Goal: Answer question/provide support: Share knowledge or assist other users

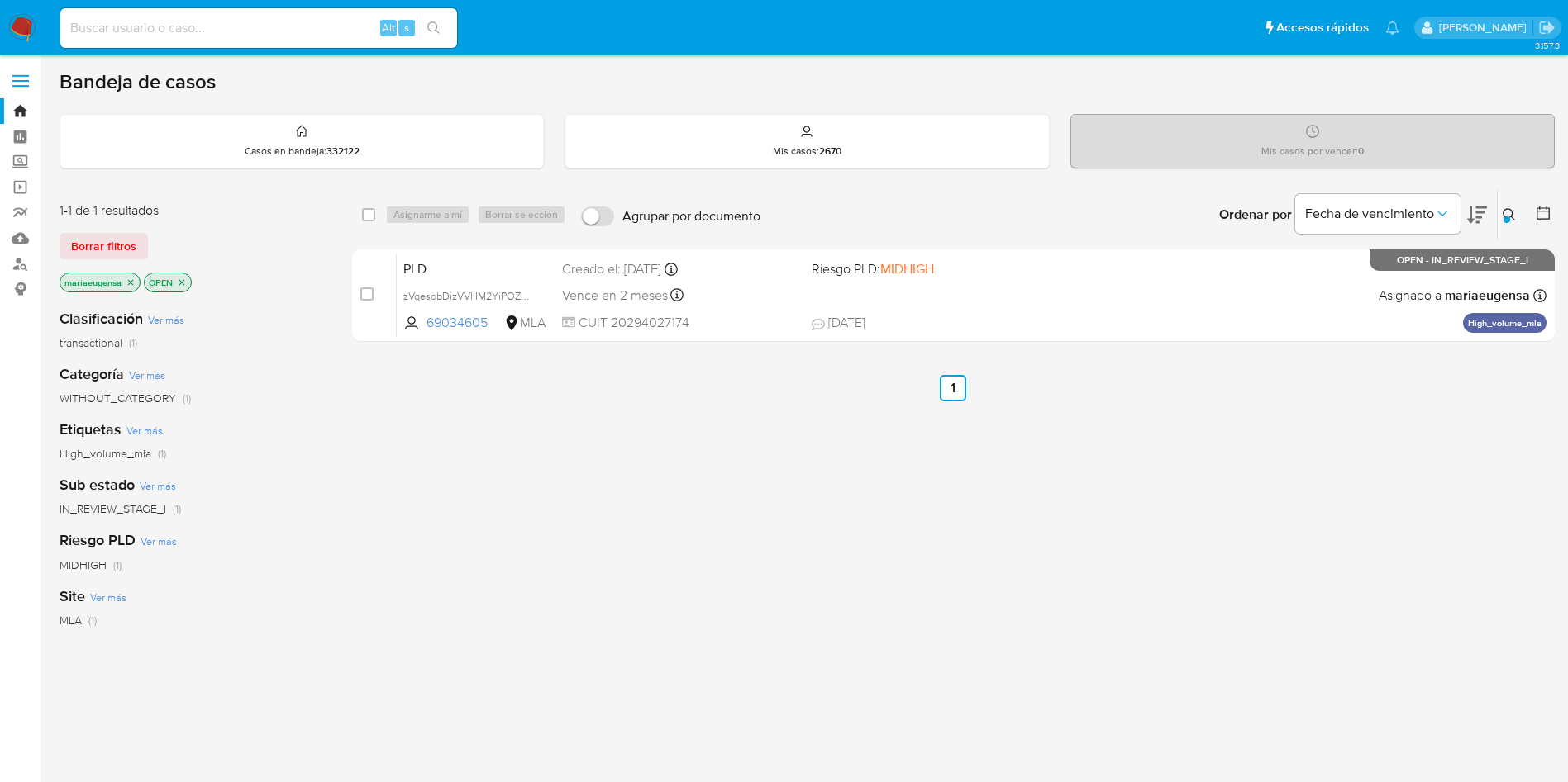
click at [1507, 210] on icon at bounding box center [1509, 215] width 13 height 13
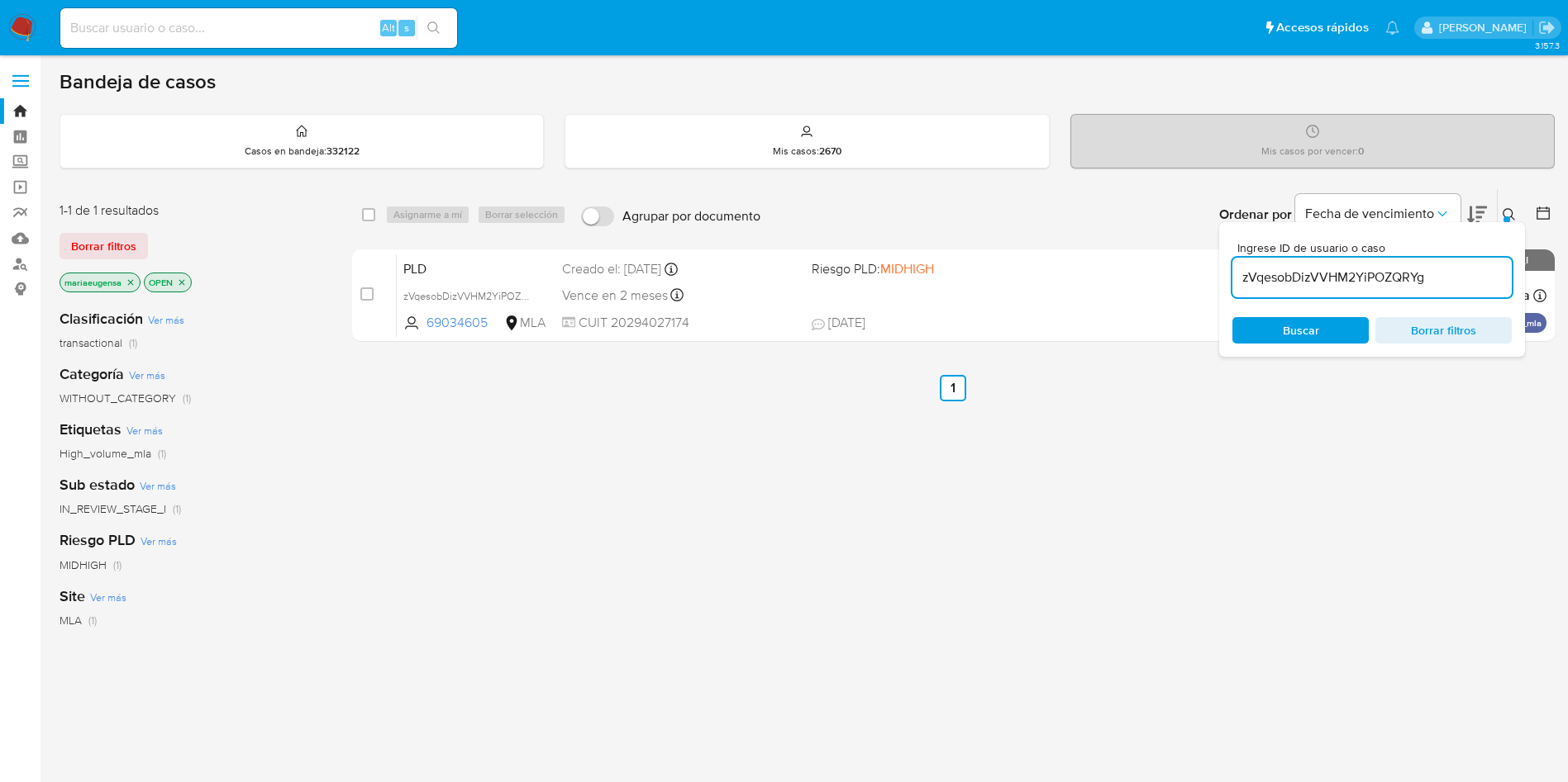
click at [1392, 275] on input "zVqesobDizVVHM2YiPOZQRYg" at bounding box center [1372, 278] width 279 height 22
click at [1505, 207] on button at bounding box center [1511, 215] width 28 height 20
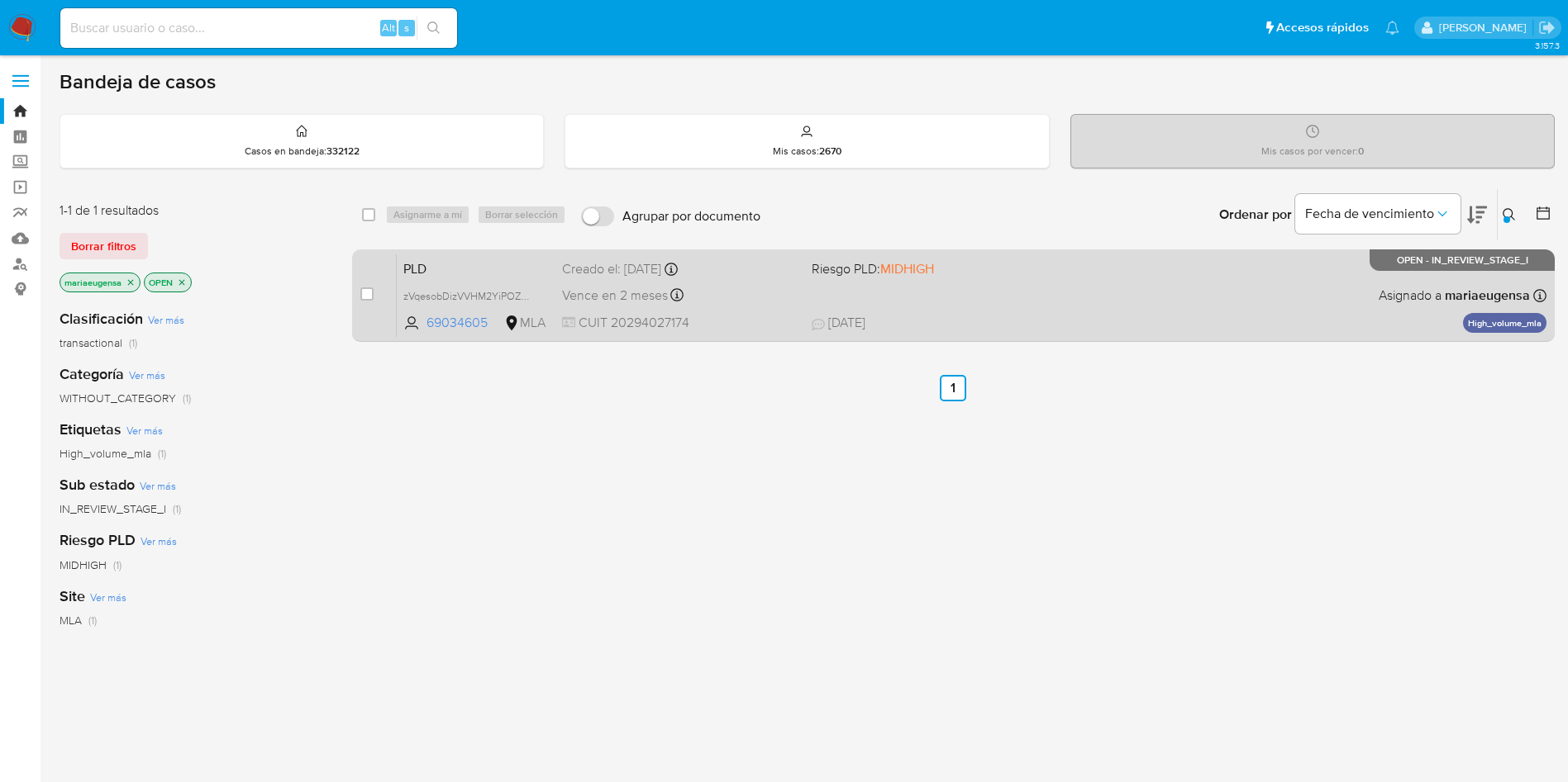
drag, startPoint x: 361, startPoint y: 293, endPoint x: 394, endPoint y: 258, distance: 48.1
click at [361, 292] on input "checkbox" at bounding box center [367, 294] width 13 height 13
checkbox input "true"
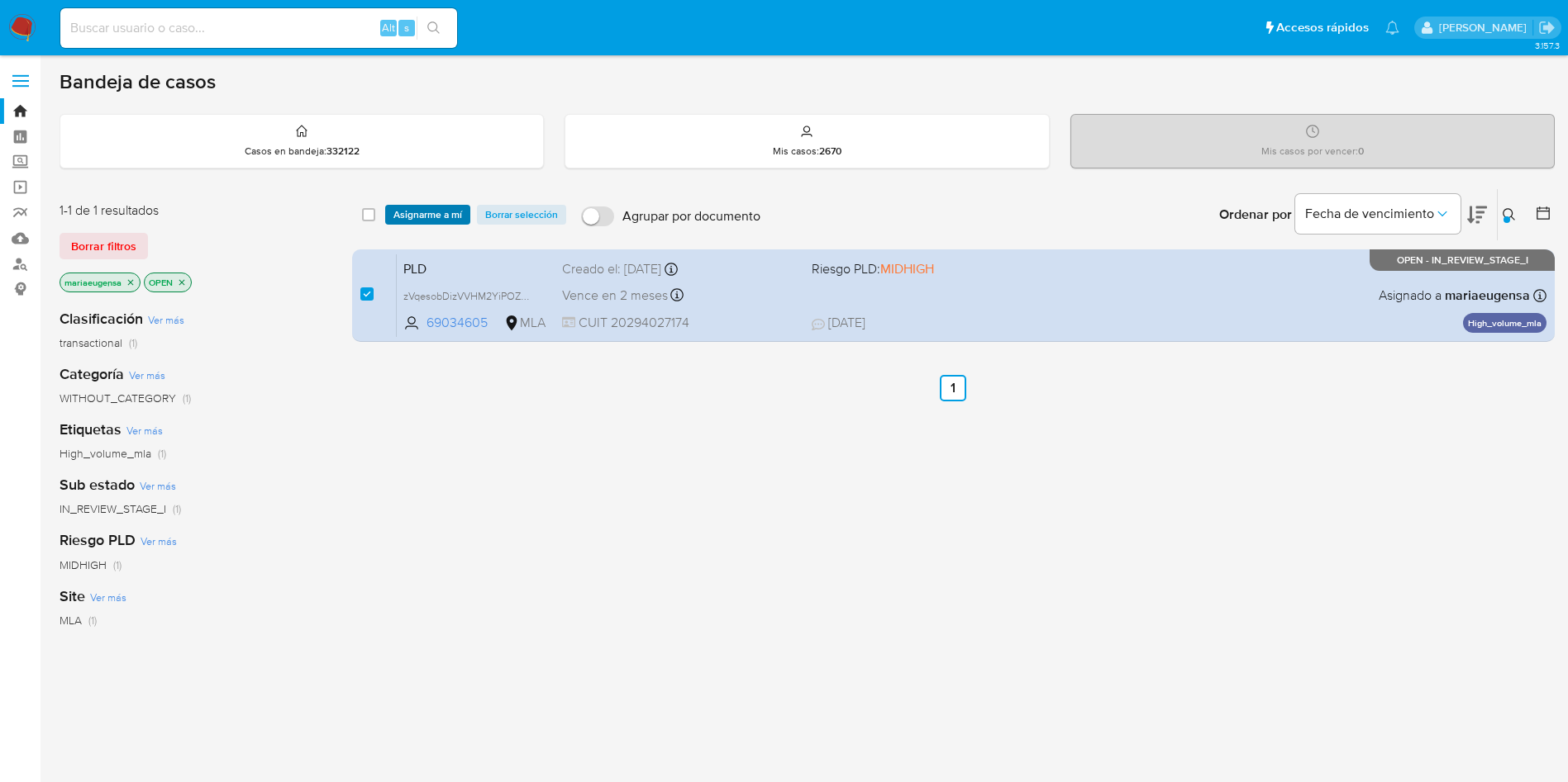
click at [415, 218] on span "Asignarme a mí" at bounding box center [428, 215] width 69 height 17
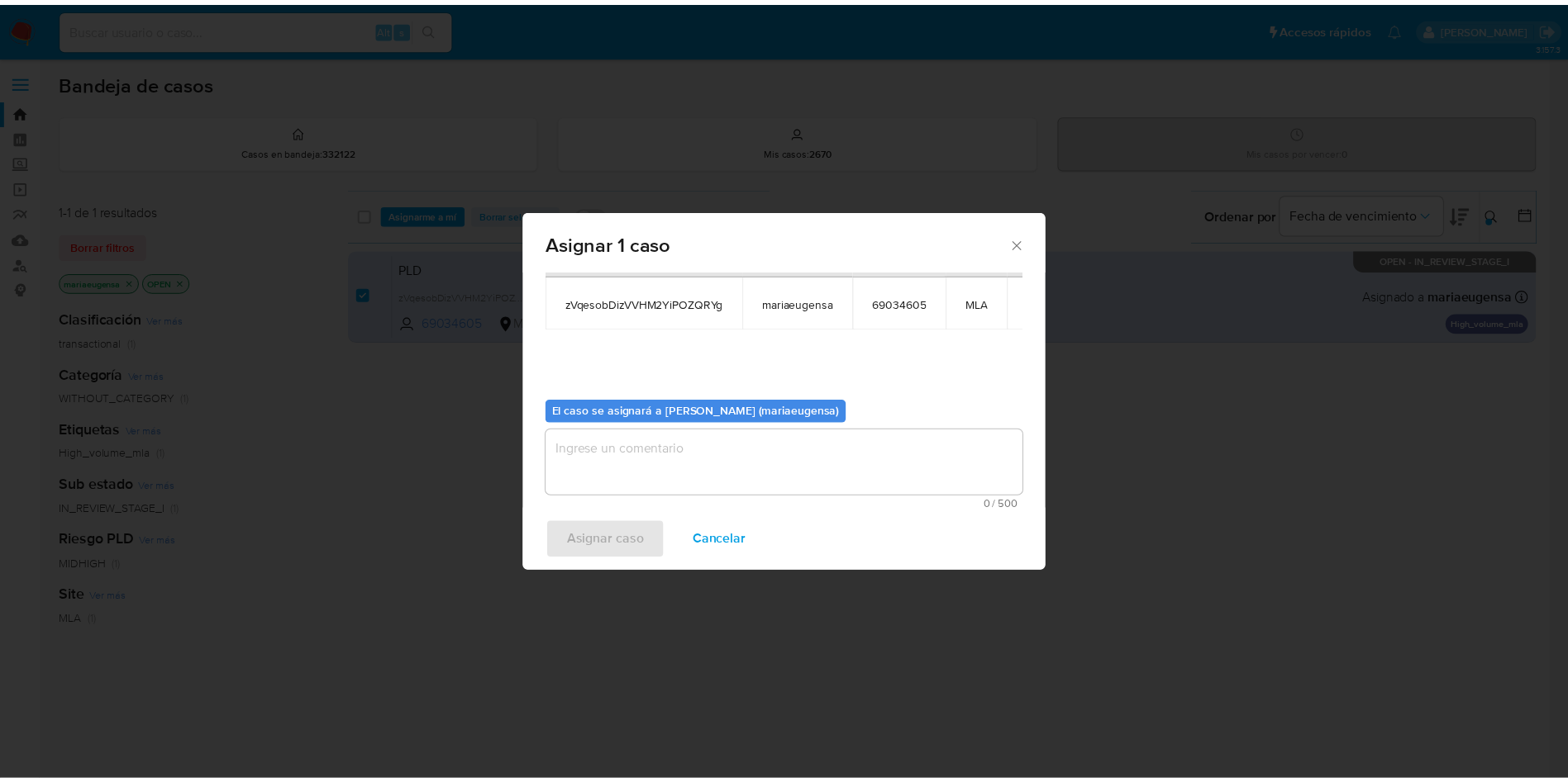
scroll to position [105, 0]
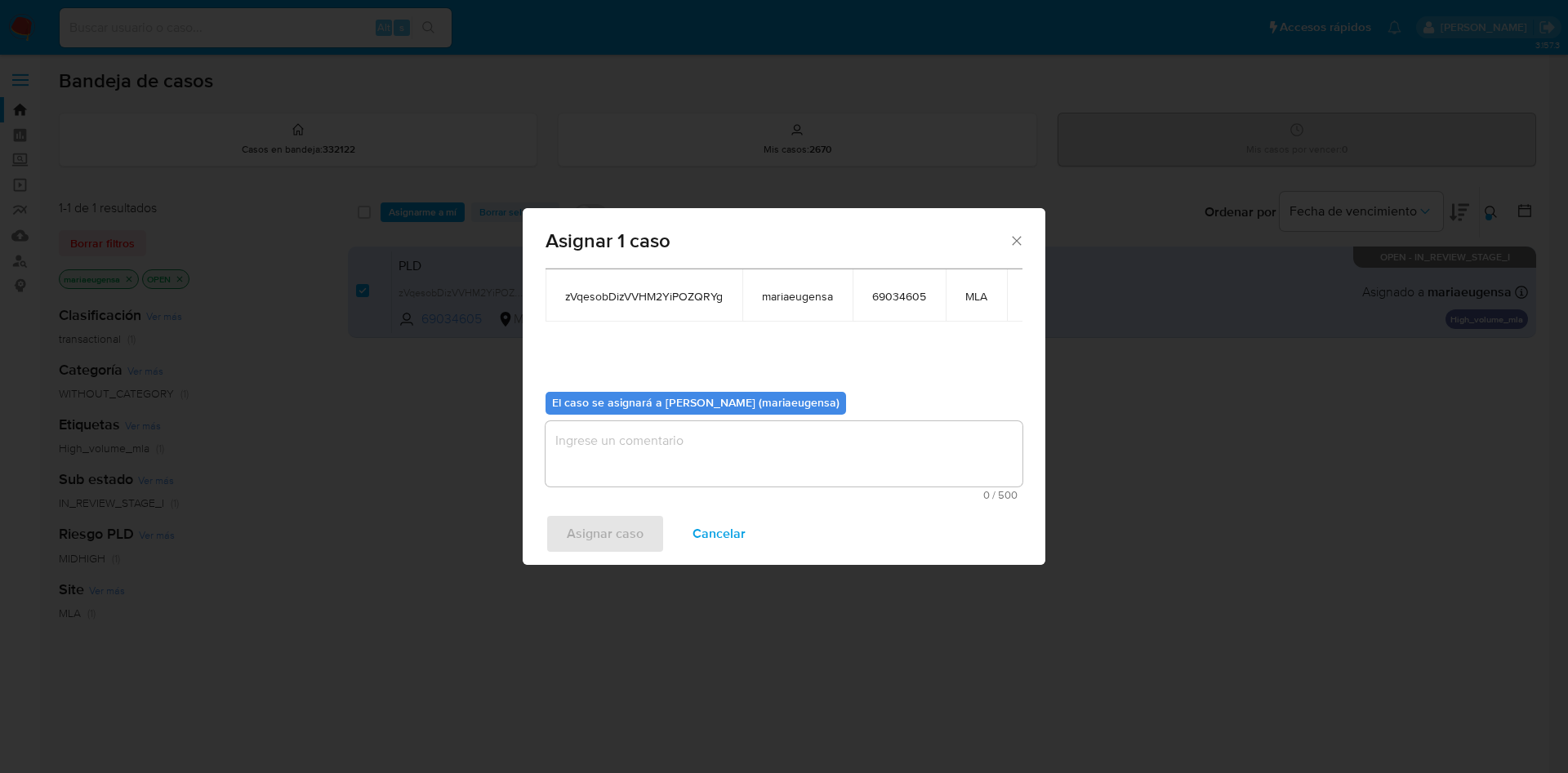
click at [649, 490] on span "0 / 500" at bounding box center [784, 495] width 467 height 11
click at [655, 459] on textarea "assign-modal" at bounding box center [784, 454] width 477 height 65
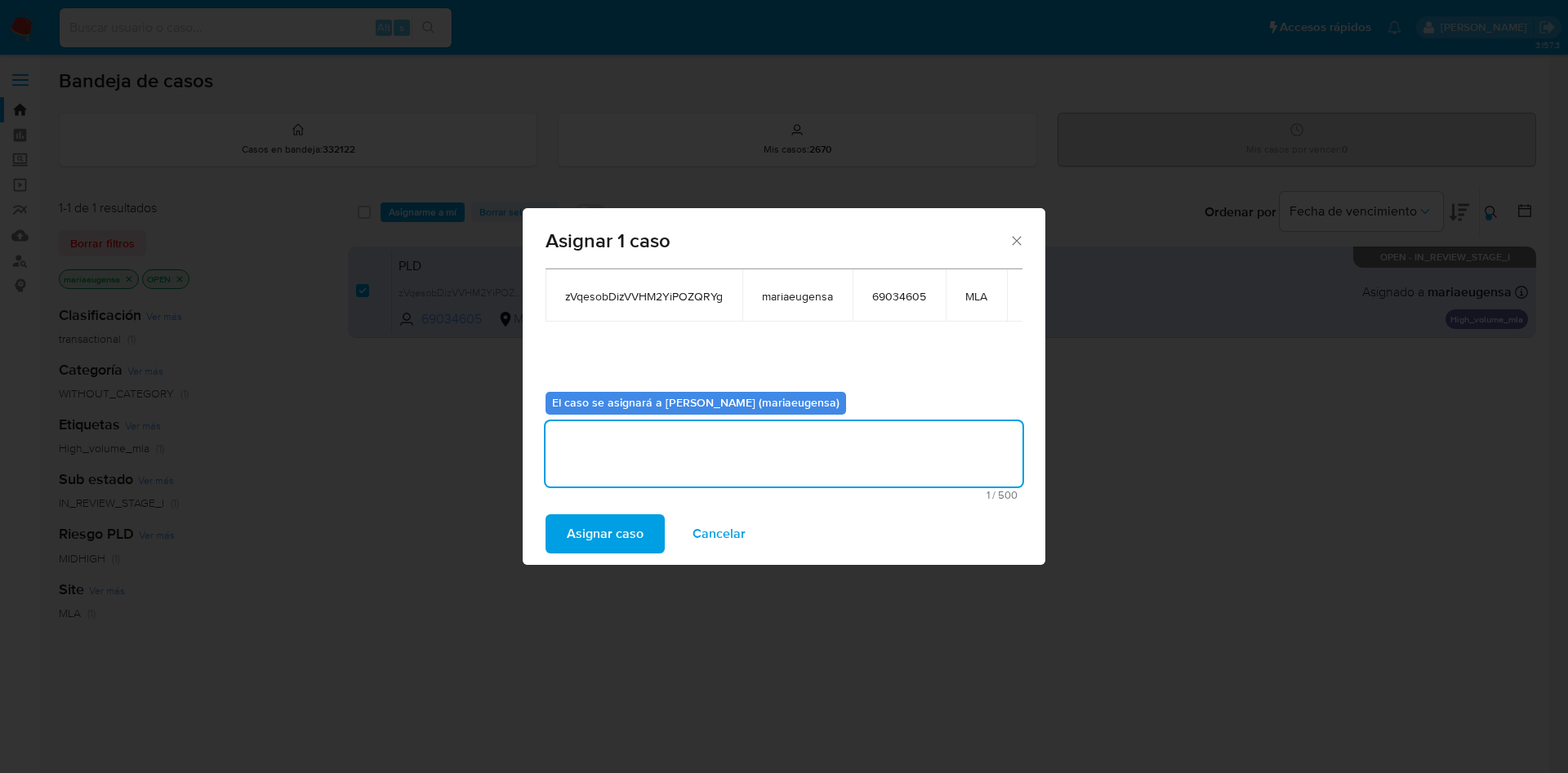
click at [608, 530] on span "Asignar caso" at bounding box center [605, 533] width 77 height 36
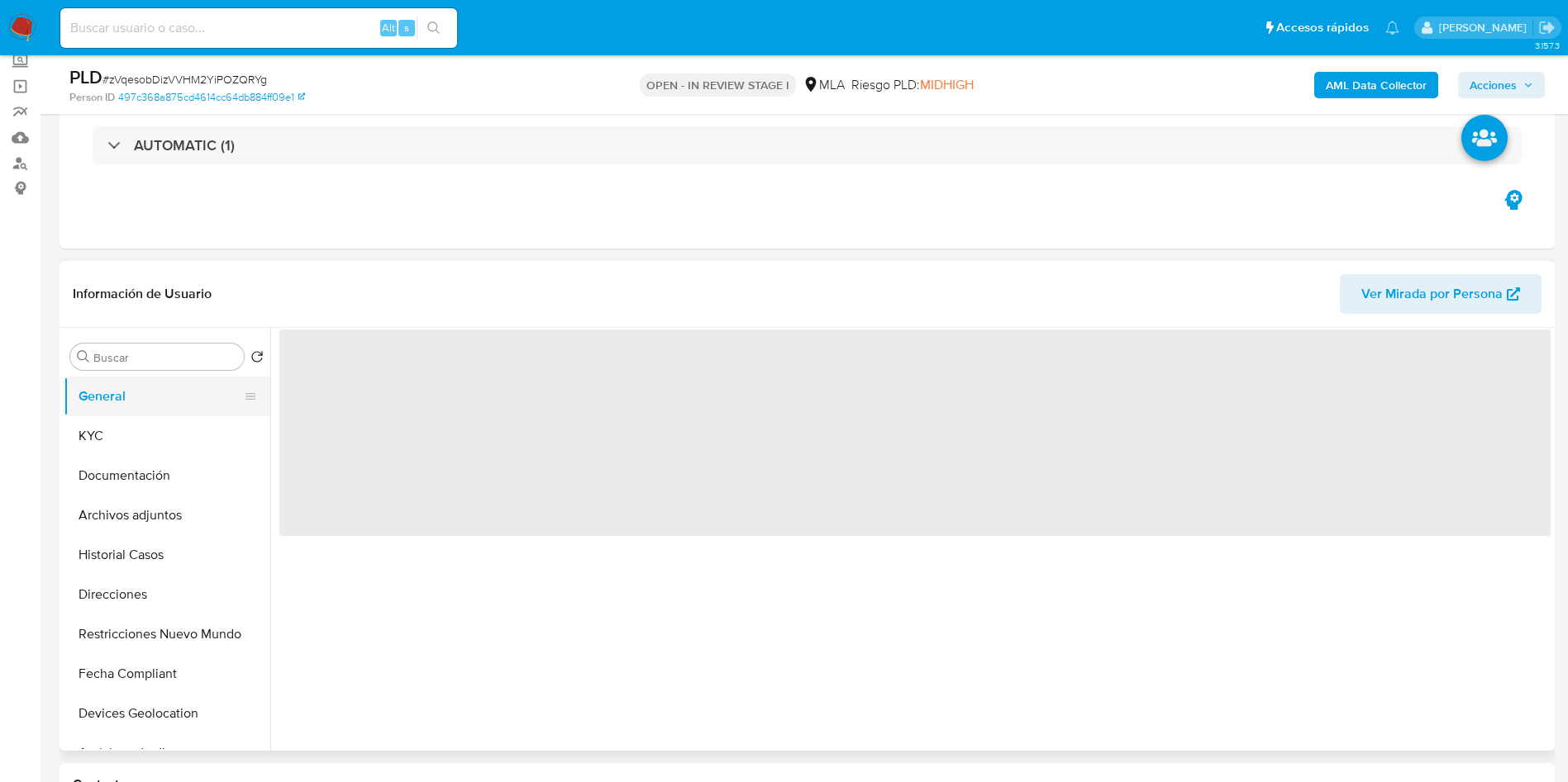
scroll to position [124, 0]
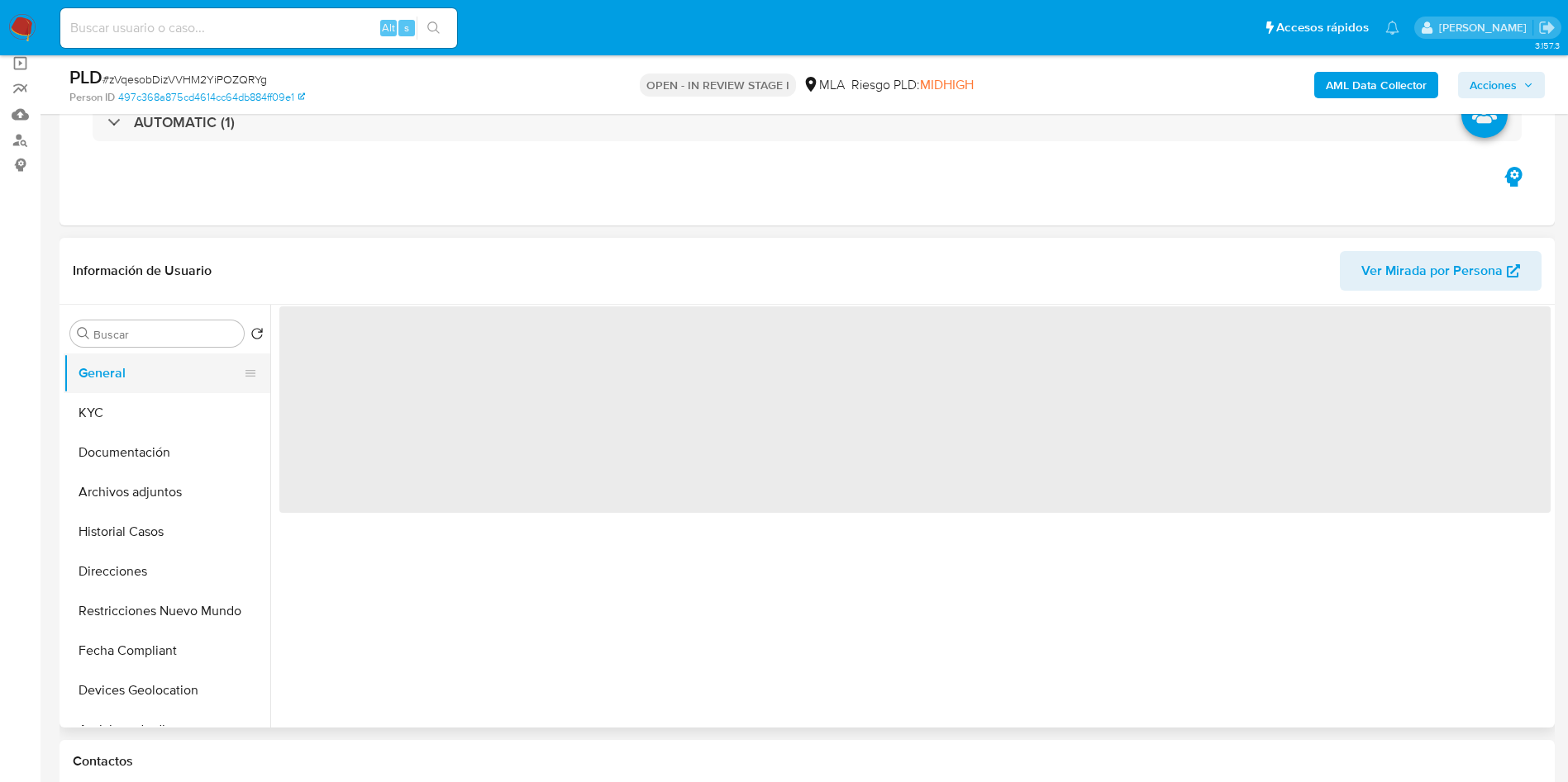
select select "10"
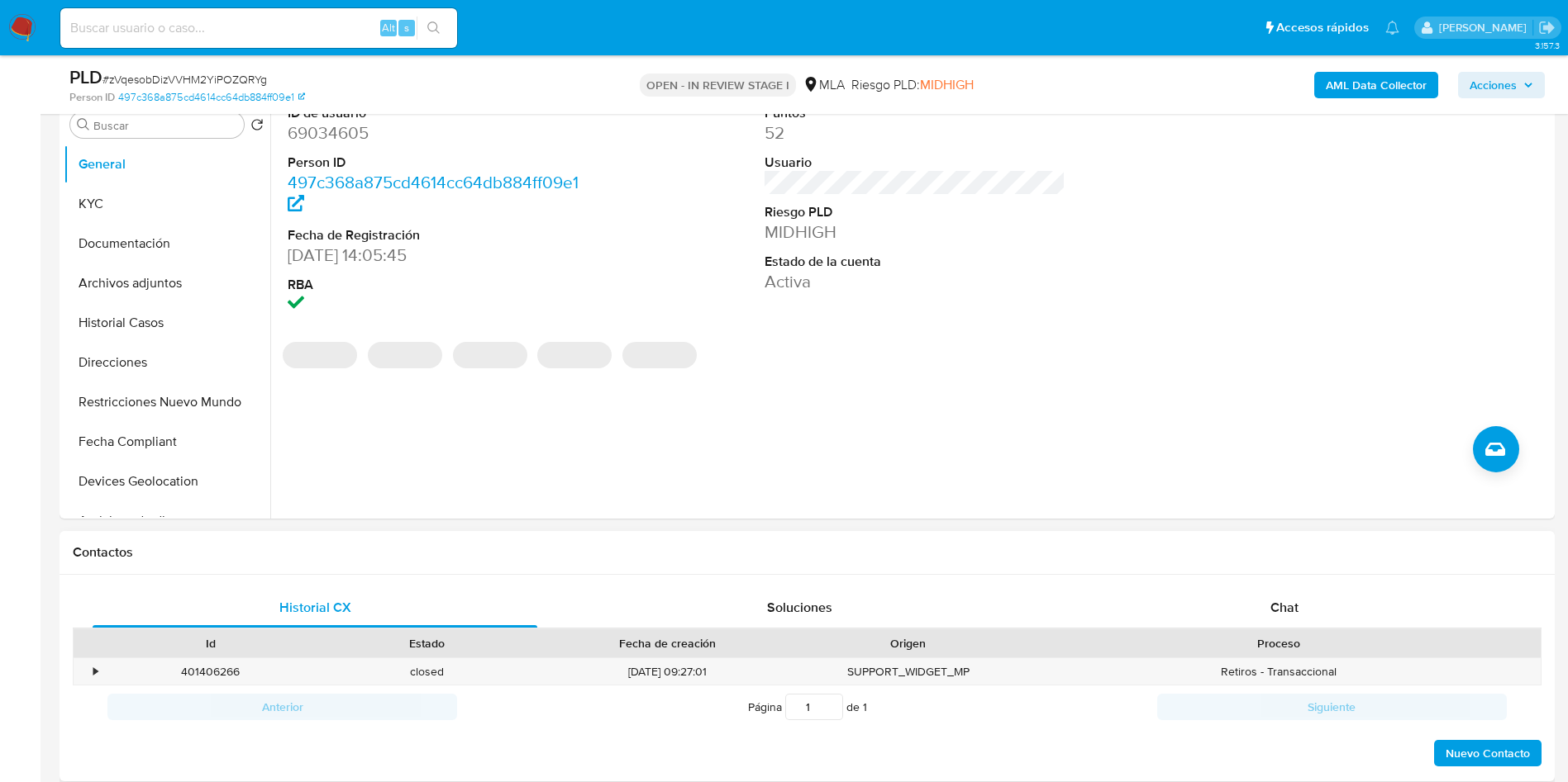
scroll to position [371, 0]
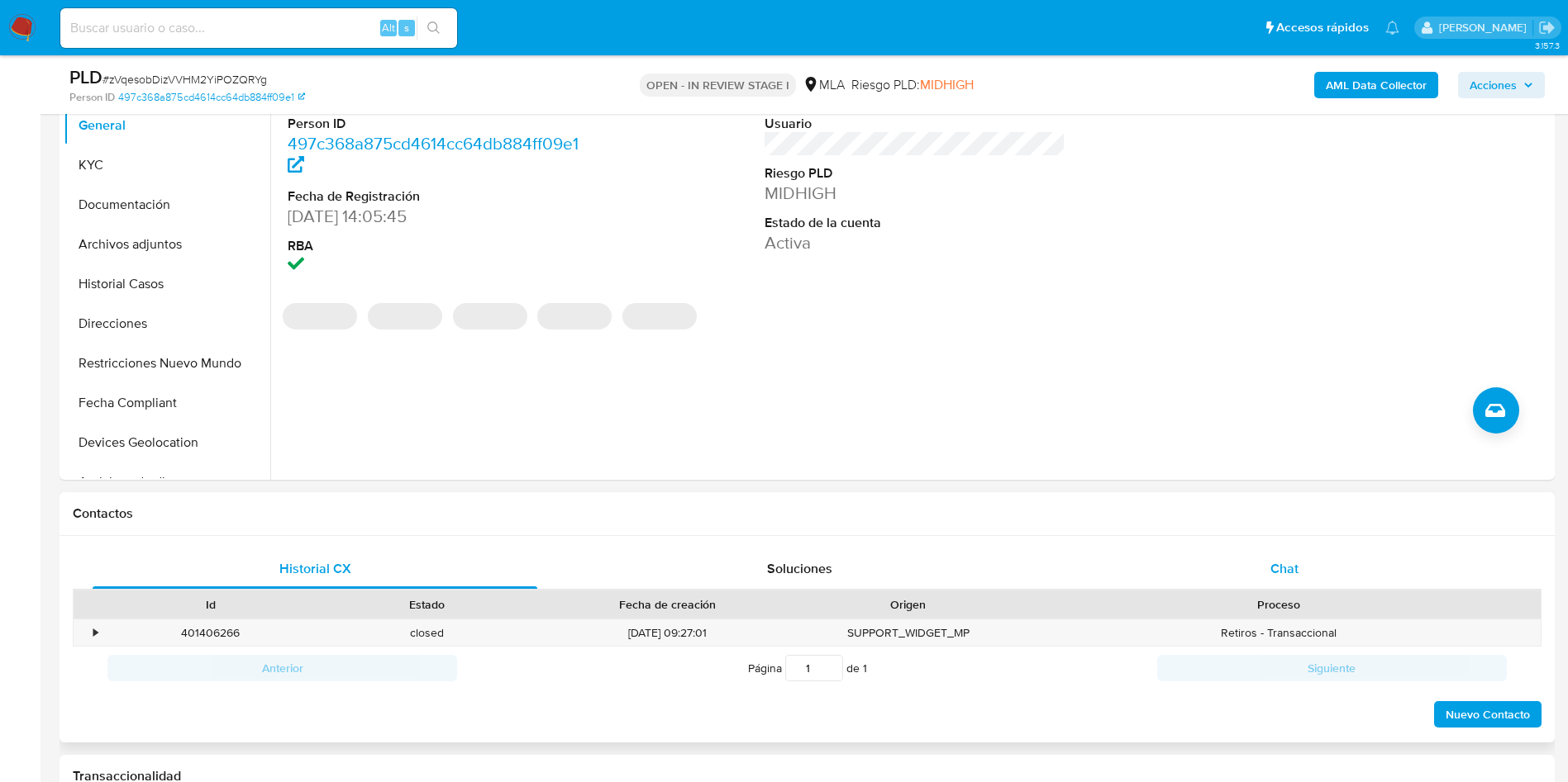
drag, startPoint x: 1312, startPoint y: 596, endPoint x: 1313, endPoint y: 581, distance: 15.0
click at [1312, 592] on div "Proceso" at bounding box center [1278, 605] width 524 height 28
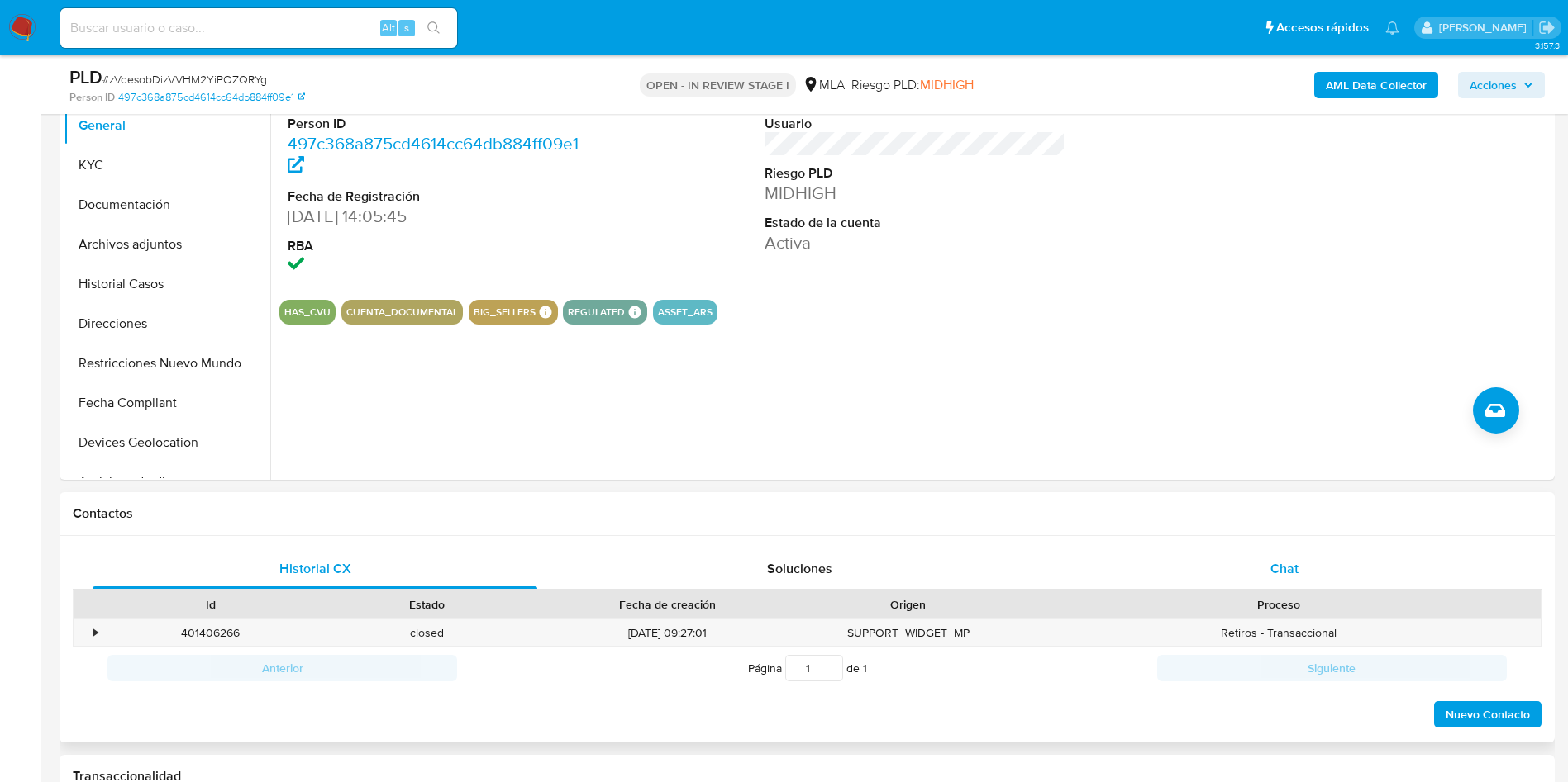
click at [1313, 580] on div "Chat" at bounding box center [1284, 569] width 444 height 39
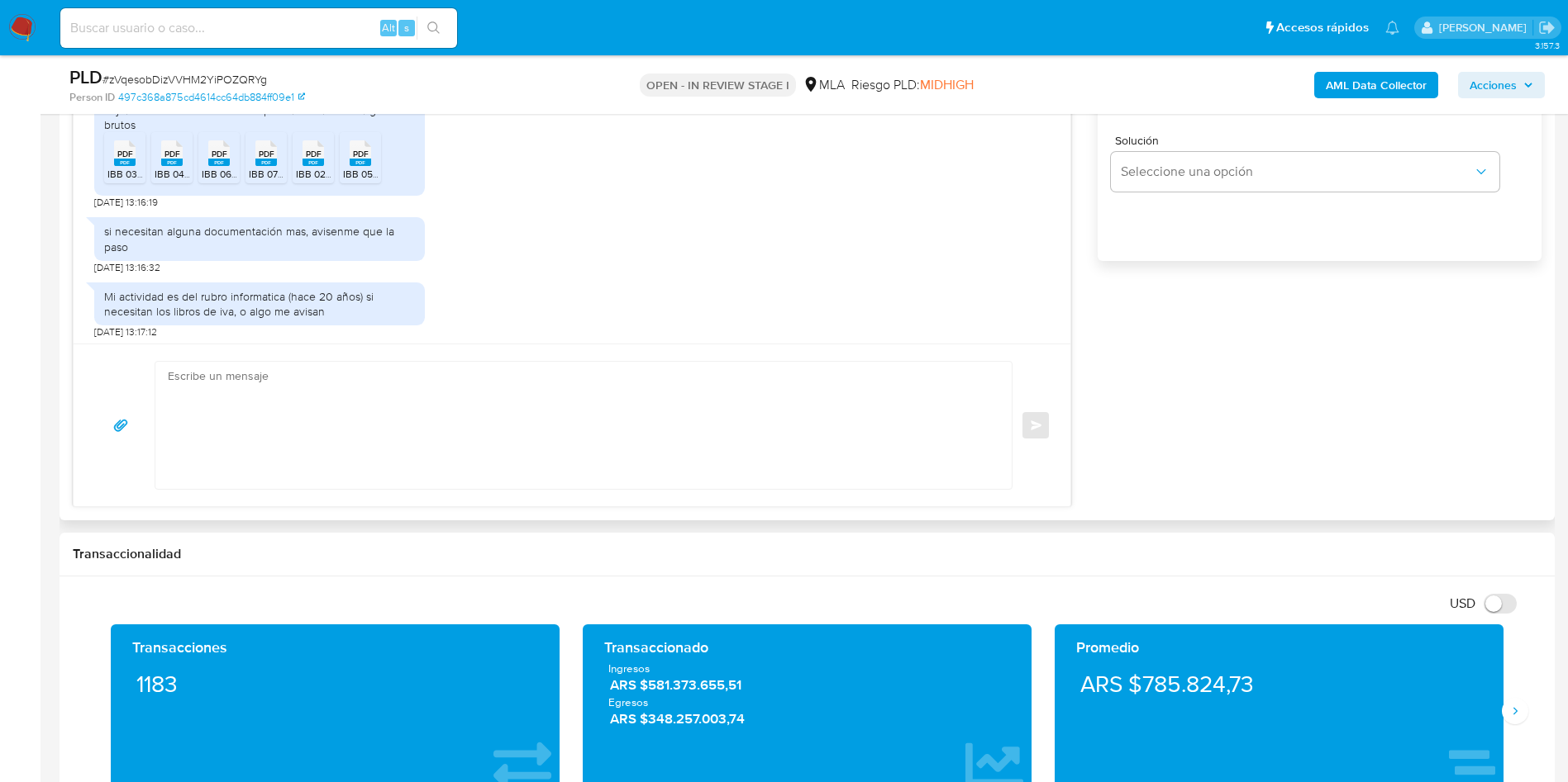
scroll to position [907, 0]
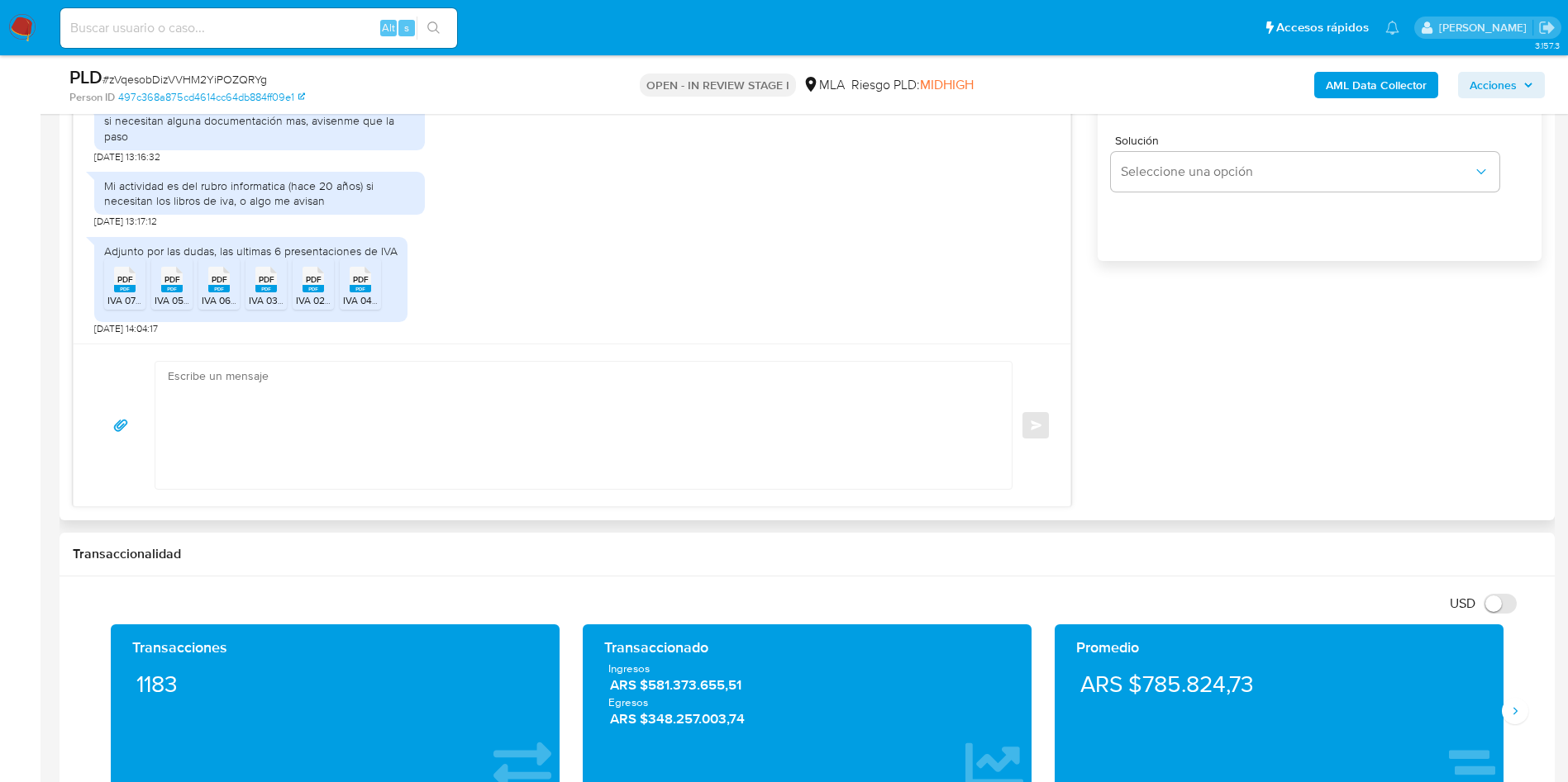
click at [126, 275] on span "PDF" at bounding box center [125, 279] width 16 height 11
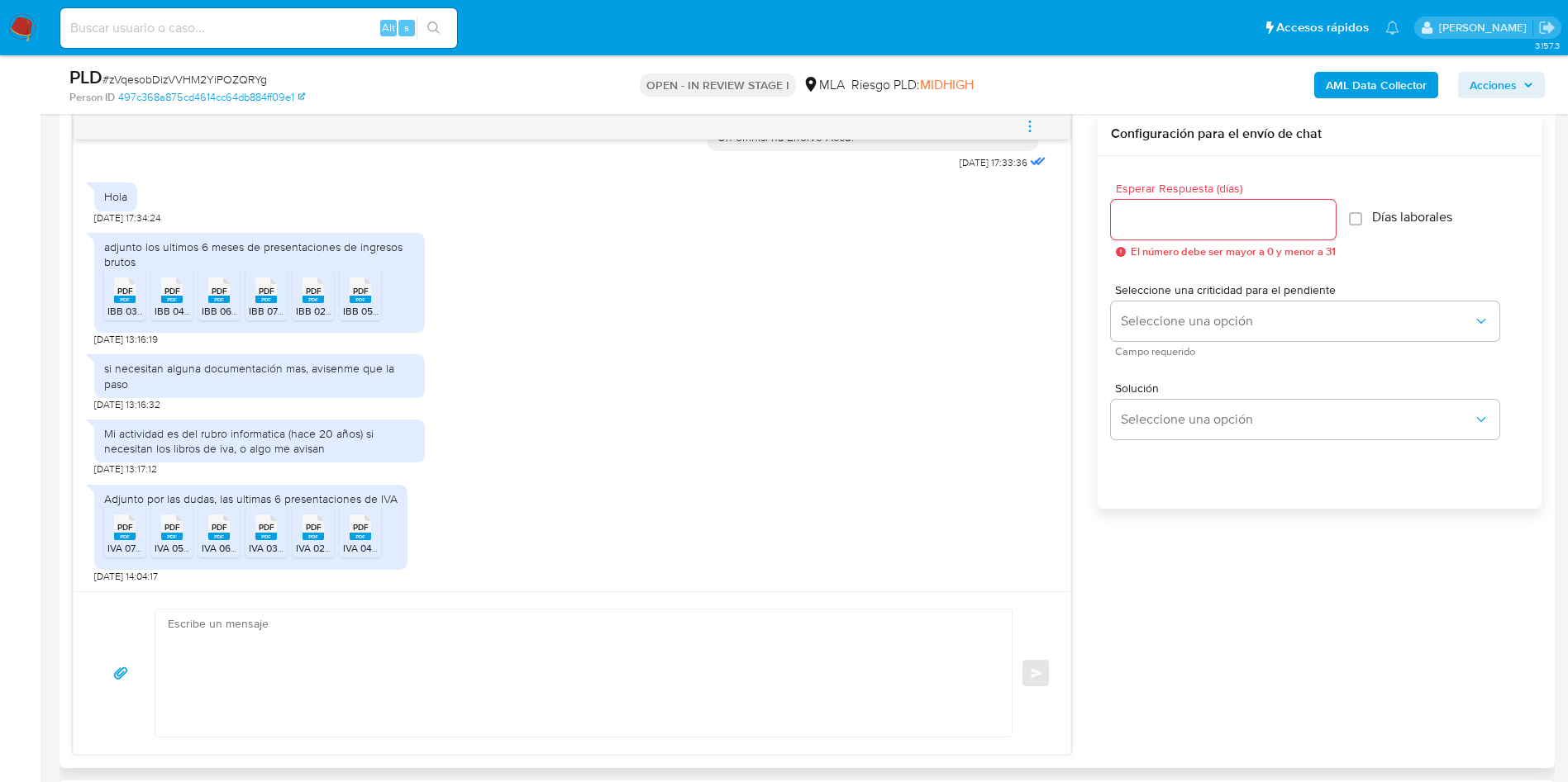
click at [1152, 216] on input "Esperar Respuesta (días)" at bounding box center [1222, 220] width 225 height 22
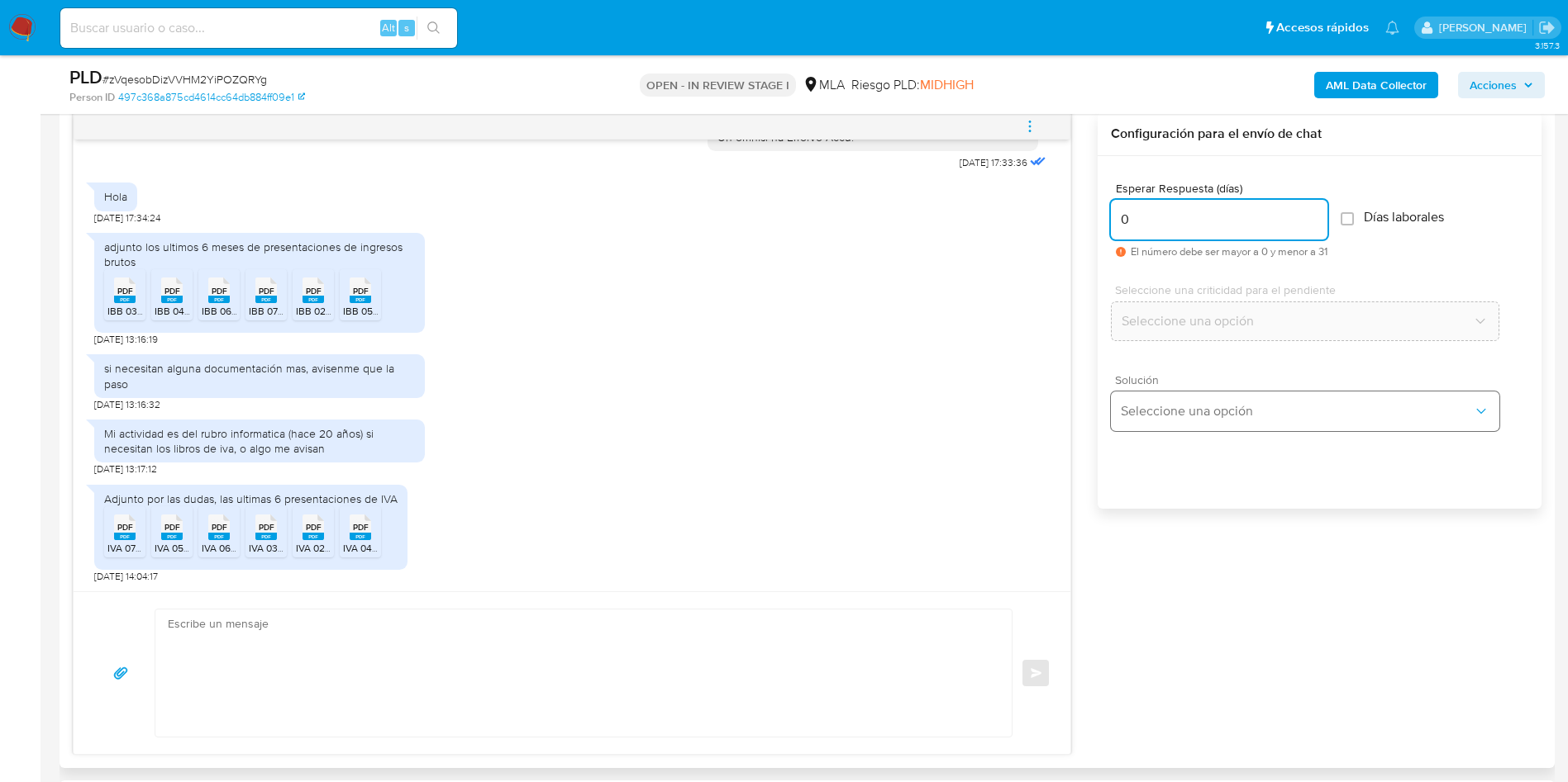
type input "0"
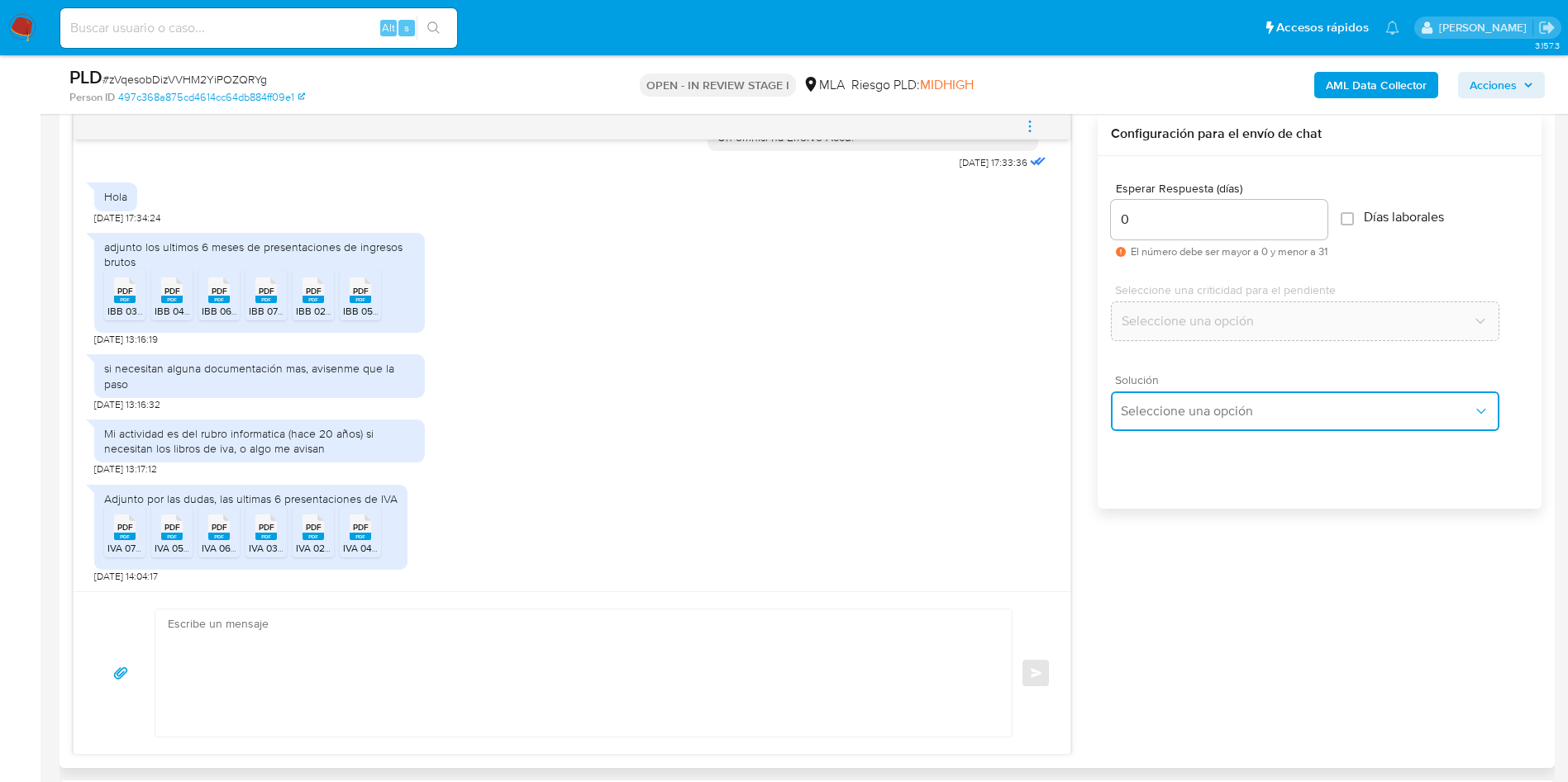
click at [1141, 411] on span "Seleccione una opción" at bounding box center [1296, 411] width 352 height 17
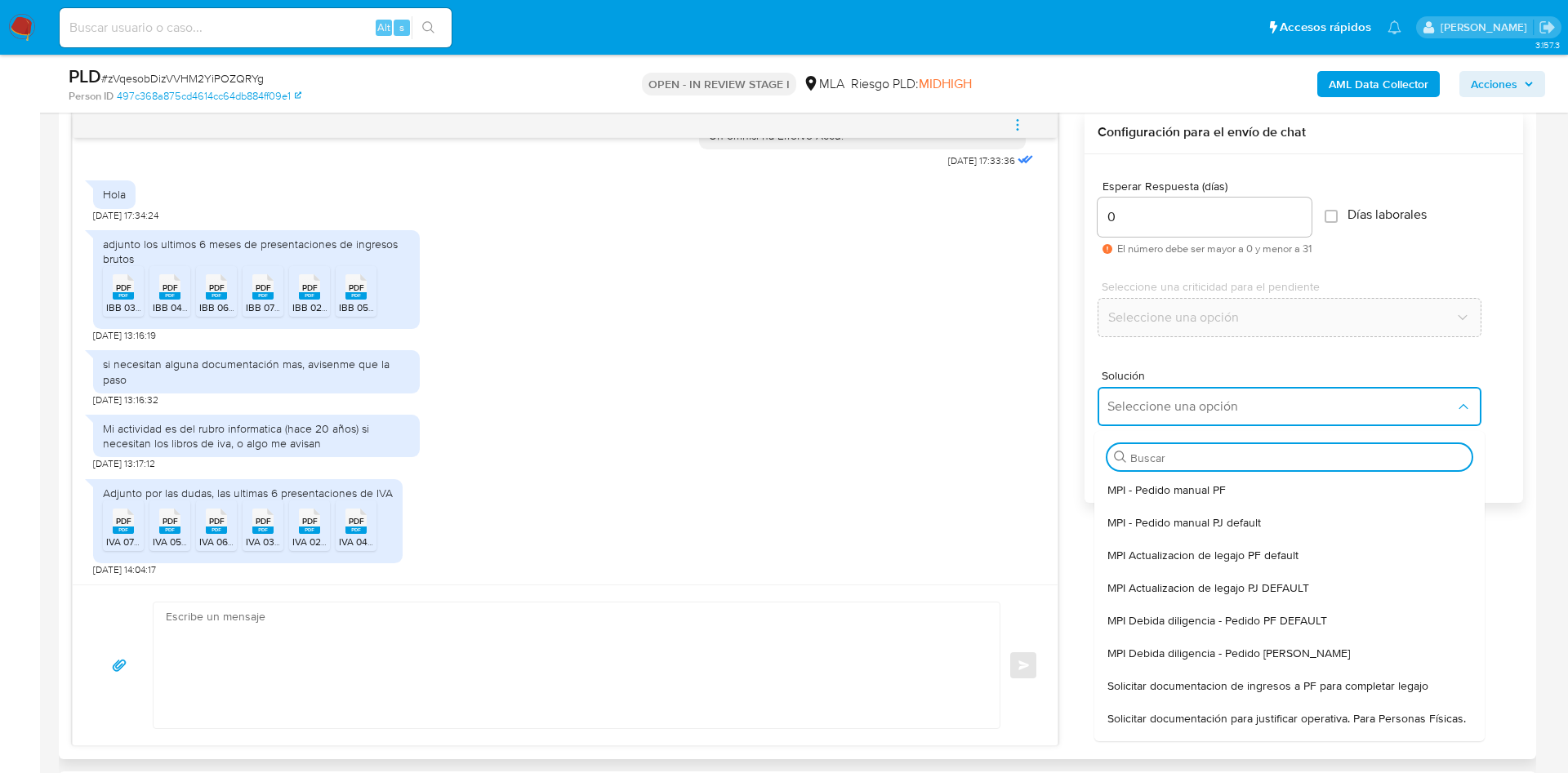
drag, startPoint x: 1153, startPoint y: 732, endPoint x: 1061, endPoint y: 710, distance: 94.6
click at [1152, 726] on span "Solicitar documentación para justificar operativa. Para Personas Físicas." at bounding box center [1287, 718] width 359 height 15
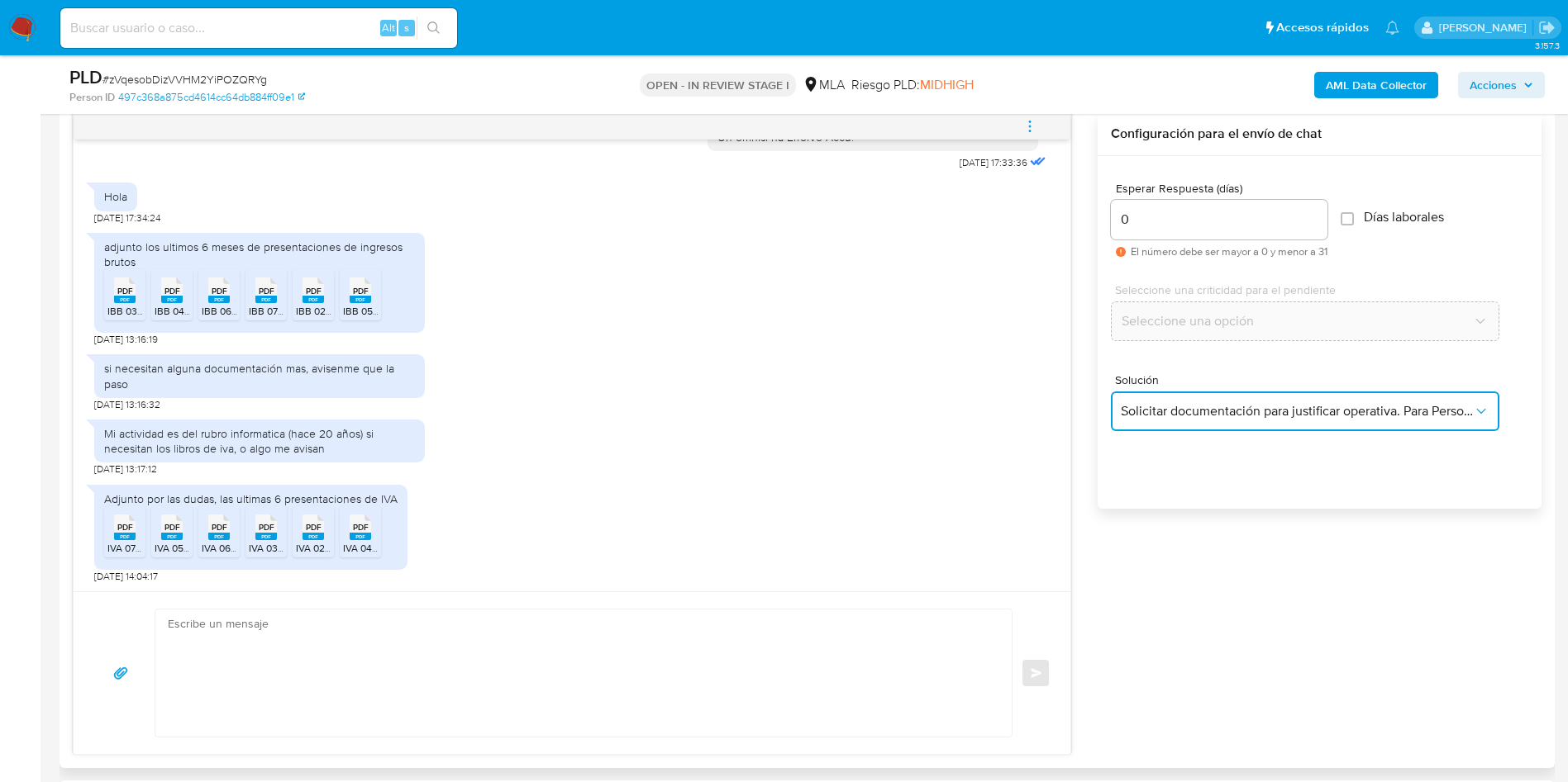
type textarea "Hola,En función de las operaciones registradas en tu cuenta de Mercado Pago, ne…"
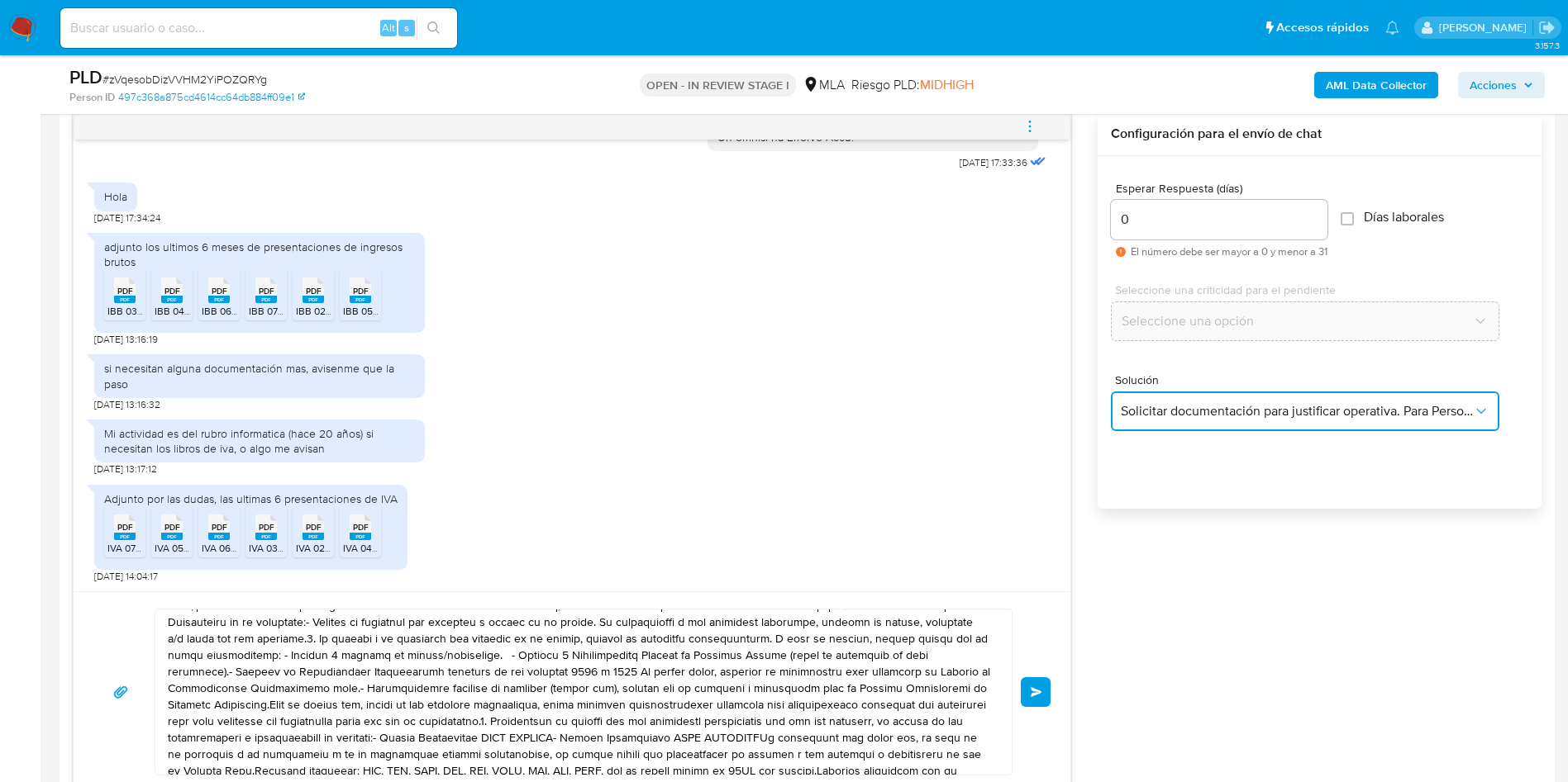
scroll to position [44, 0]
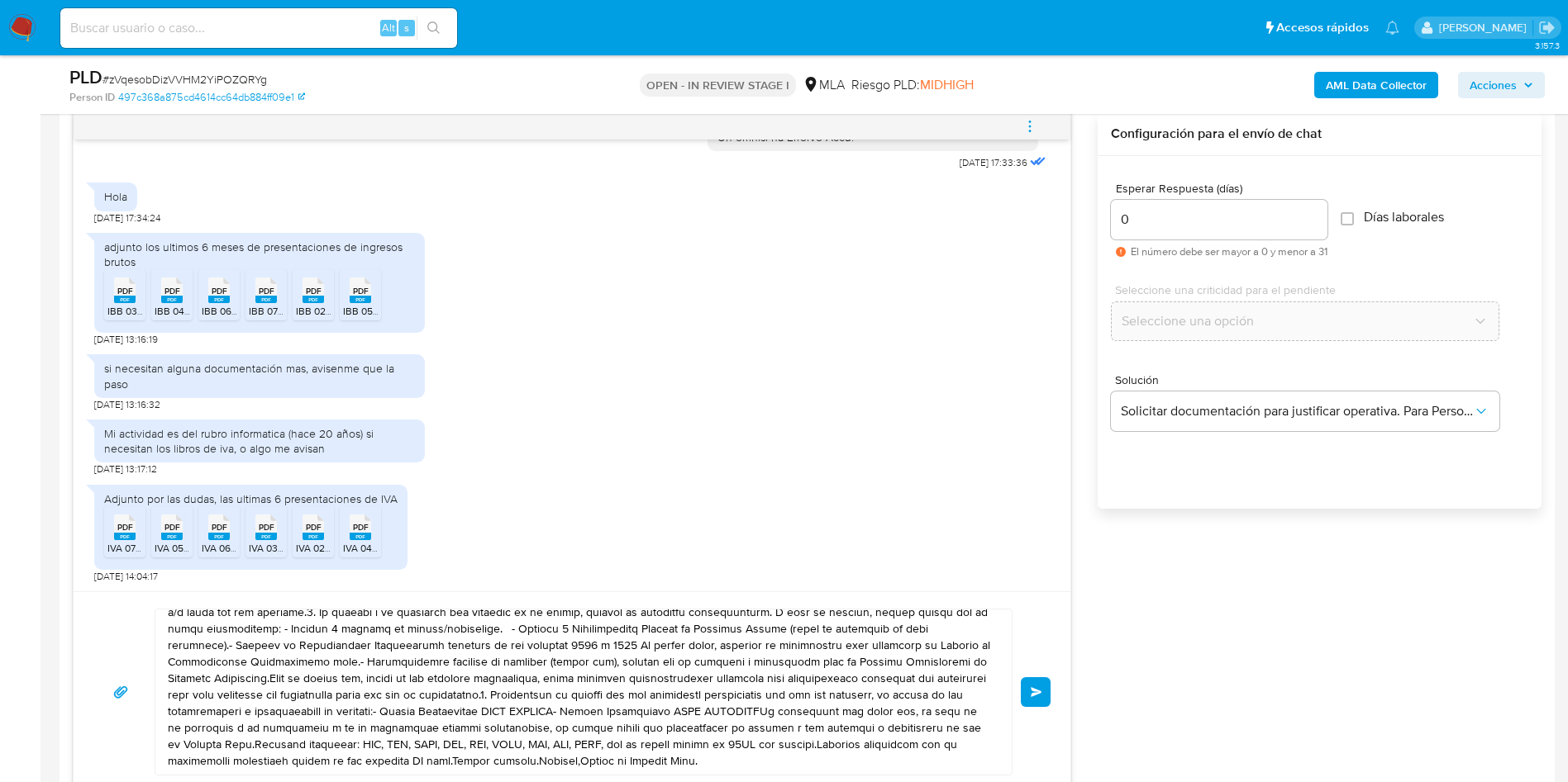
drag, startPoint x: 624, startPoint y: 572, endPoint x: 578, endPoint y: 627, distance: 71.7
click at [623, 572] on div "Adjunto por las dudas, las ultimas 6 presentaciones de IVA PDF PDF IVA 072025.p…" at bounding box center [572, 529] width 956 height 106
click at [576, 631] on textarea at bounding box center [580, 693] width 823 height 166
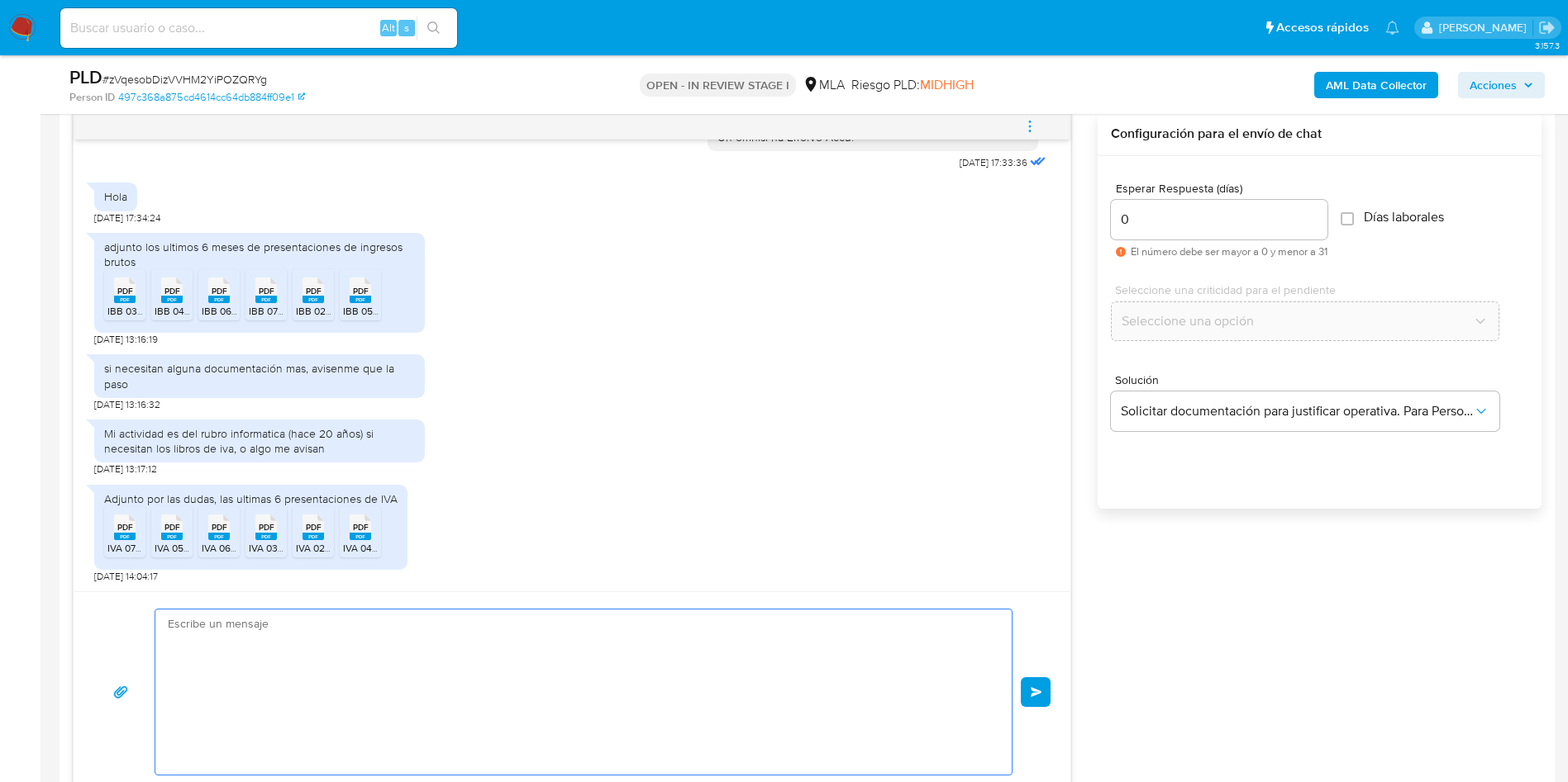
scroll to position [0, 0]
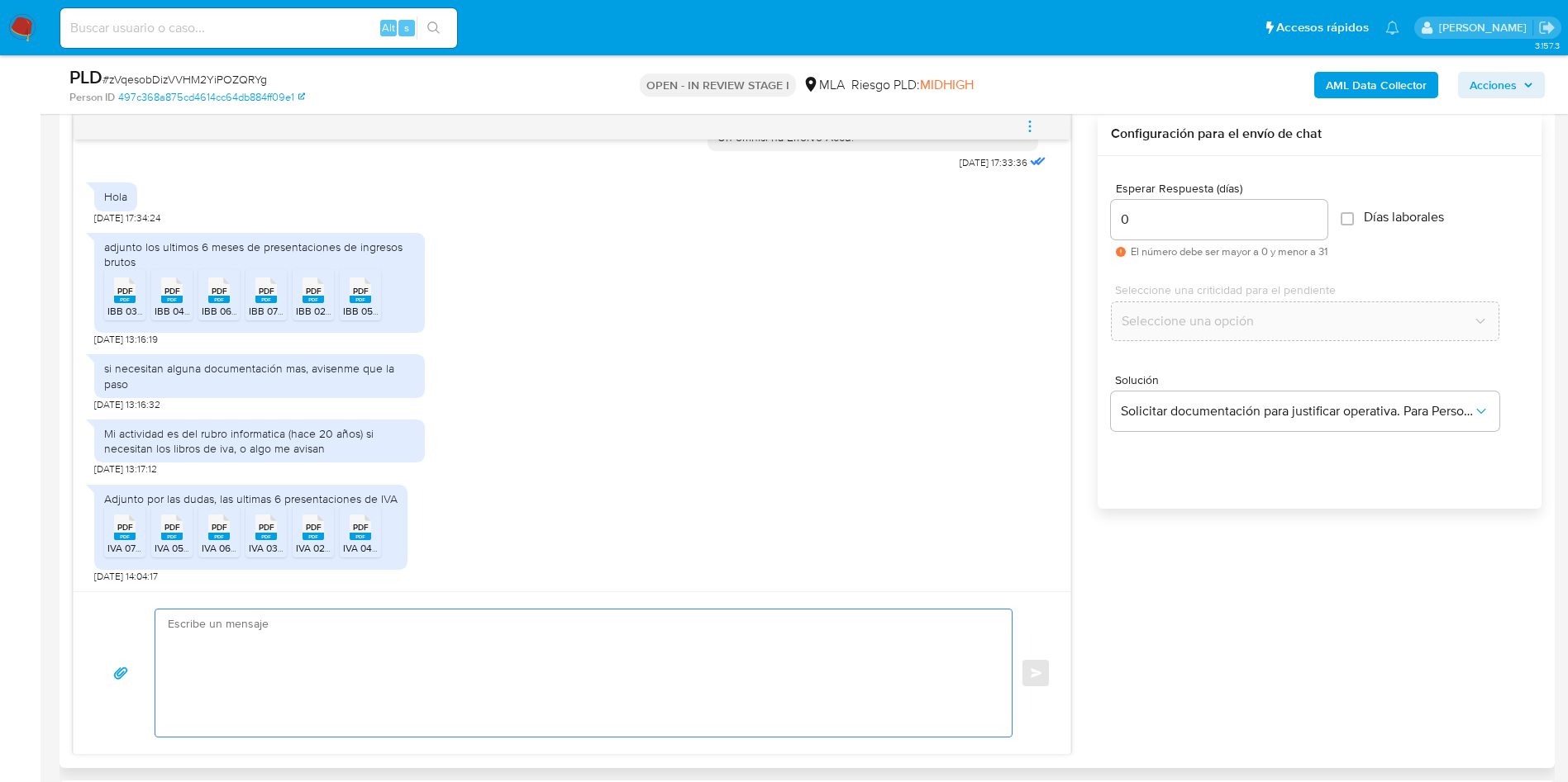
paste textarea "Hola, ¡Muchas gracias por tu respuesta! Confirmamos la recepción de la document…"
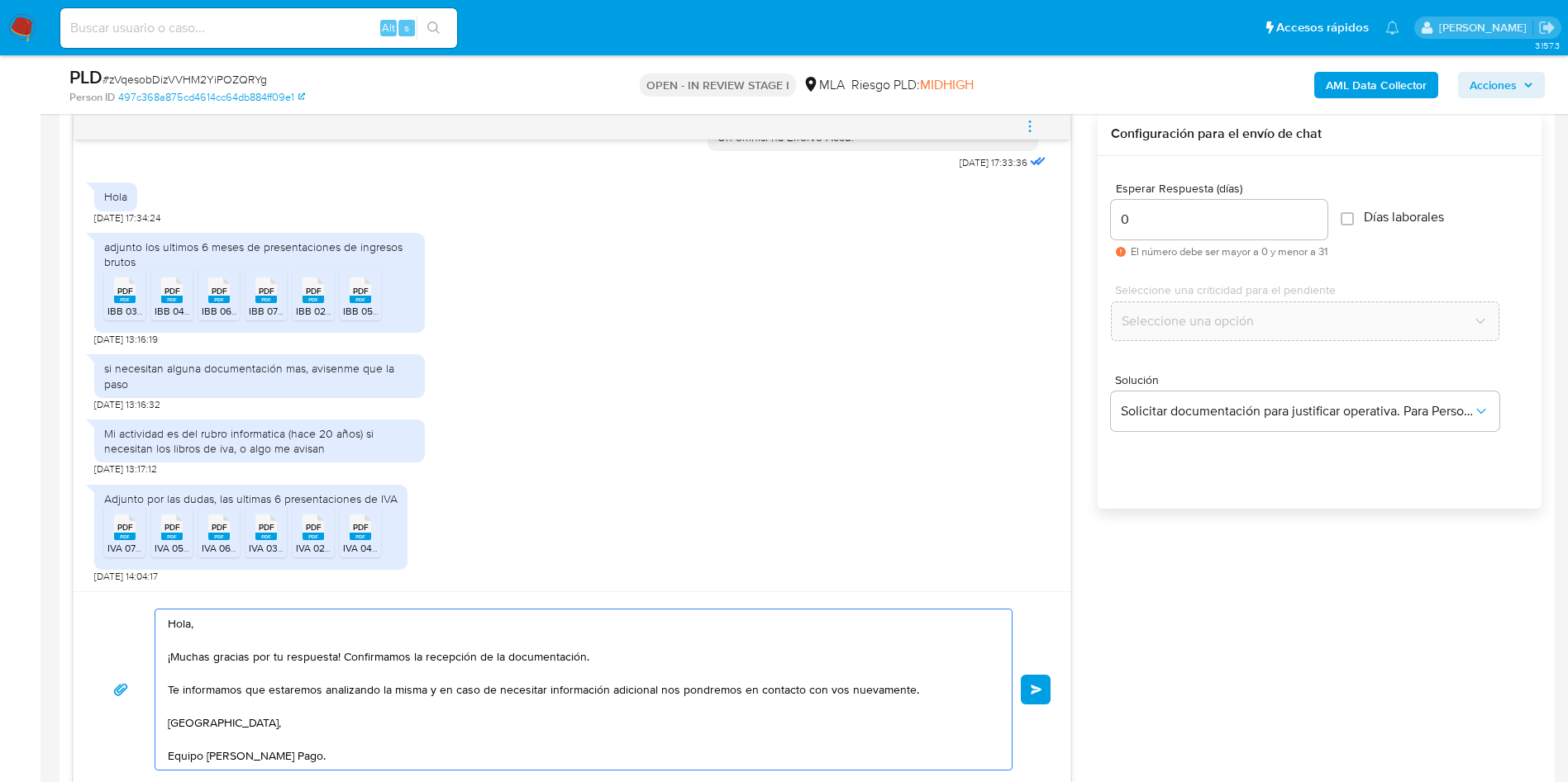
click at [573, 646] on textarea "Hola, ¡Muchas gracias por tu respuesta! Confirmamos la recepción de la document…" at bounding box center [580, 690] width 823 height 161
type textarea "Hola, ¡Muchas gracias por tu respuesta! Confirmamos la recepción de la document…"
click at [1021, 685] on div "Hola, ¡Muchas gracias por tu respuesta! Confirmamos la recepción de la document…" at bounding box center [572, 690] width 957 height 162
click at [1037, 693] on button "Enviar" at bounding box center [1036, 690] width 30 height 30
click at [1042, 694] on button "Enviar" at bounding box center [1036, 690] width 30 height 30
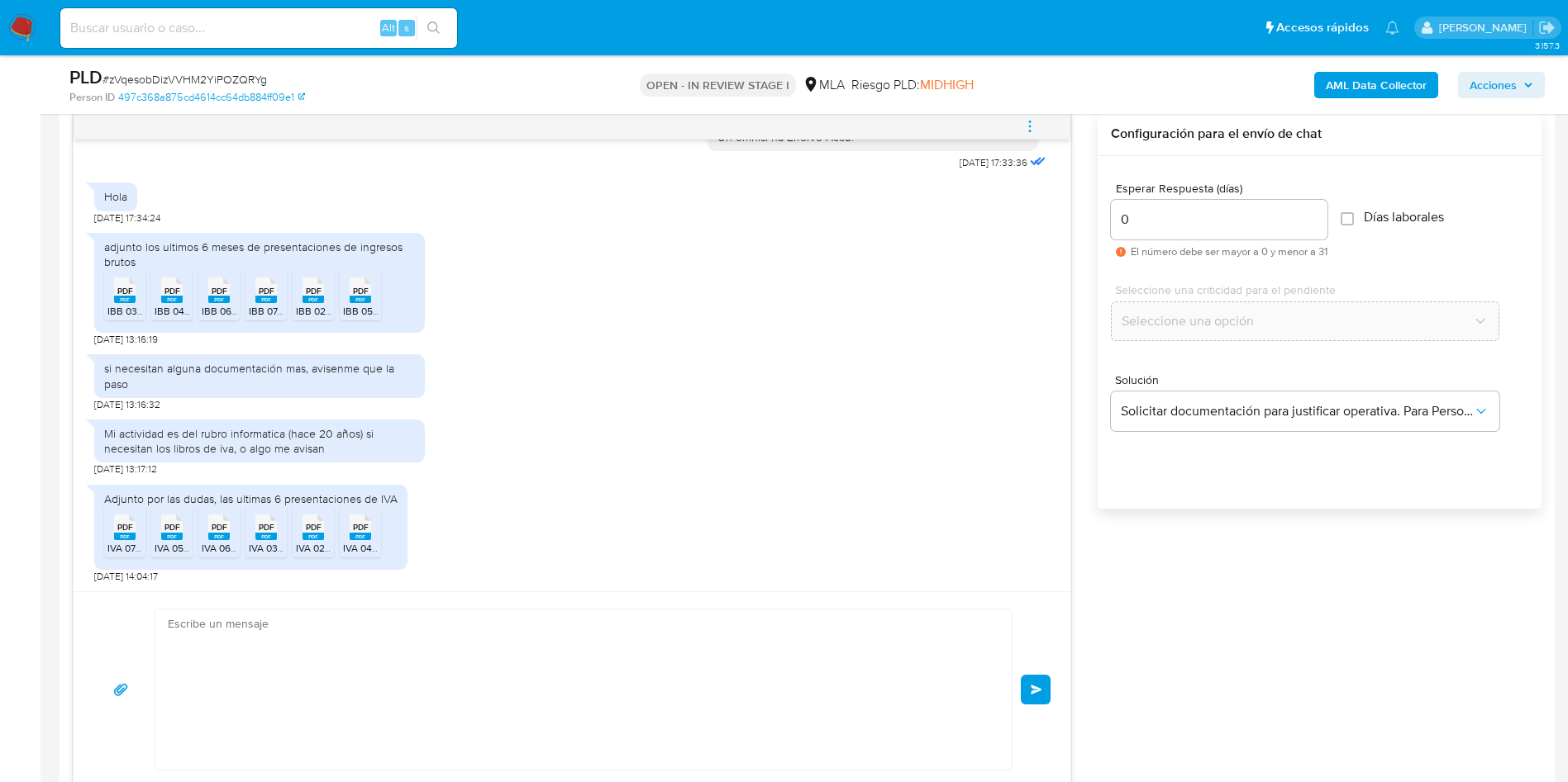
scroll to position [1136, 0]
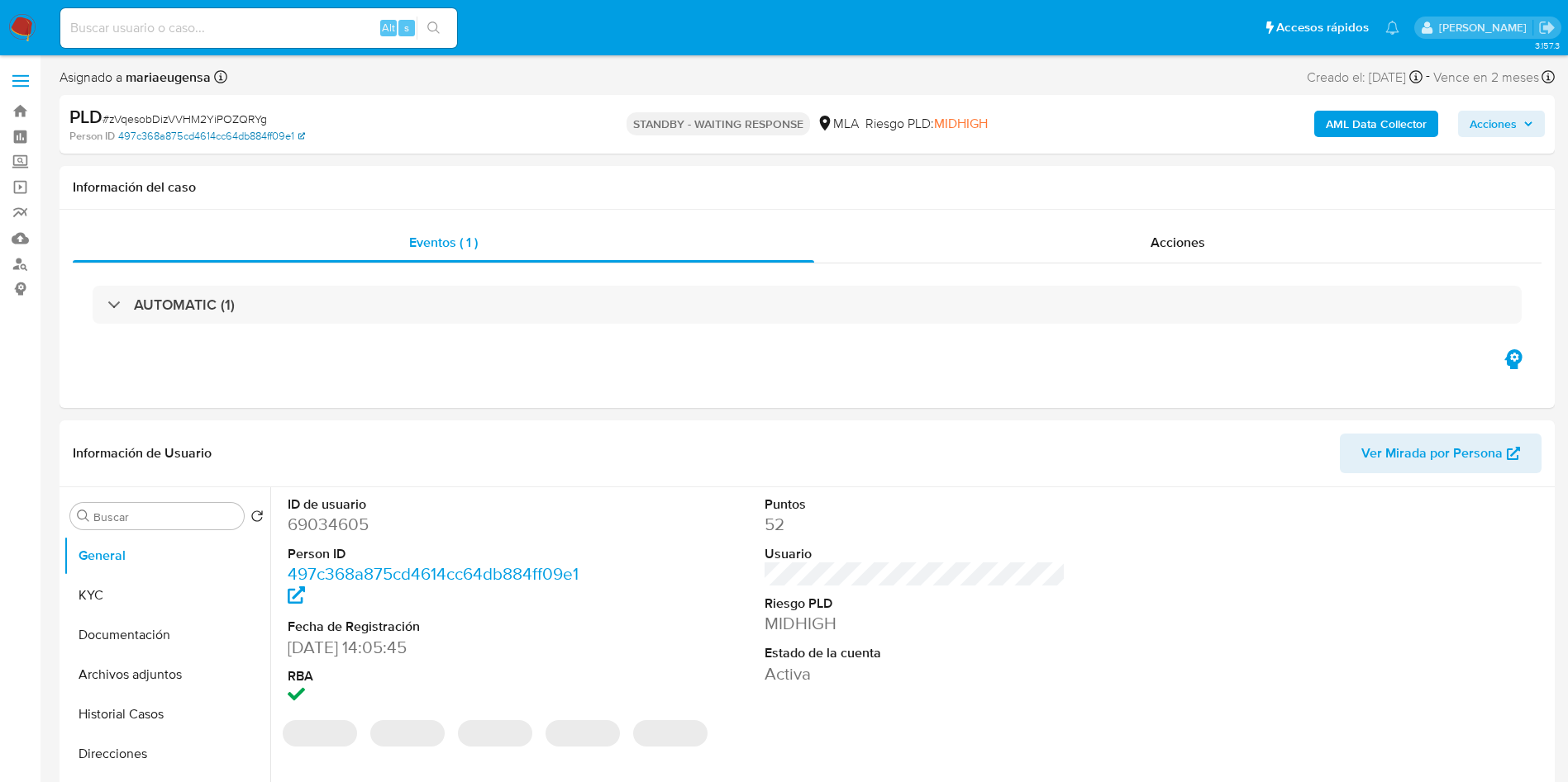
select select "10"
click at [225, 126] on span "# zVqesobDizVVHM2YiPOZQRYg" at bounding box center [184, 119] width 165 height 17
click at [225, 125] on span "# zVqesobDizVVHM2YiPOZQRYg" at bounding box center [184, 119] width 165 height 17
click at [225, 124] on span "# zVqesobDizVVHM2YiPOZQRYg" at bounding box center [184, 119] width 165 height 17
click at [222, 112] on span "# zVqesobDizVVHM2YiPOZQRYg" at bounding box center [184, 119] width 165 height 17
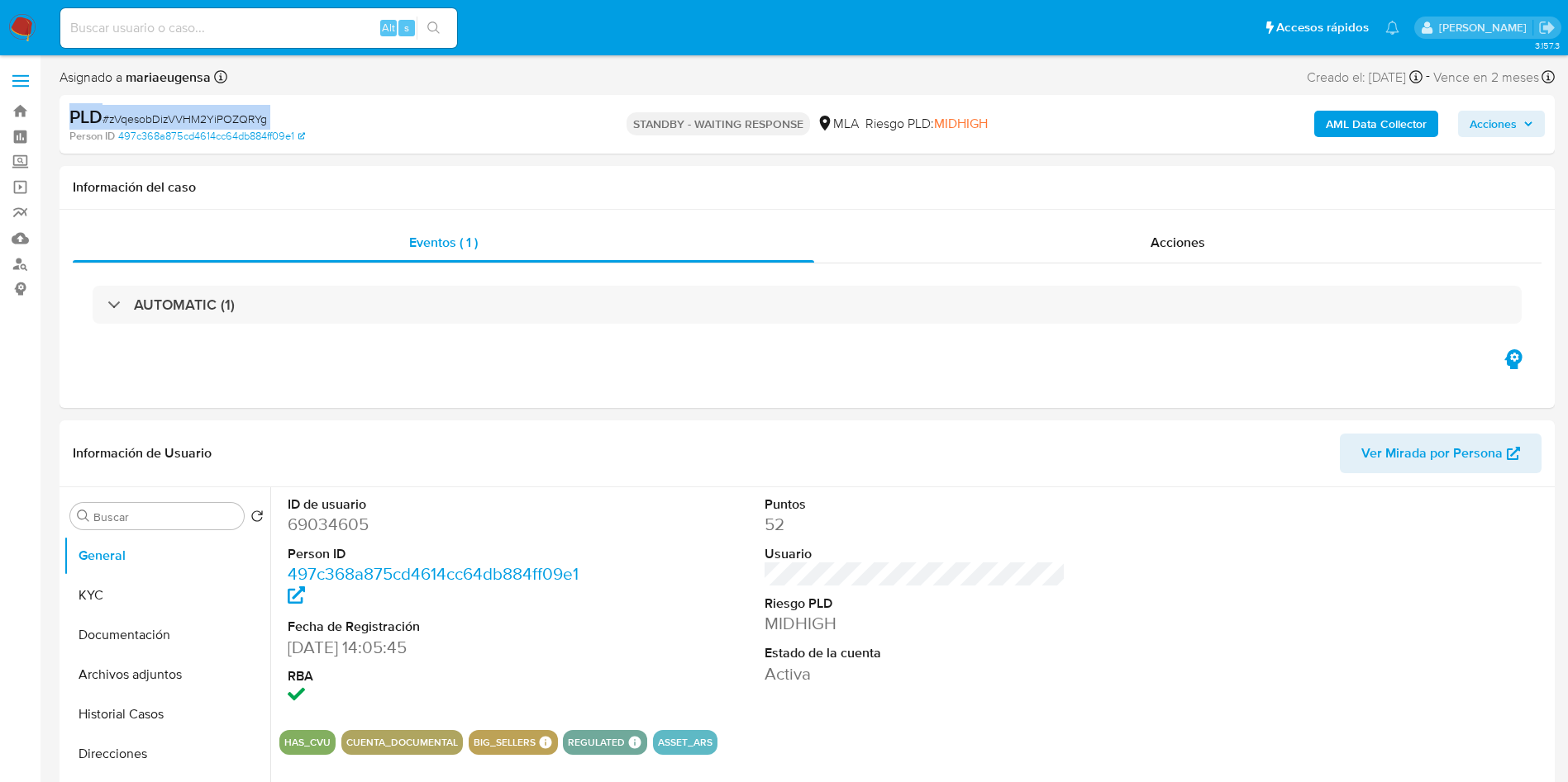
click at [229, 117] on span "# zVqesobDizVVHM2YiPOZQRYg" at bounding box center [184, 119] width 165 height 17
copy span "zVqesobDizVVHM2YiPOZQRYg"
click at [1348, 135] on b "AML Data Collector" at bounding box center [1376, 124] width 100 height 27
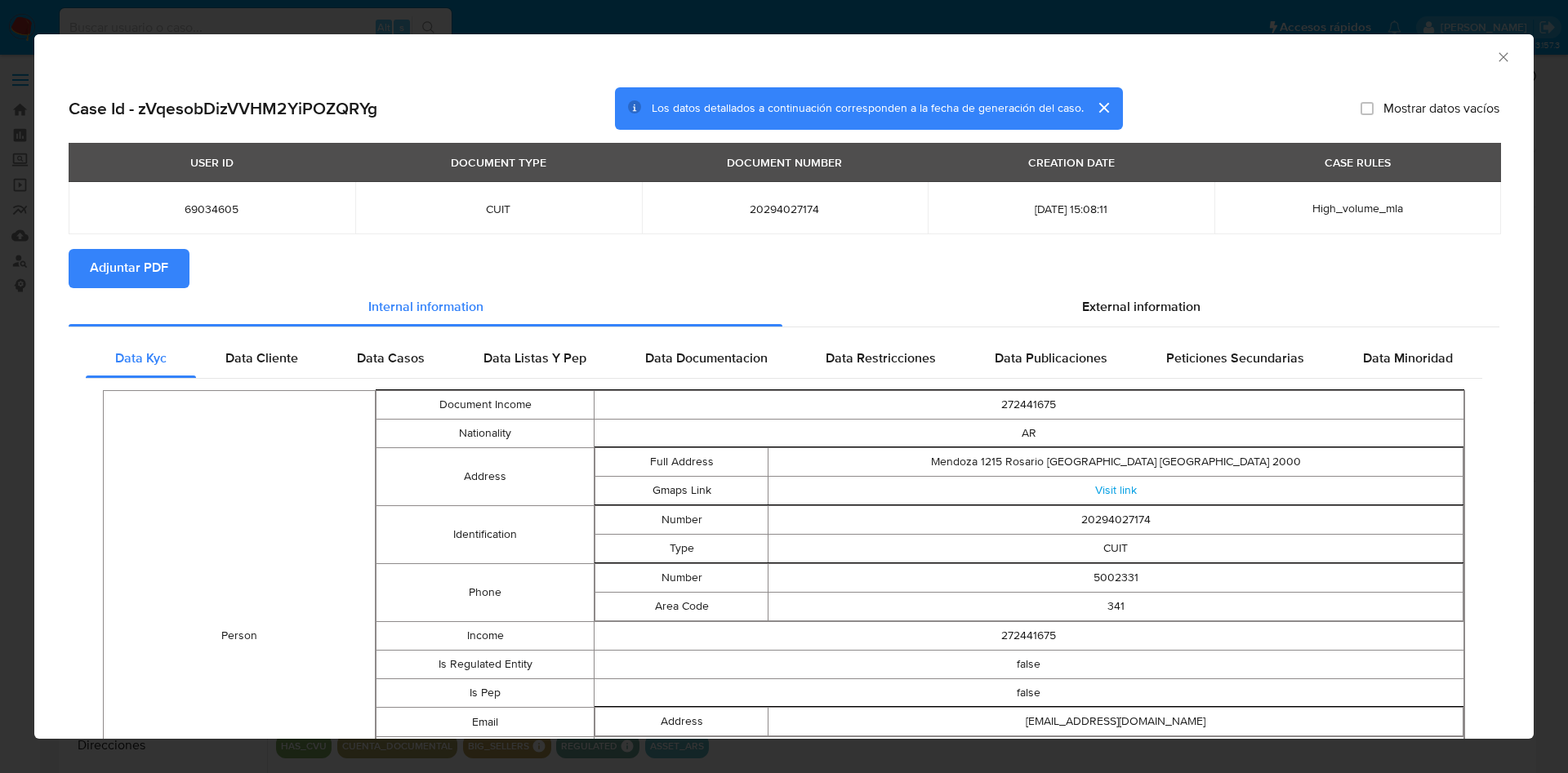
click at [183, 264] on button "Adjuntar PDF" at bounding box center [129, 268] width 121 height 39
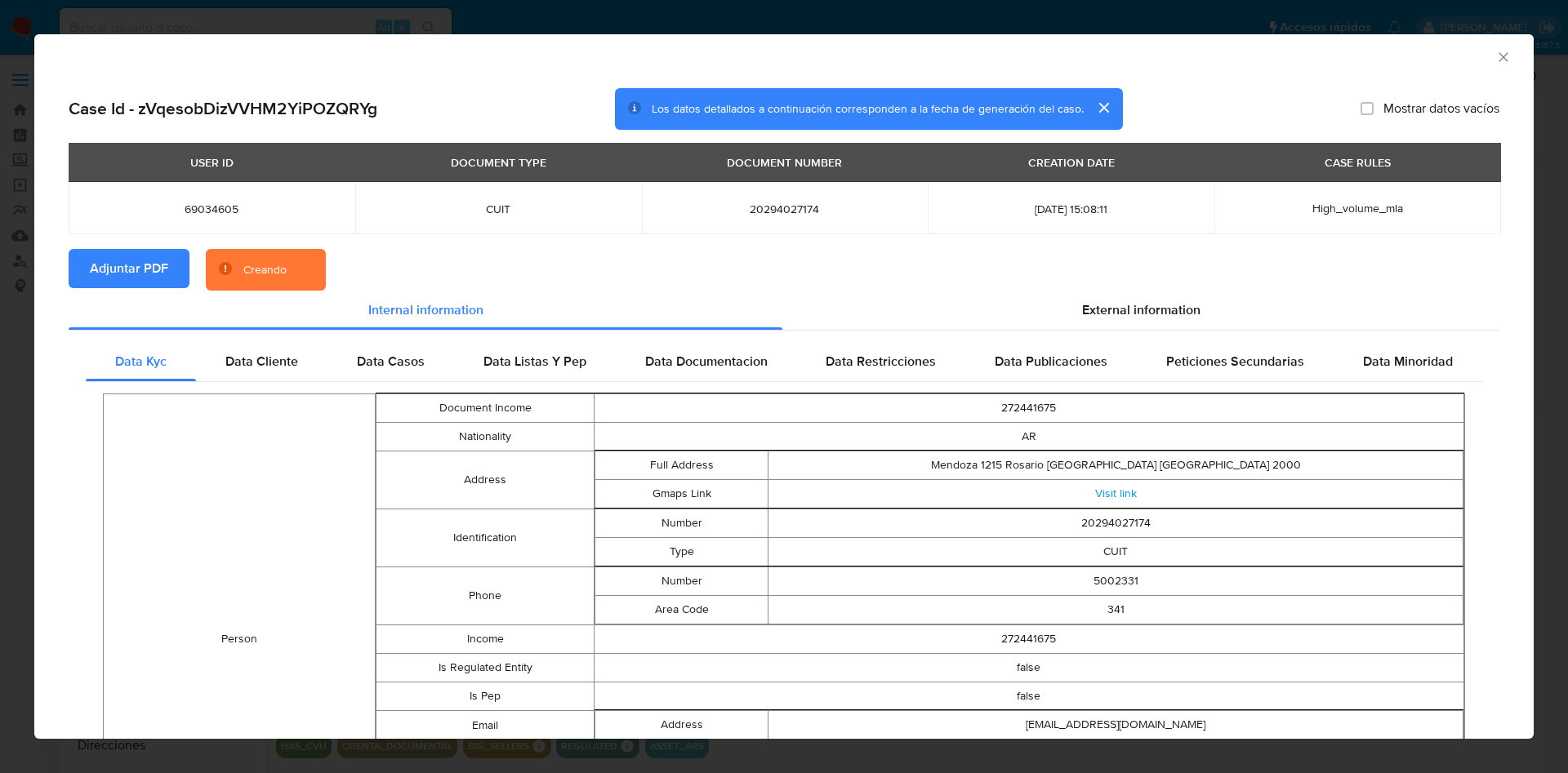
click at [69, 249] on button "Adjuntar PDF" at bounding box center [129, 268] width 121 height 39
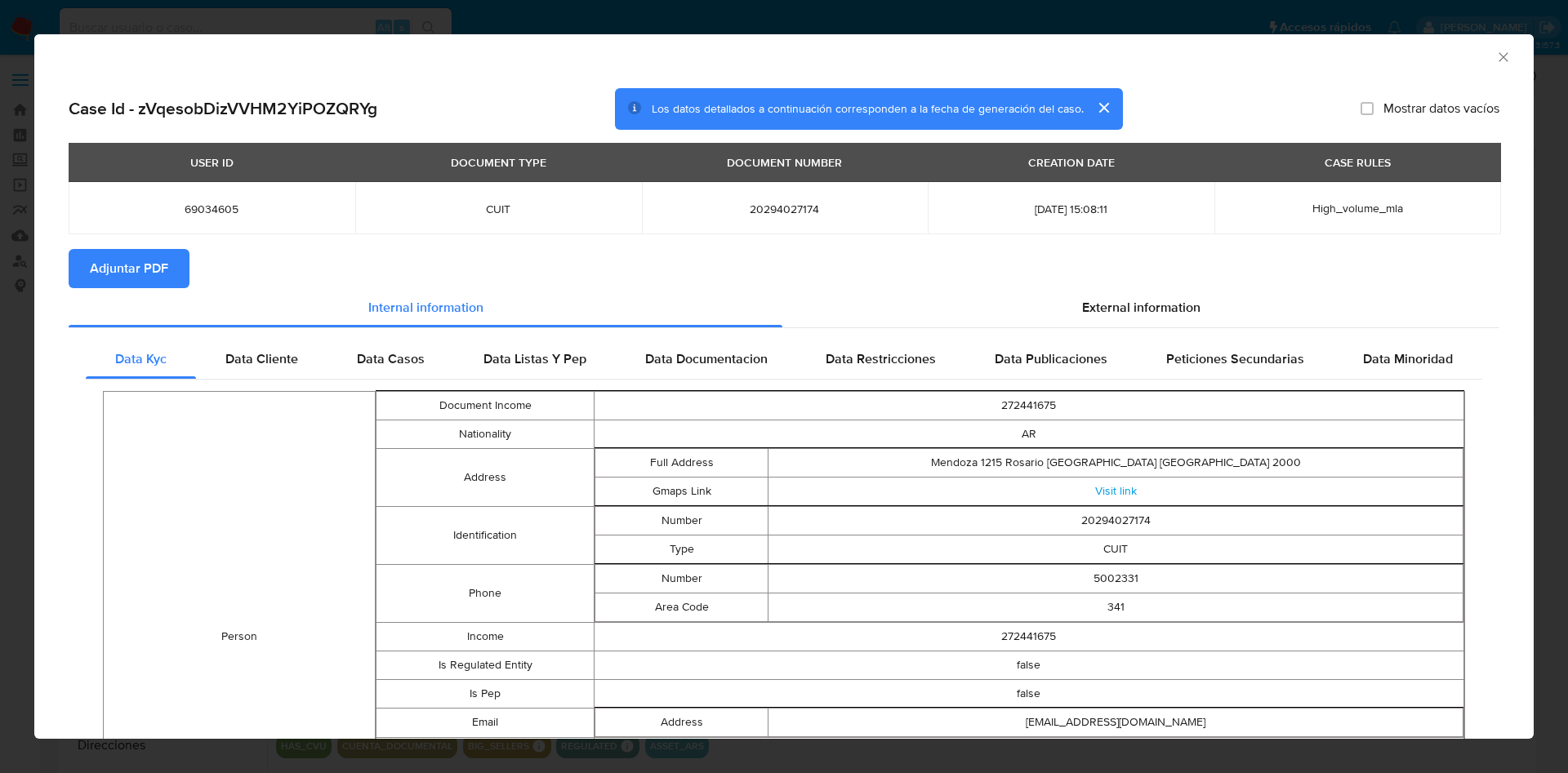
click at [1495, 50] on icon "Cerrar ventana" at bounding box center [1503, 57] width 17 height 17
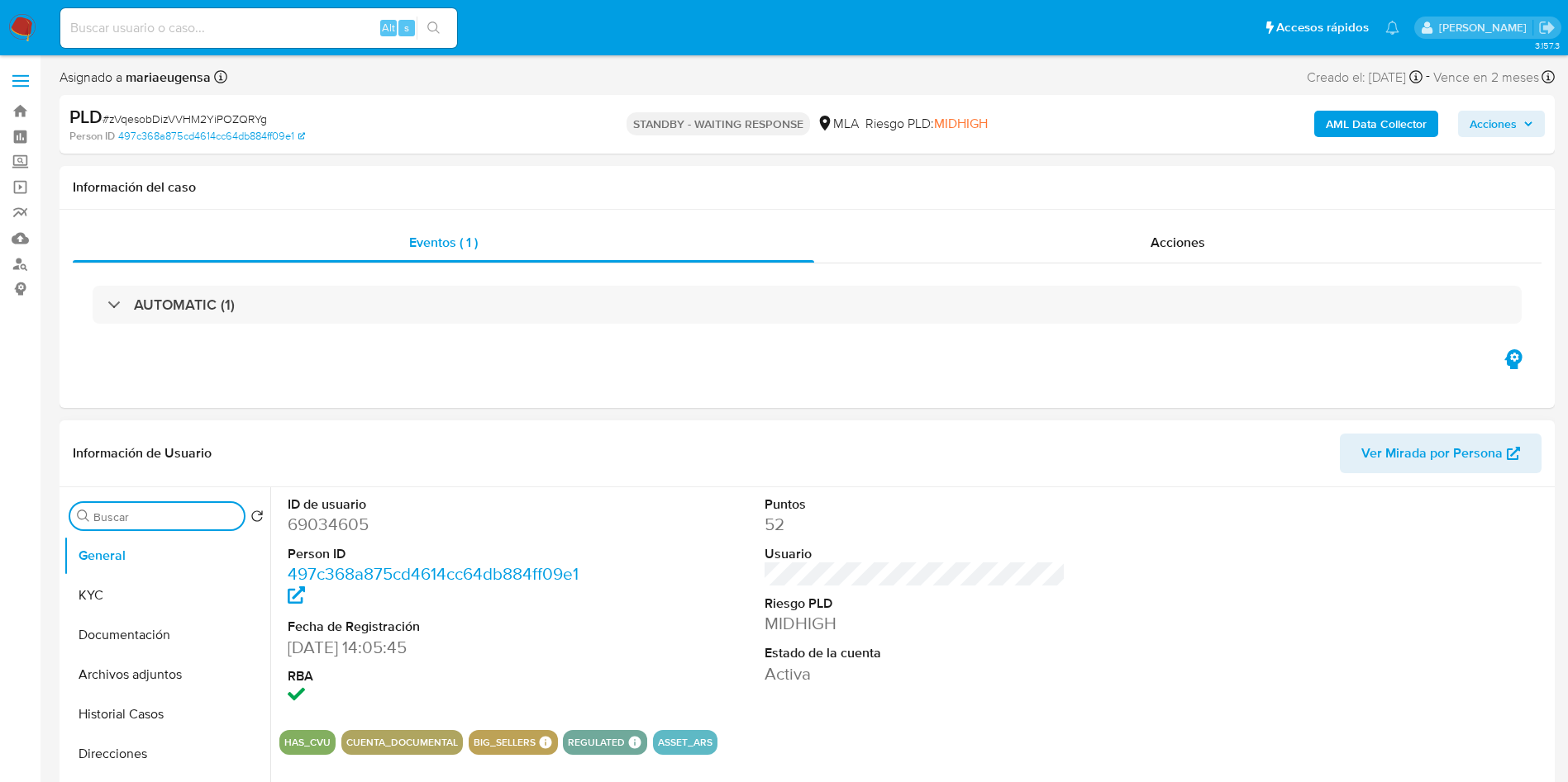
click at [150, 515] on input "Buscar" at bounding box center [166, 517] width 144 height 15
type input "arc"
click at [133, 595] on button "Archivos adjuntos" at bounding box center [160, 595] width 193 height 39
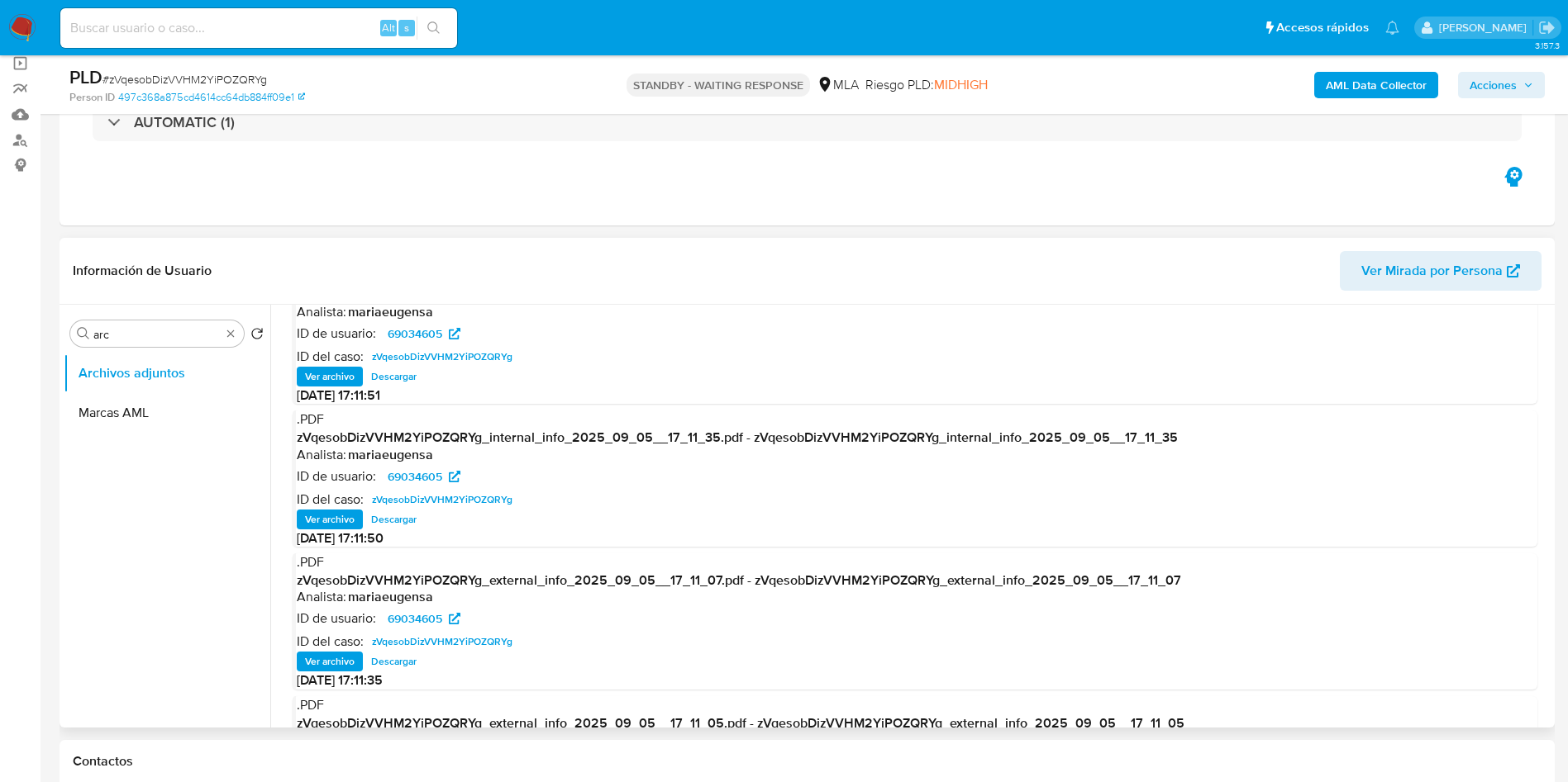
scroll to position [124, 0]
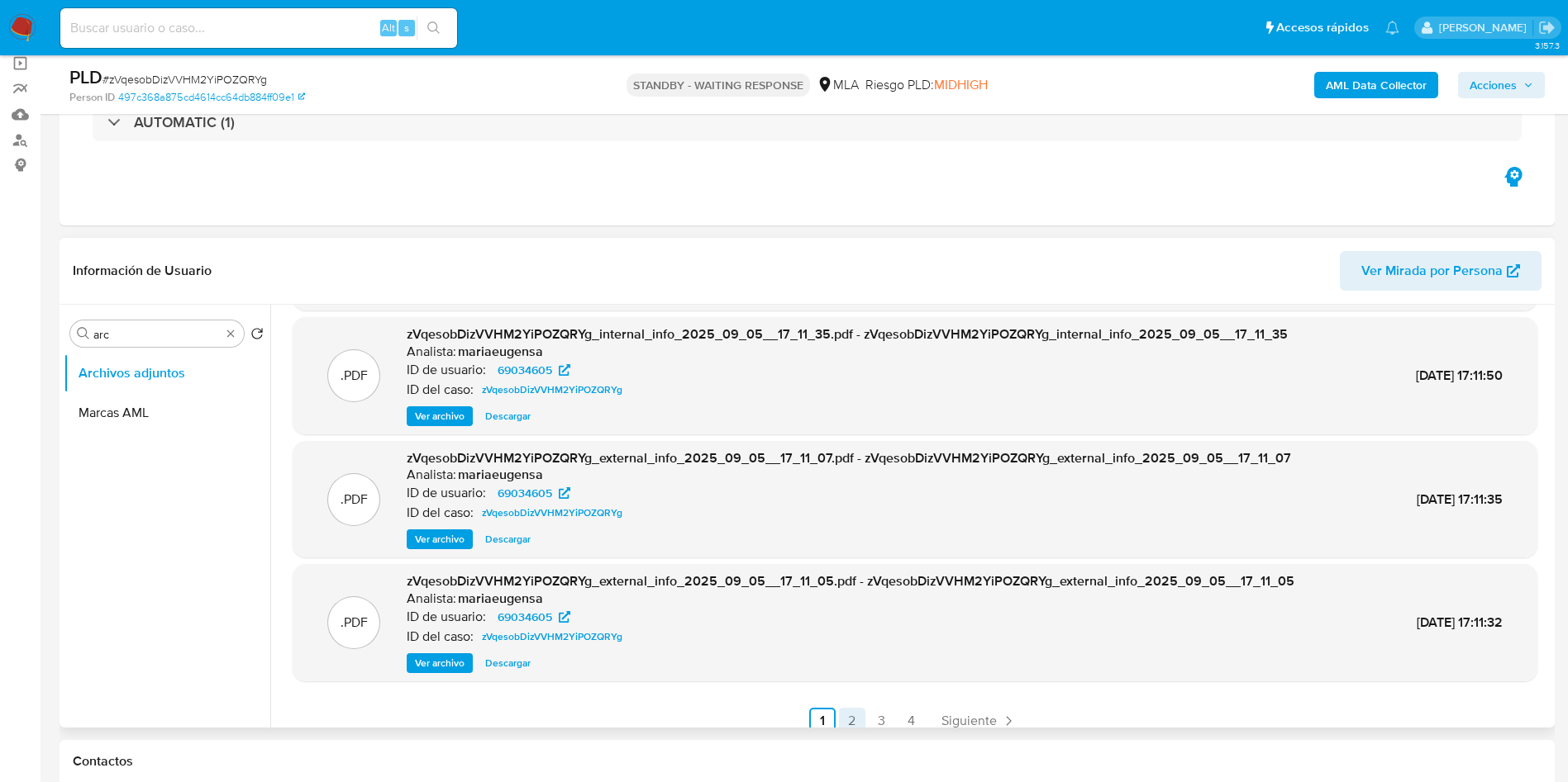
click at [852, 713] on link "2" at bounding box center [853, 721] width 27 height 27
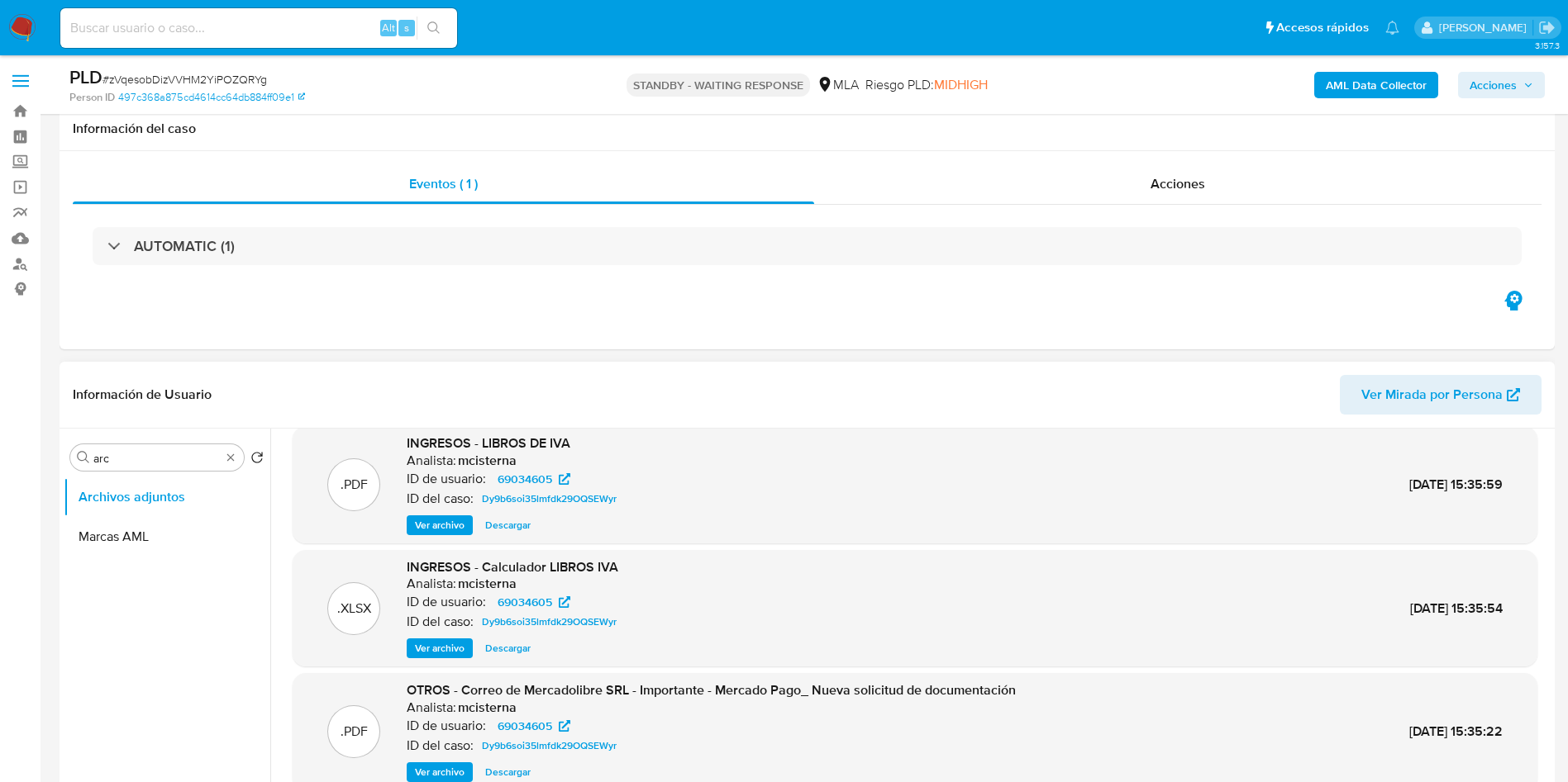
scroll to position [248, 0]
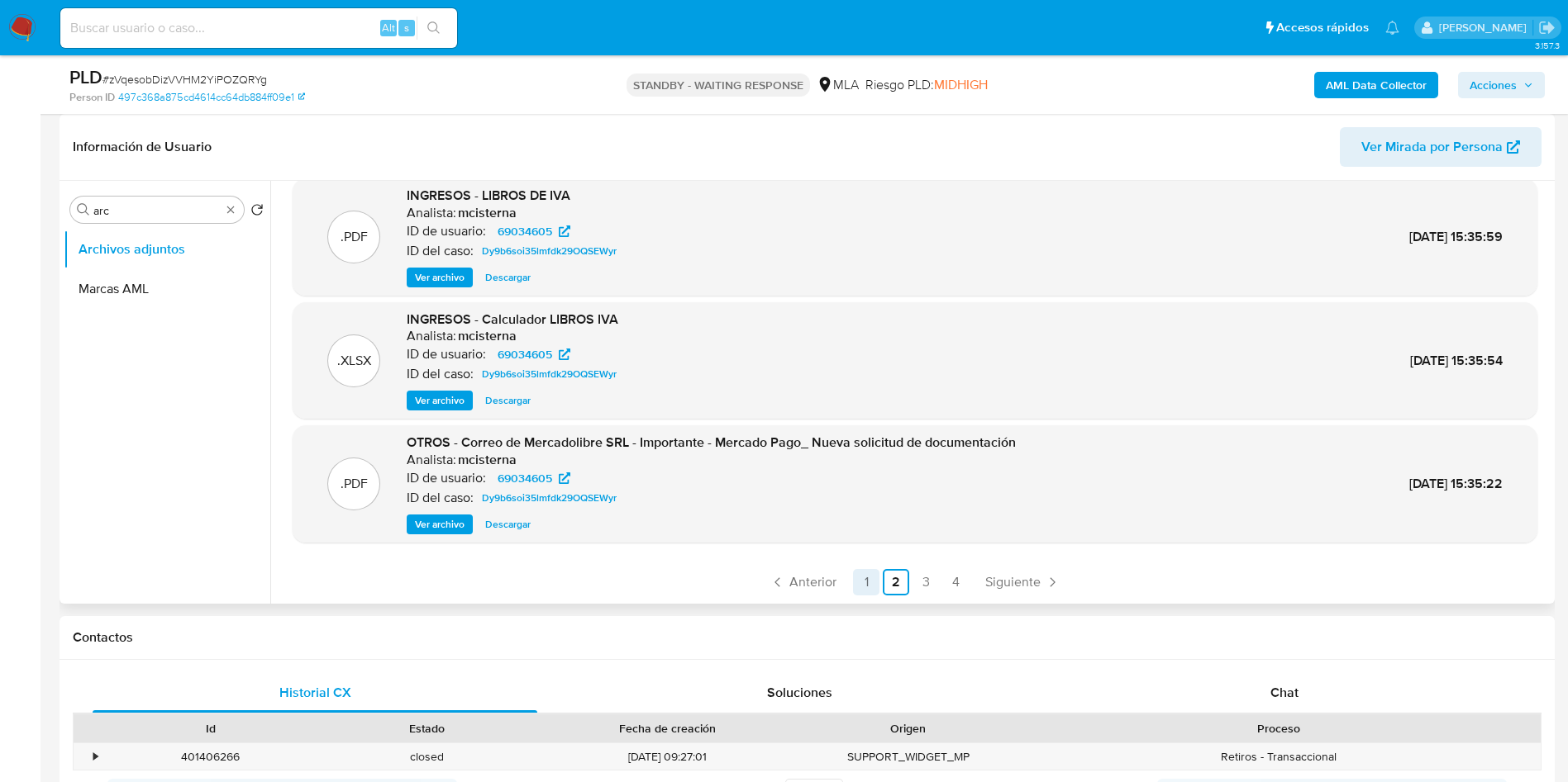
click at [873, 580] on link "1" at bounding box center [866, 583] width 27 height 27
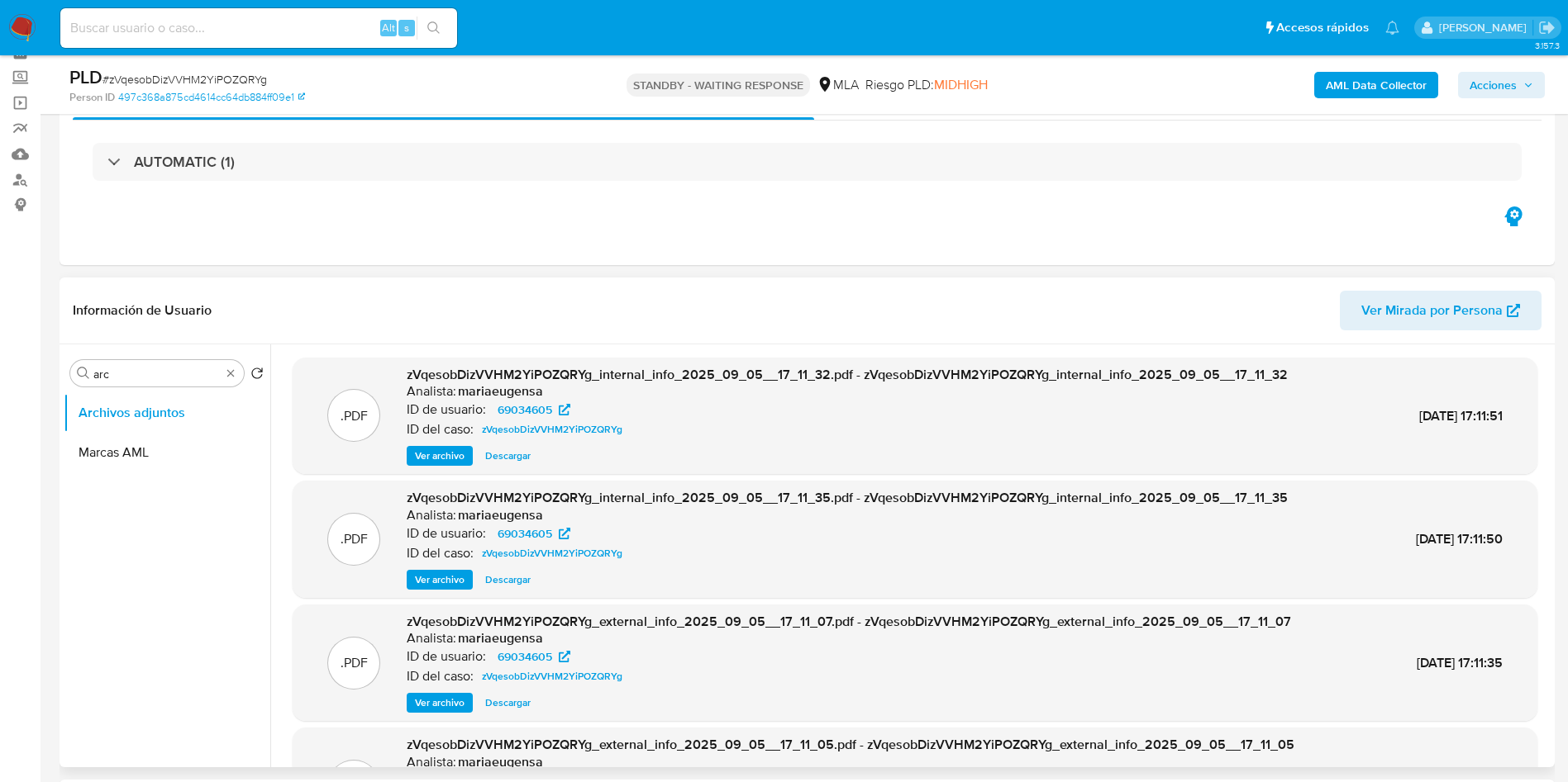
scroll to position [0, 0]
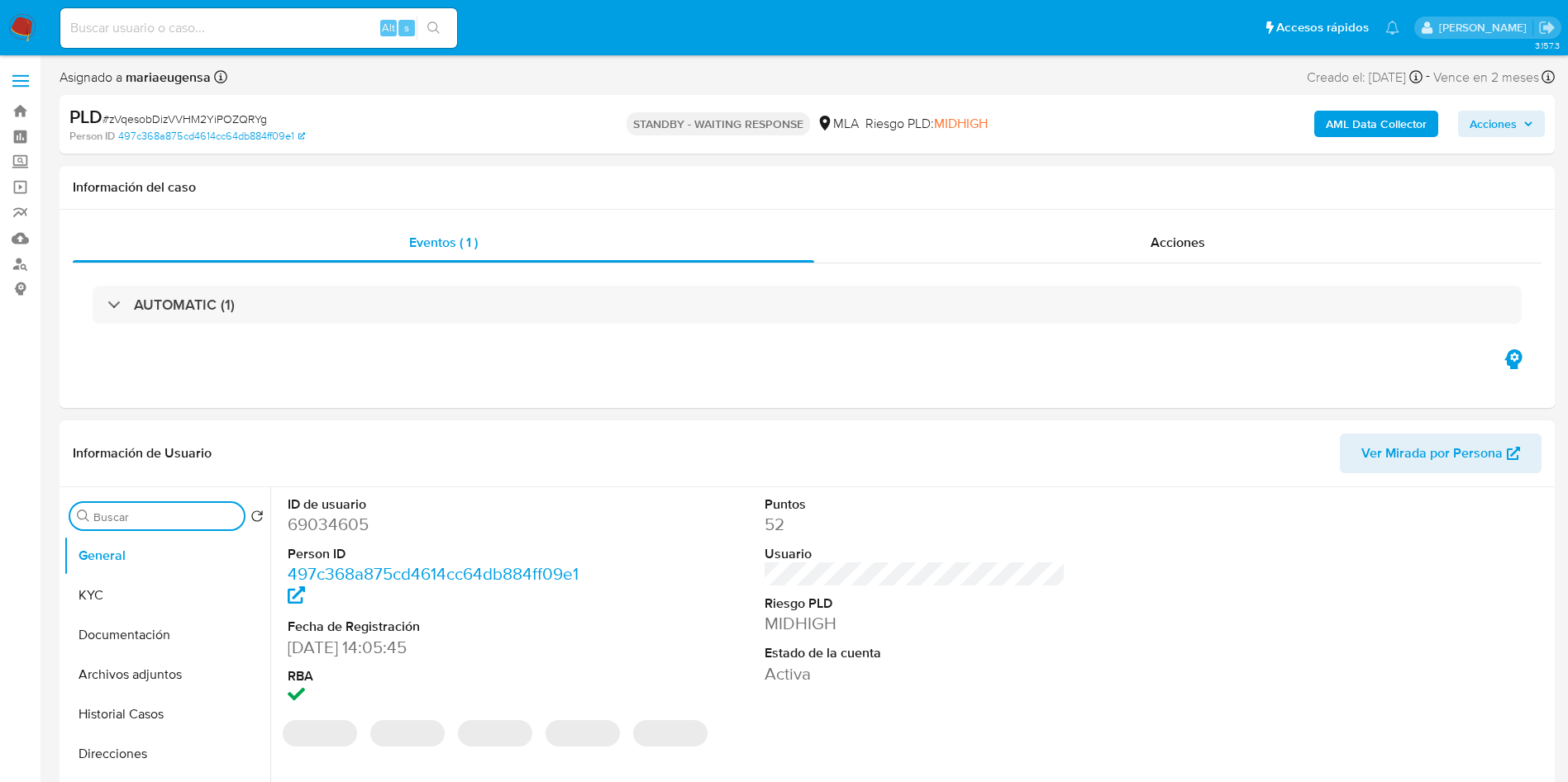
click at [146, 515] on input "Buscar" at bounding box center [166, 517] width 144 height 15
type input "a"
select select "10"
type input "arc"
drag, startPoint x: 161, startPoint y: 596, endPoint x: 156, endPoint y: 611, distance: 15.8
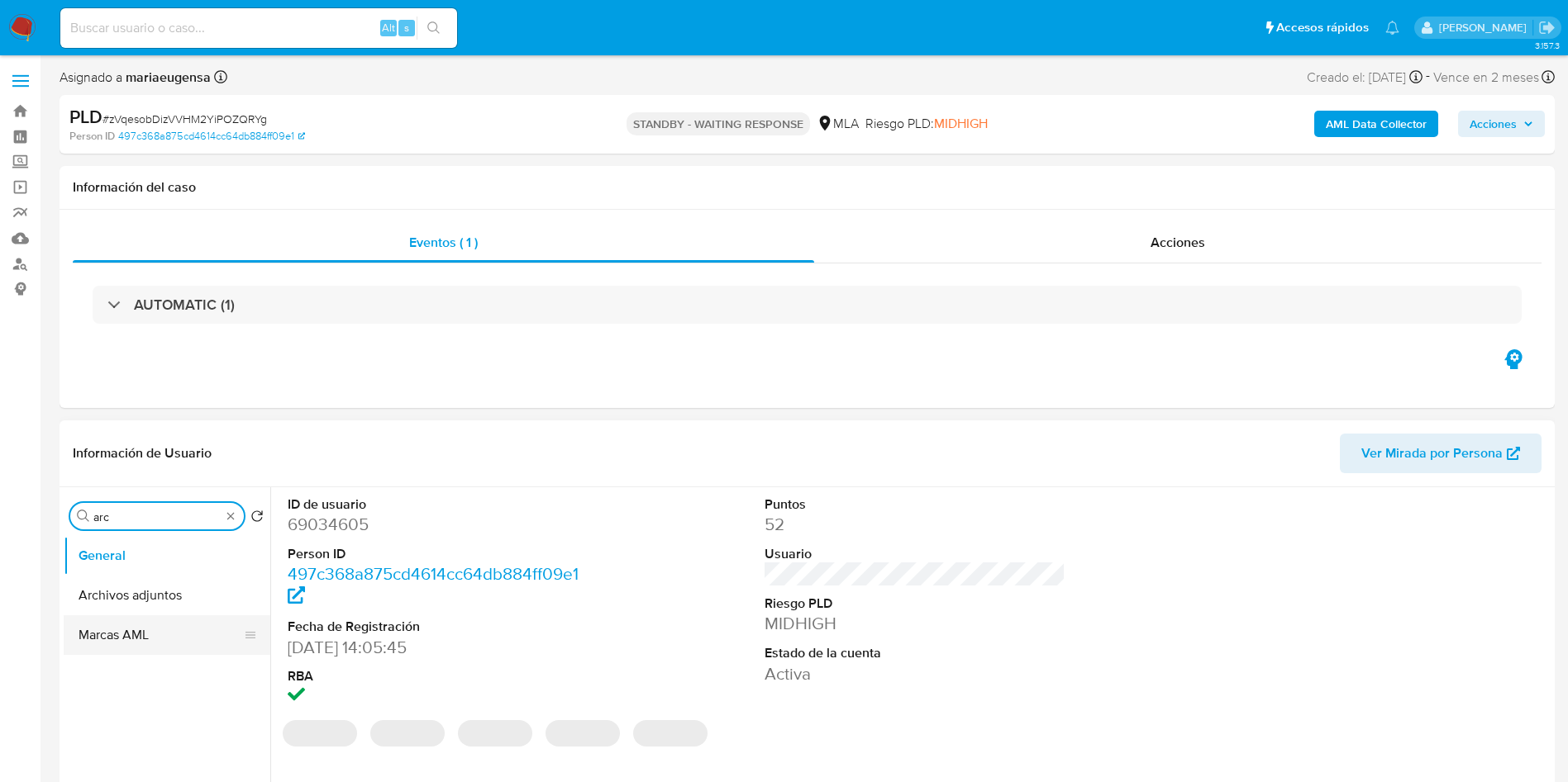
click at [161, 596] on button "Archivos adjuntos" at bounding box center [167, 595] width 207 height 39
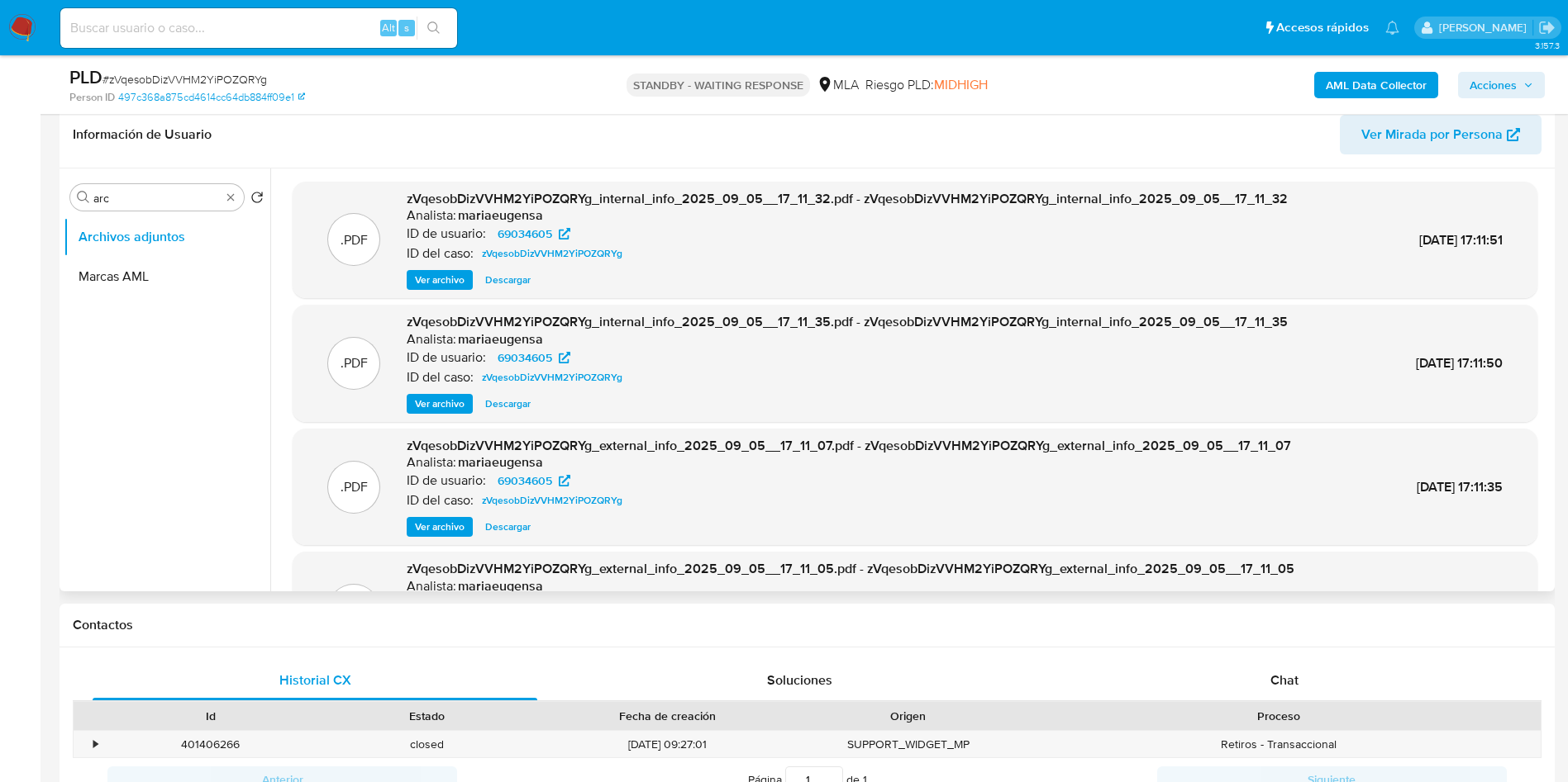
scroll to position [13, 0]
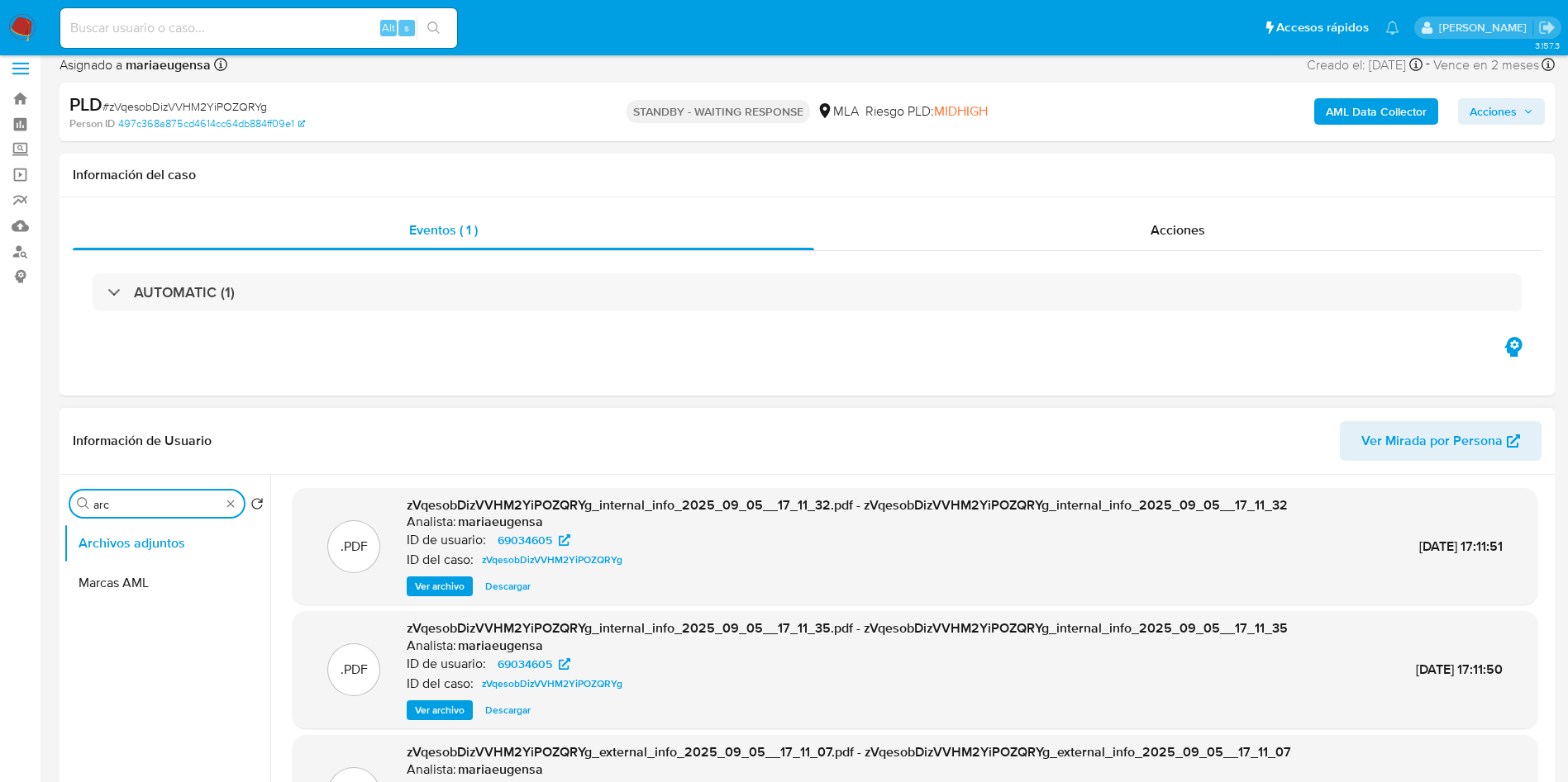
click at [161, 509] on input "arc" at bounding box center [157, 505] width 127 height 15
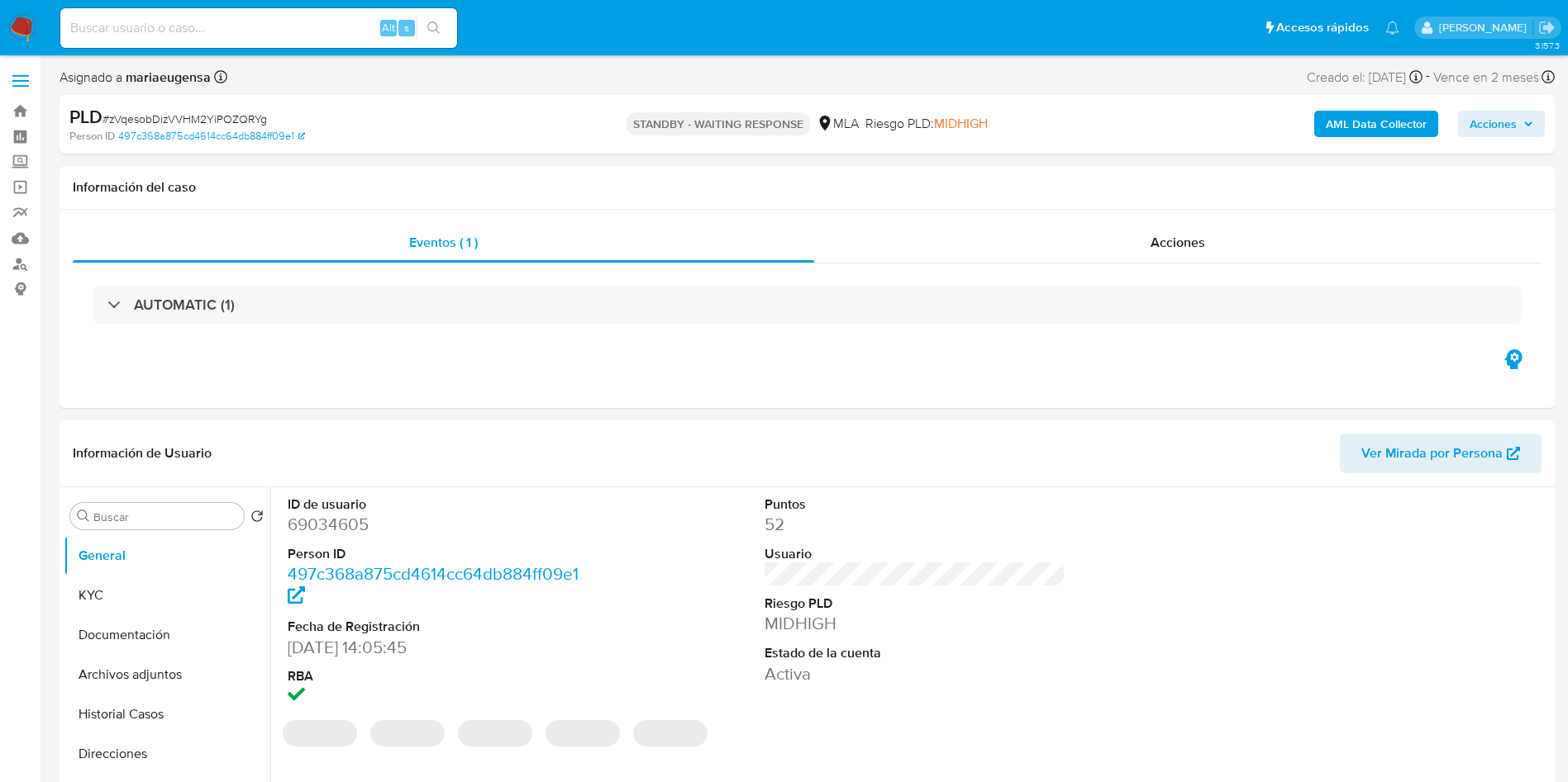
select select "10"
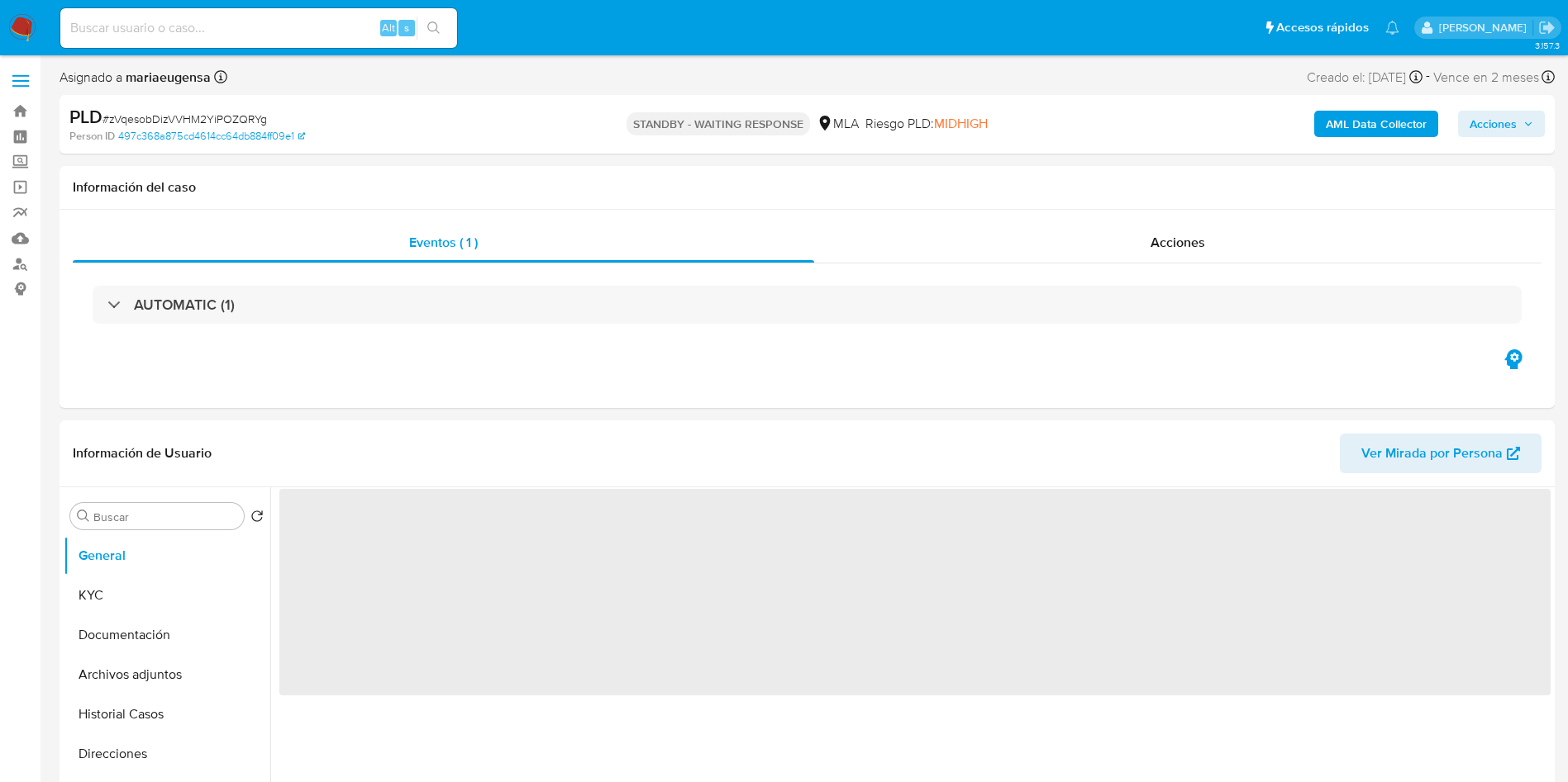
select select "10"
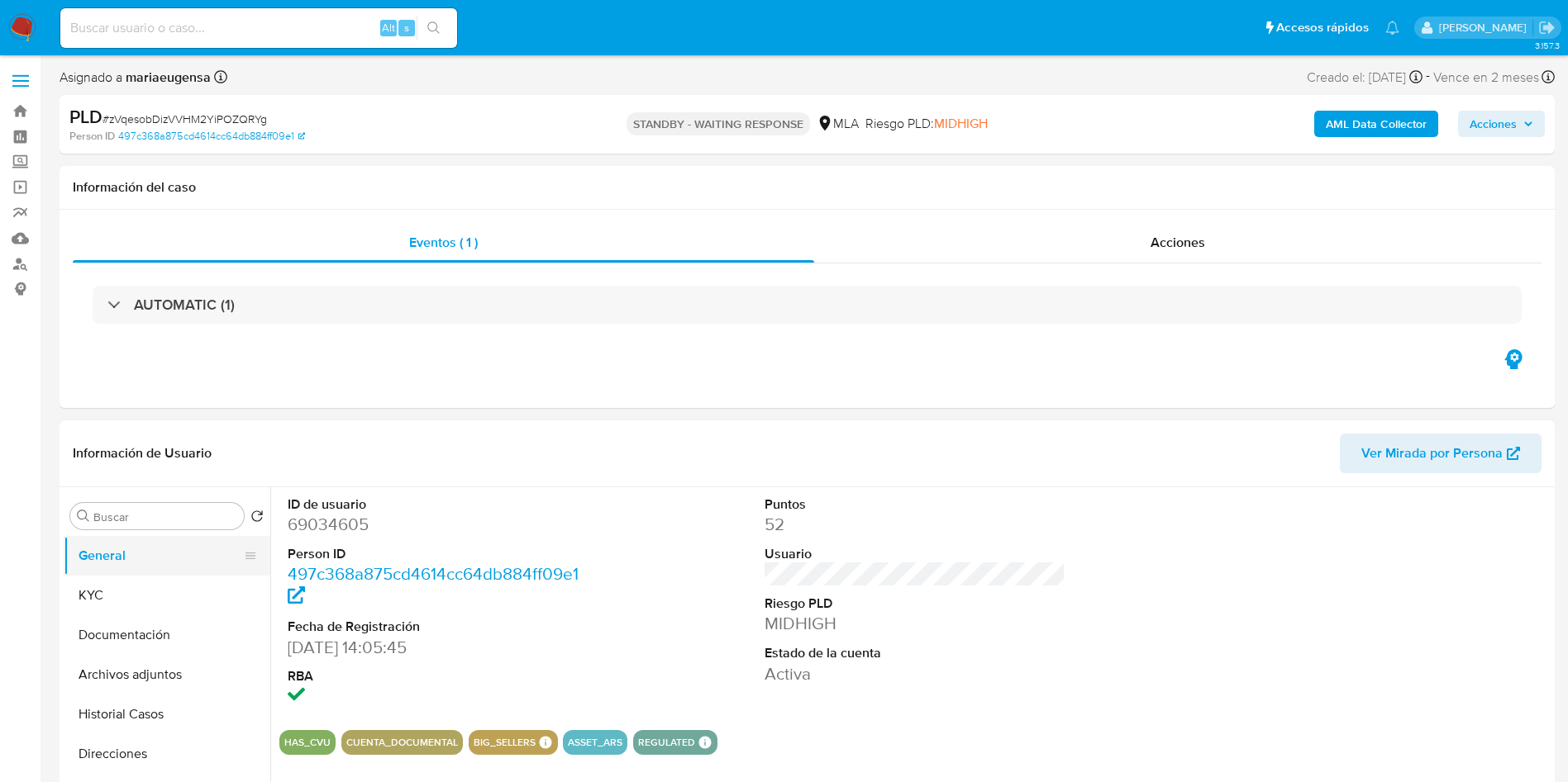
click at [154, 549] on button "General" at bounding box center [160, 555] width 193 height 39
click at [155, 602] on button "KYC" at bounding box center [160, 595] width 193 height 39
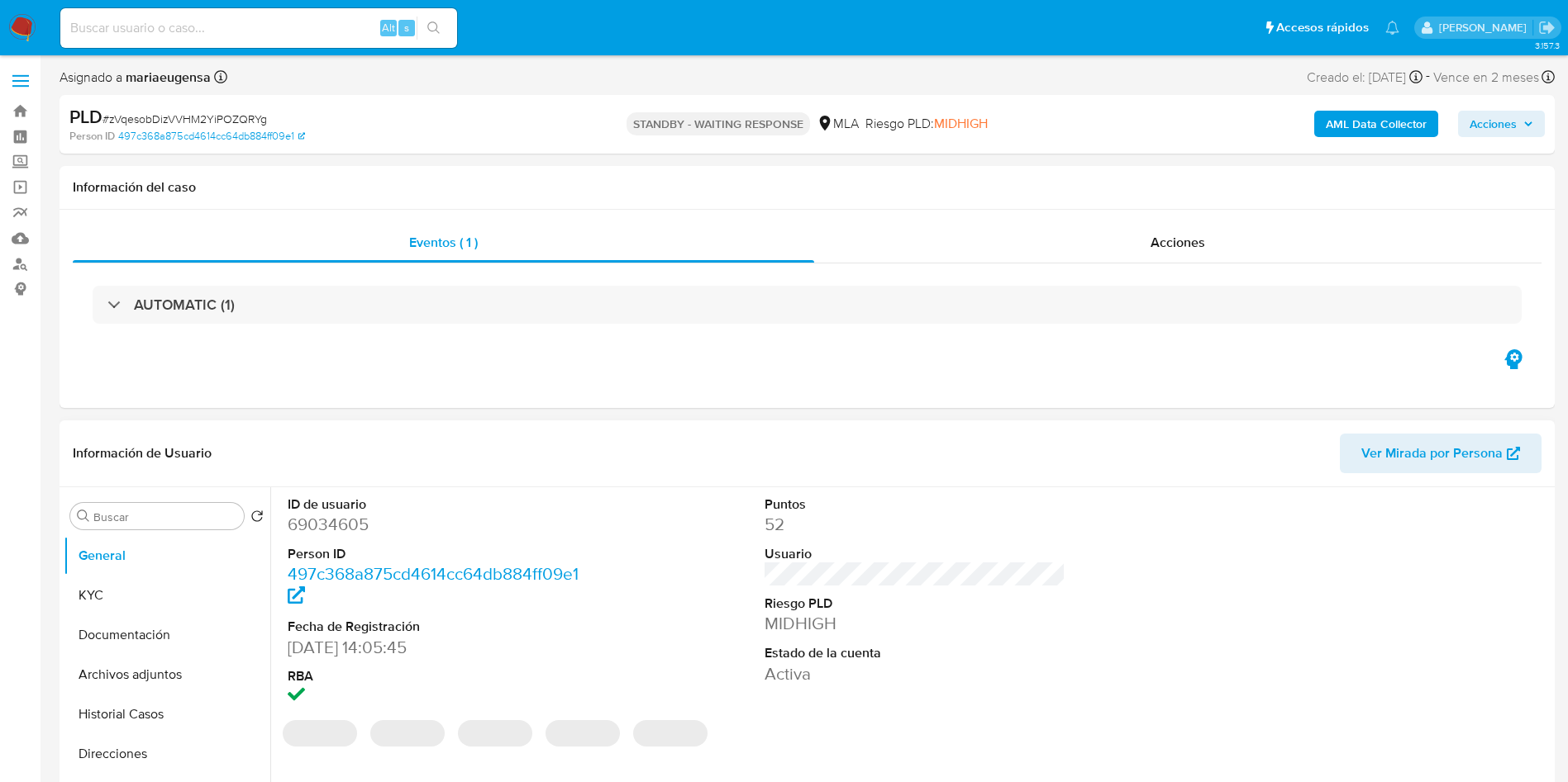
select select "10"
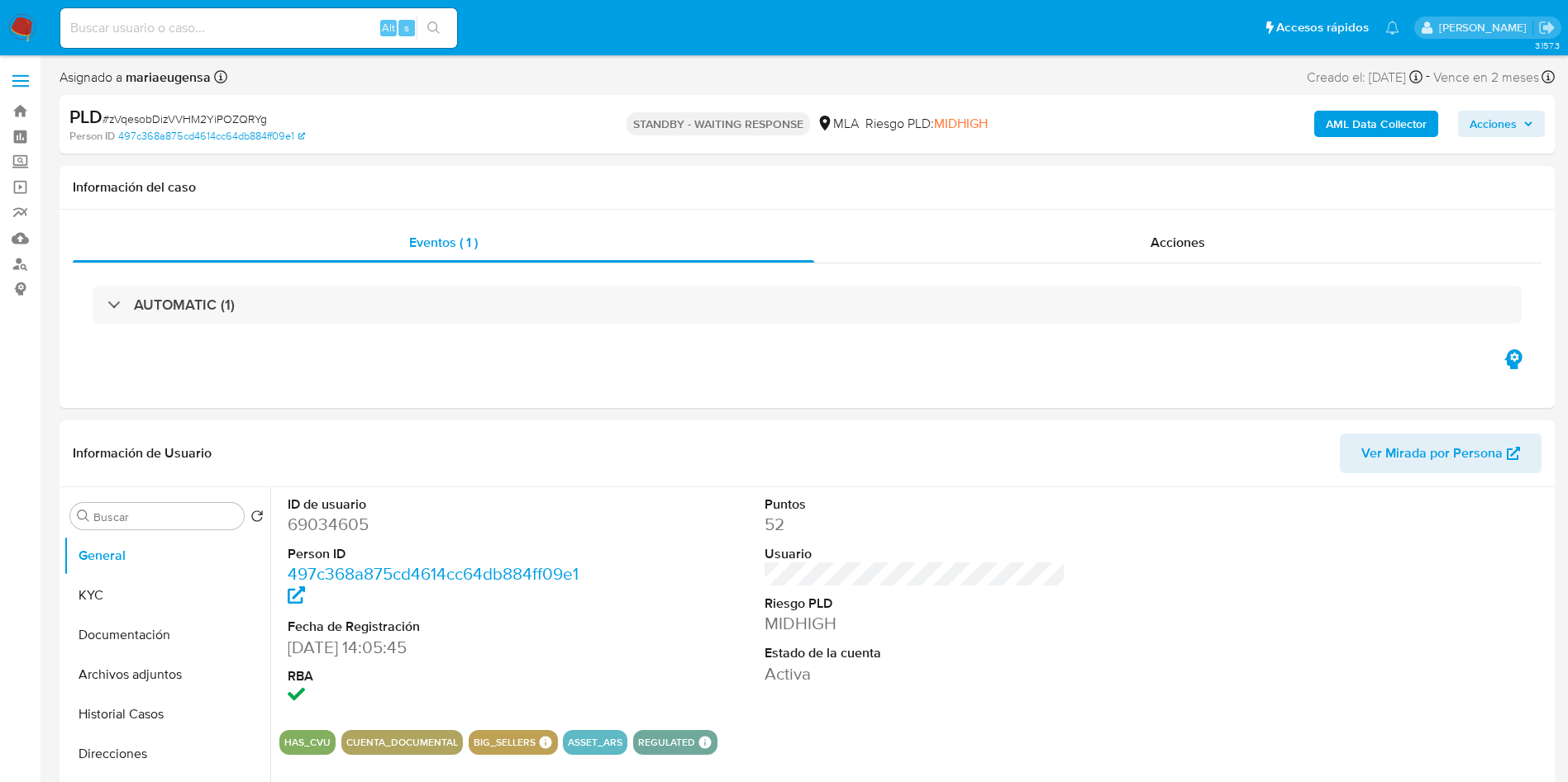
click at [218, 112] on span "# zVqesobDizVVHM2YiPOZQRYg" at bounding box center [184, 119] width 165 height 17
copy span "zVqesobDizVVHM2YiPOZQRYg"
drag, startPoint x: 264, startPoint y: 41, endPoint x: 265, endPoint y: 33, distance: 8.1
click at [265, 33] on div "Alt s" at bounding box center [259, 28] width 397 height 39
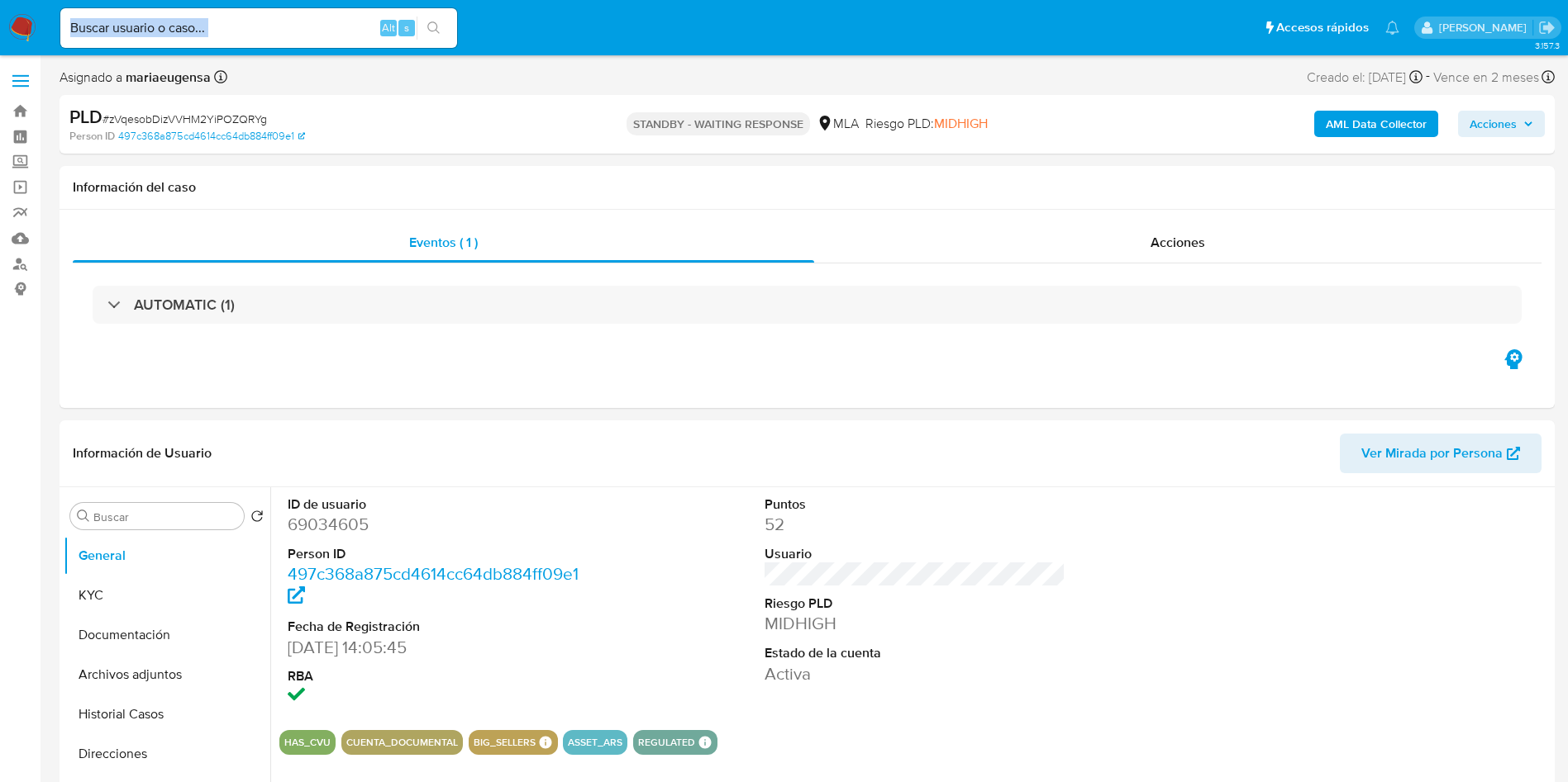
click at [265, 31] on input at bounding box center [259, 28] width 397 height 22
paste input "zVqesobDizVVHM2YiPOZQRYg"
type input "zVqesobDizVVHM2YiPOZQRYg"
click at [288, 18] on input "zVqesobDizVVHM2YiPOZQRYg" at bounding box center [259, 28] width 397 height 22
click at [287, 27] on input "zVqesobDizVVHM2YiPOZQRYg" at bounding box center [259, 28] width 397 height 22
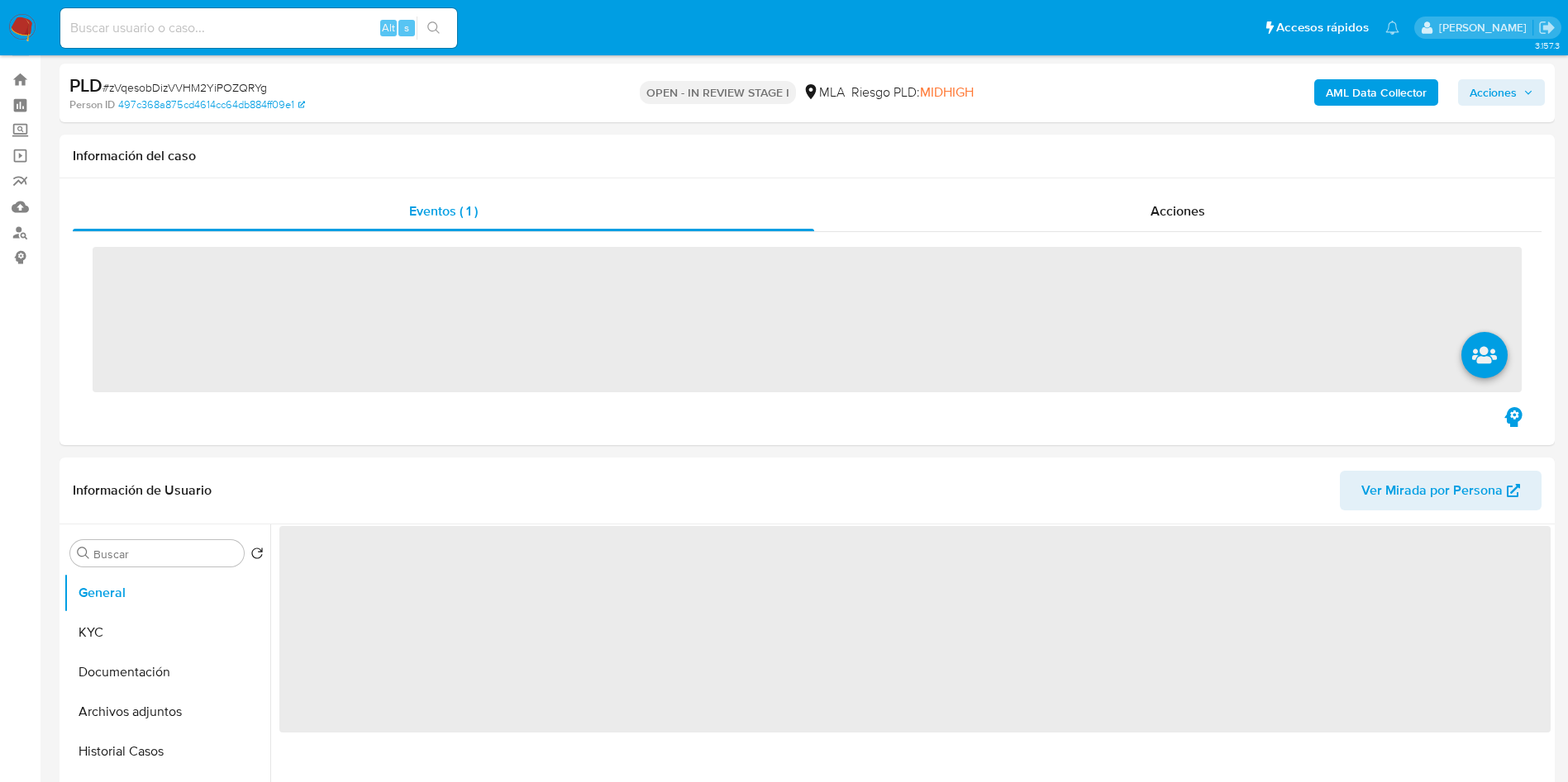
scroll to position [13, 0]
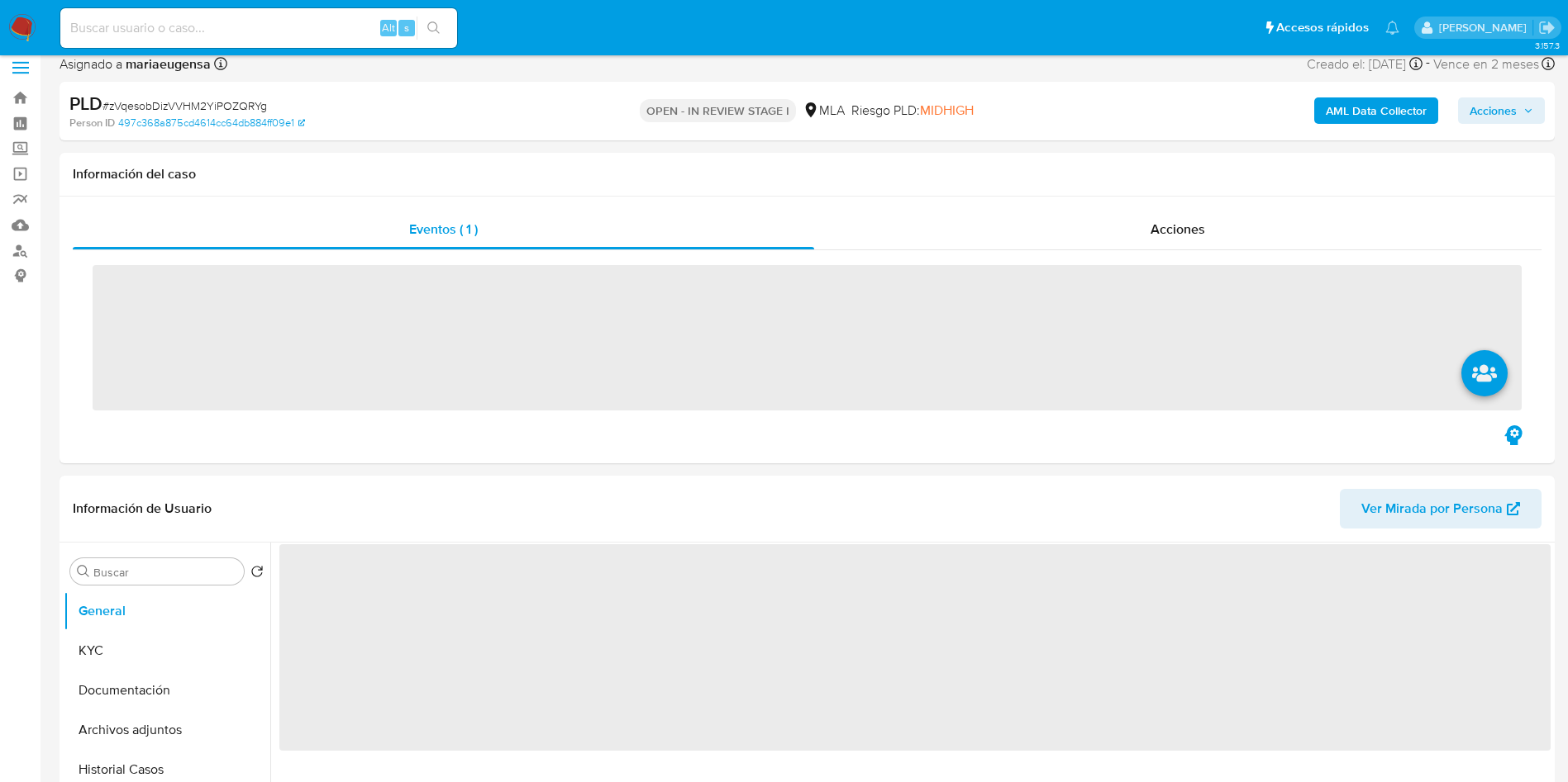
select select "10"
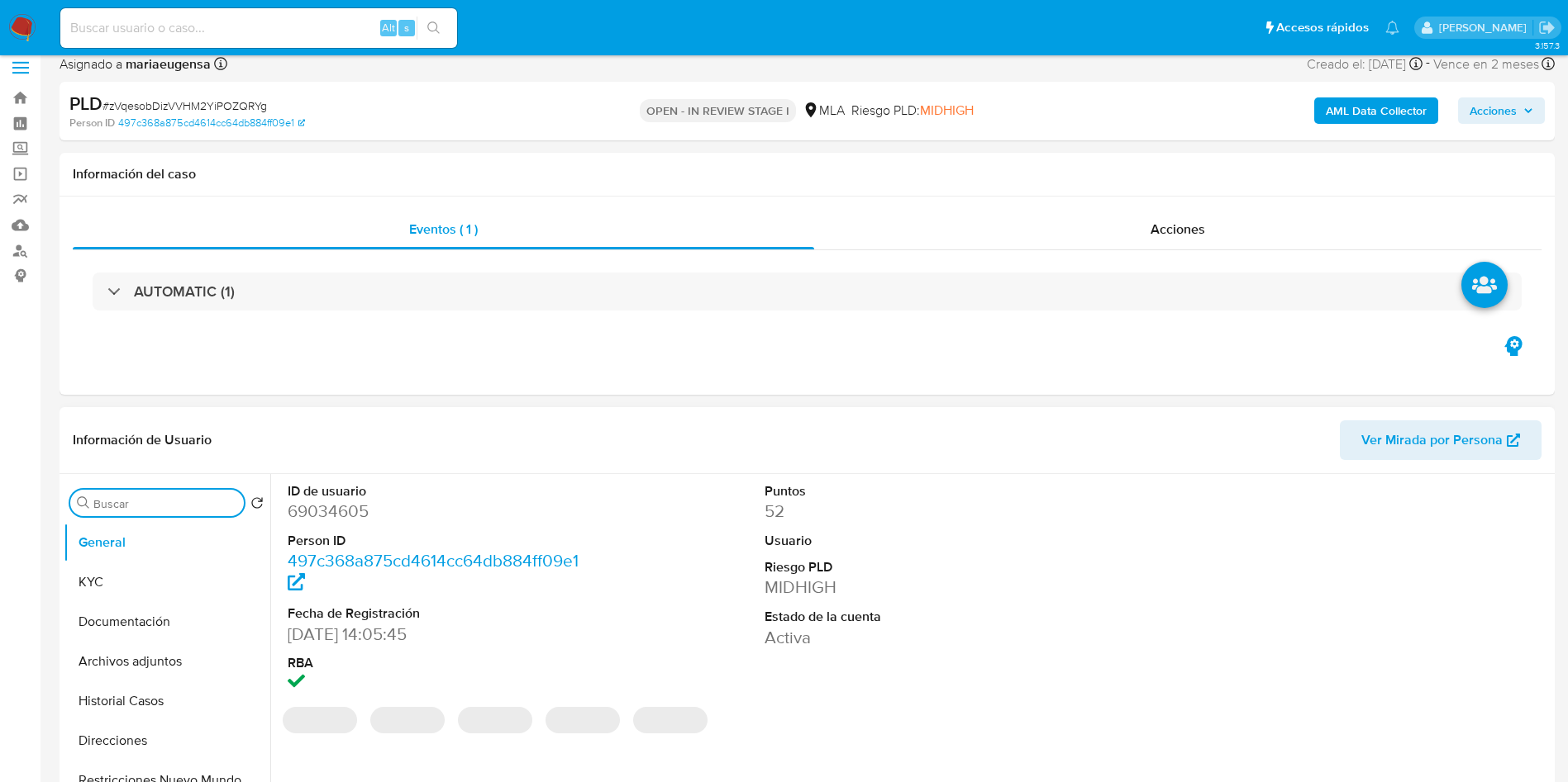
click at [125, 508] on input "Buscar" at bounding box center [166, 504] width 144 height 15
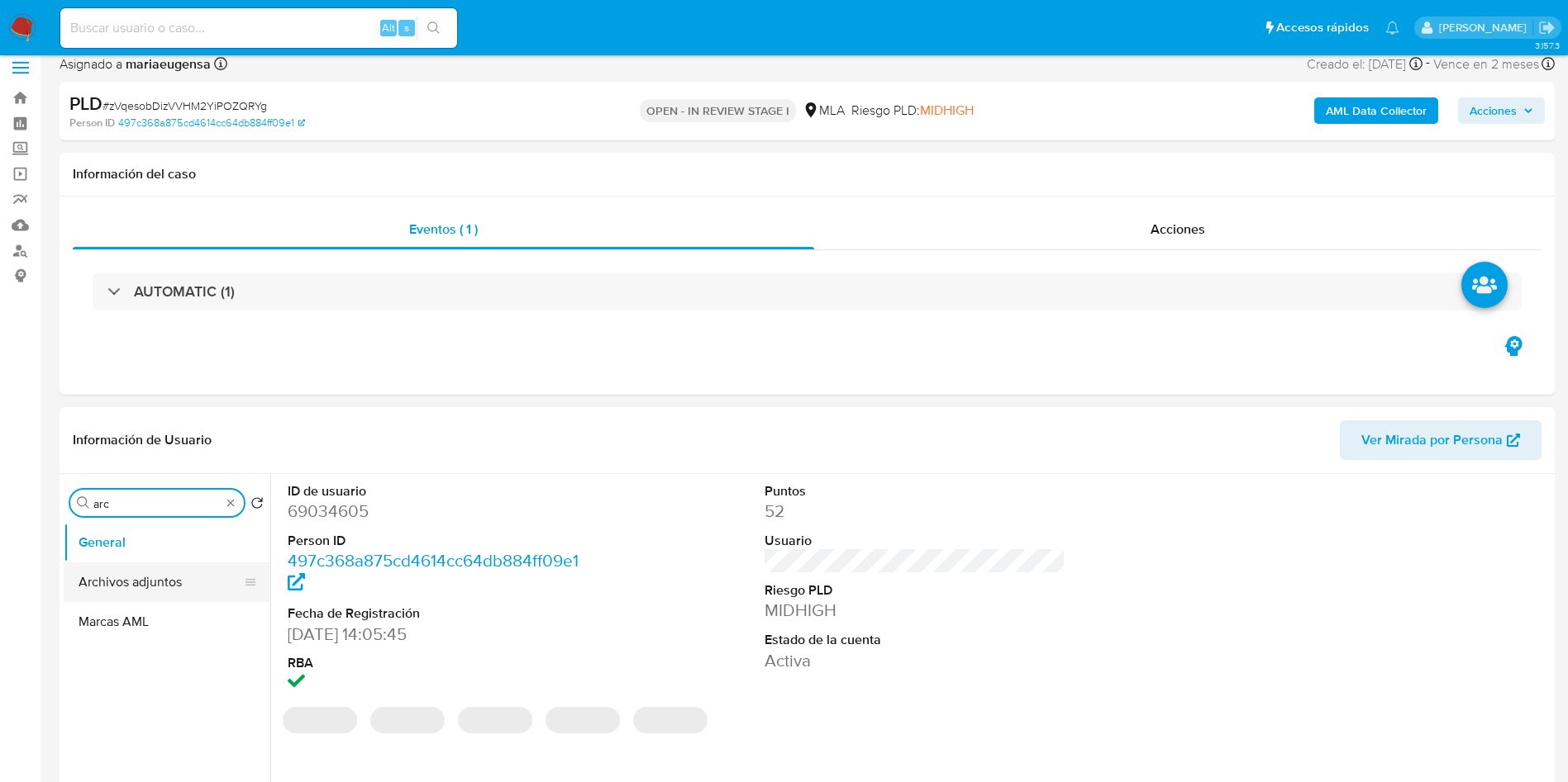
type input "arc"
drag, startPoint x: 122, startPoint y: 579, endPoint x: 96, endPoint y: 635, distance: 61.7
click at [120, 585] on button "Archivos adjuntos" at bounding box center [167, 582] width 207 height 39
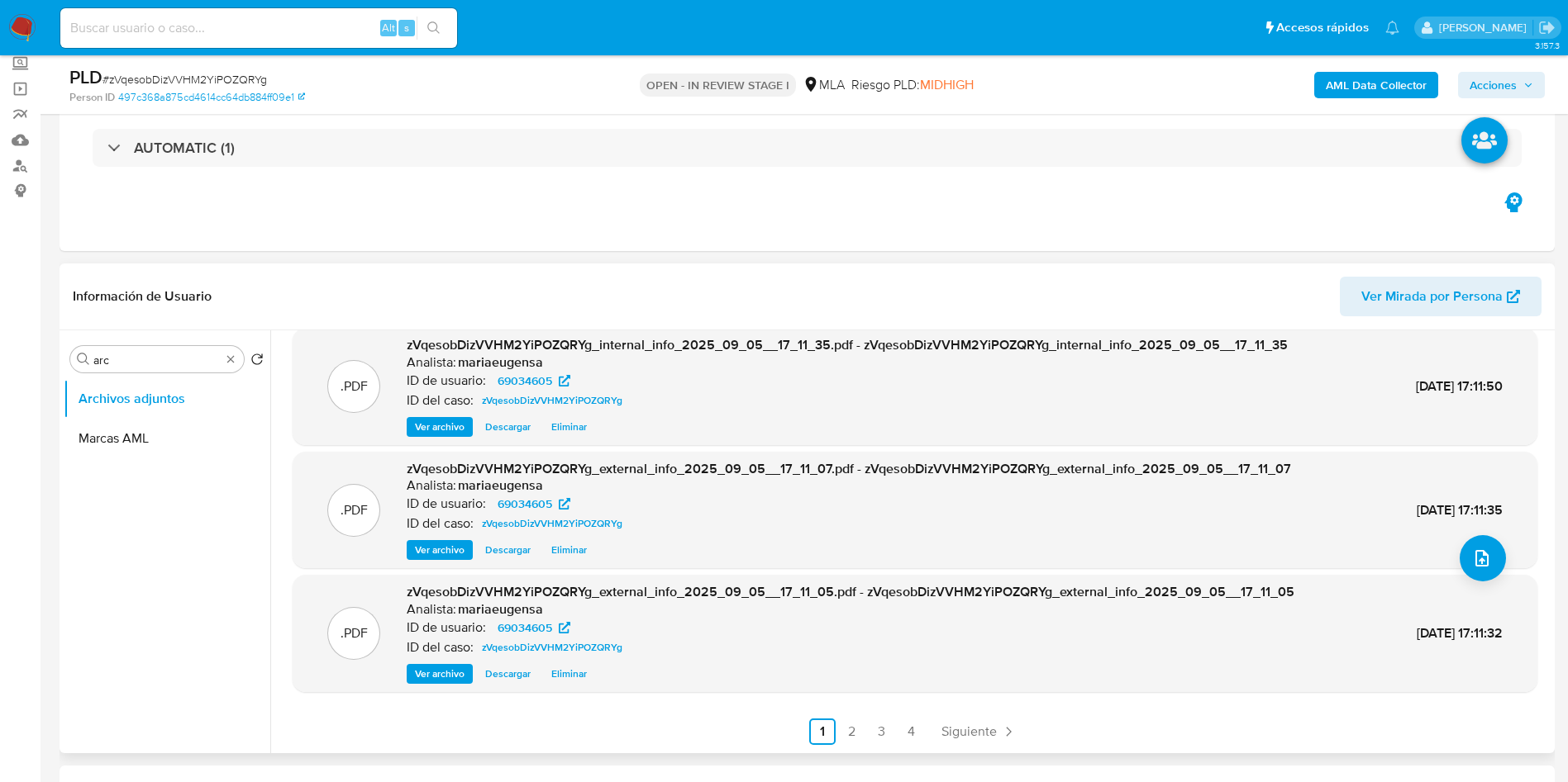
scroll to position [137, 0]
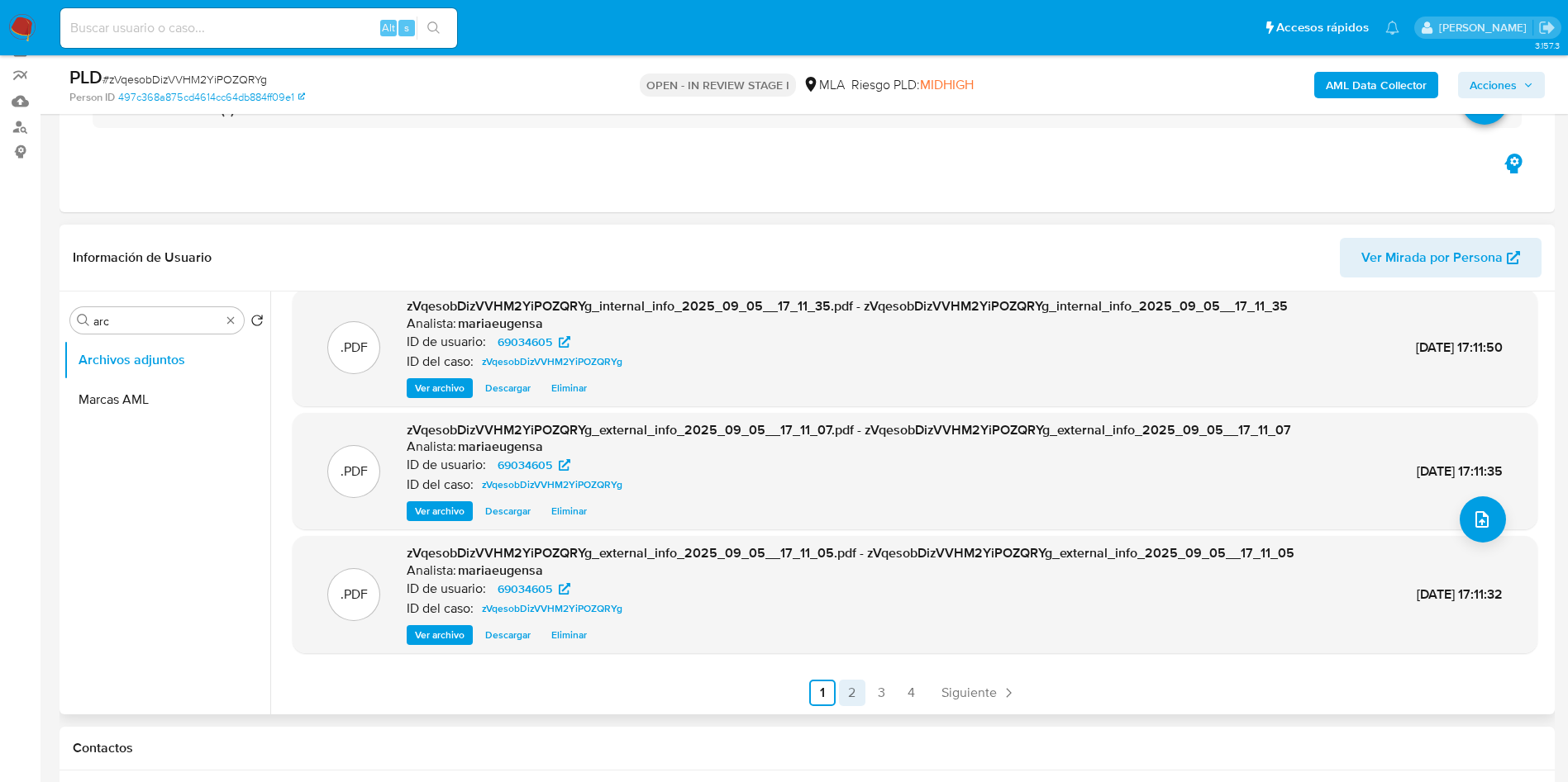
click at [853, 686] on link "2" at bounding box center [853, 693] width 27 height 27
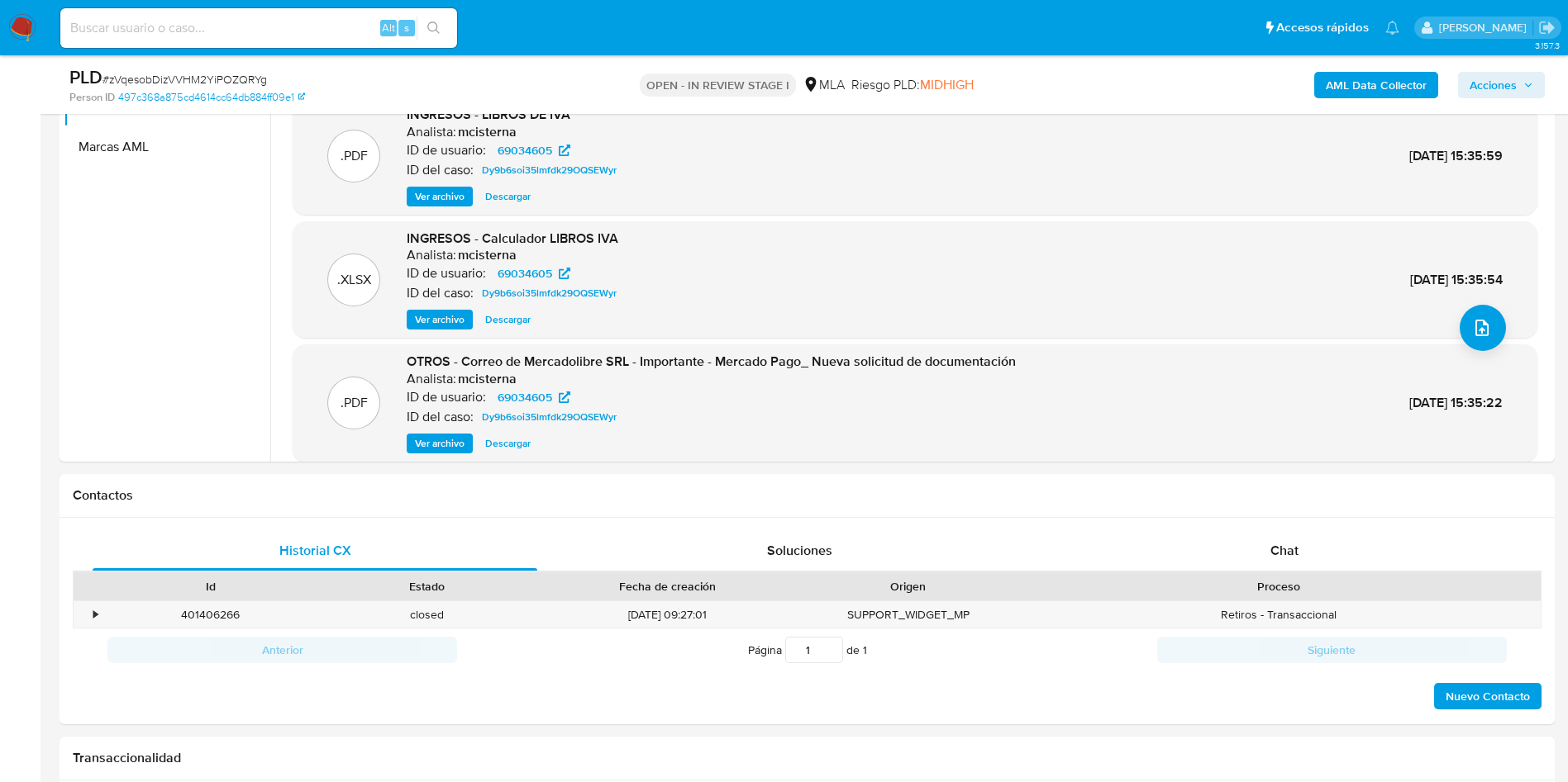
scroll to position [139, 0]
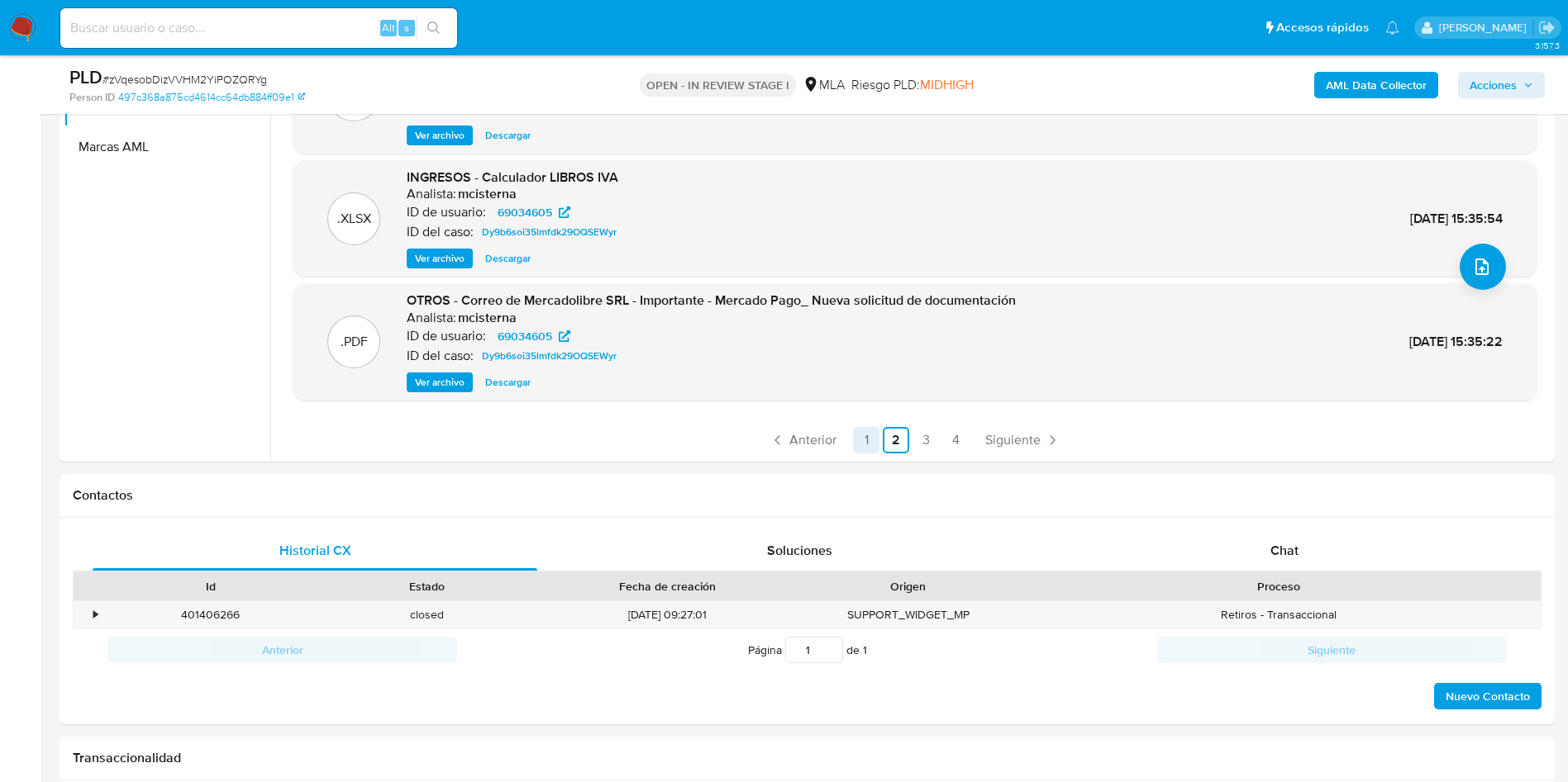
click at [859, 447] on link "1" at bounding box center [866, 441] width 27 height 27
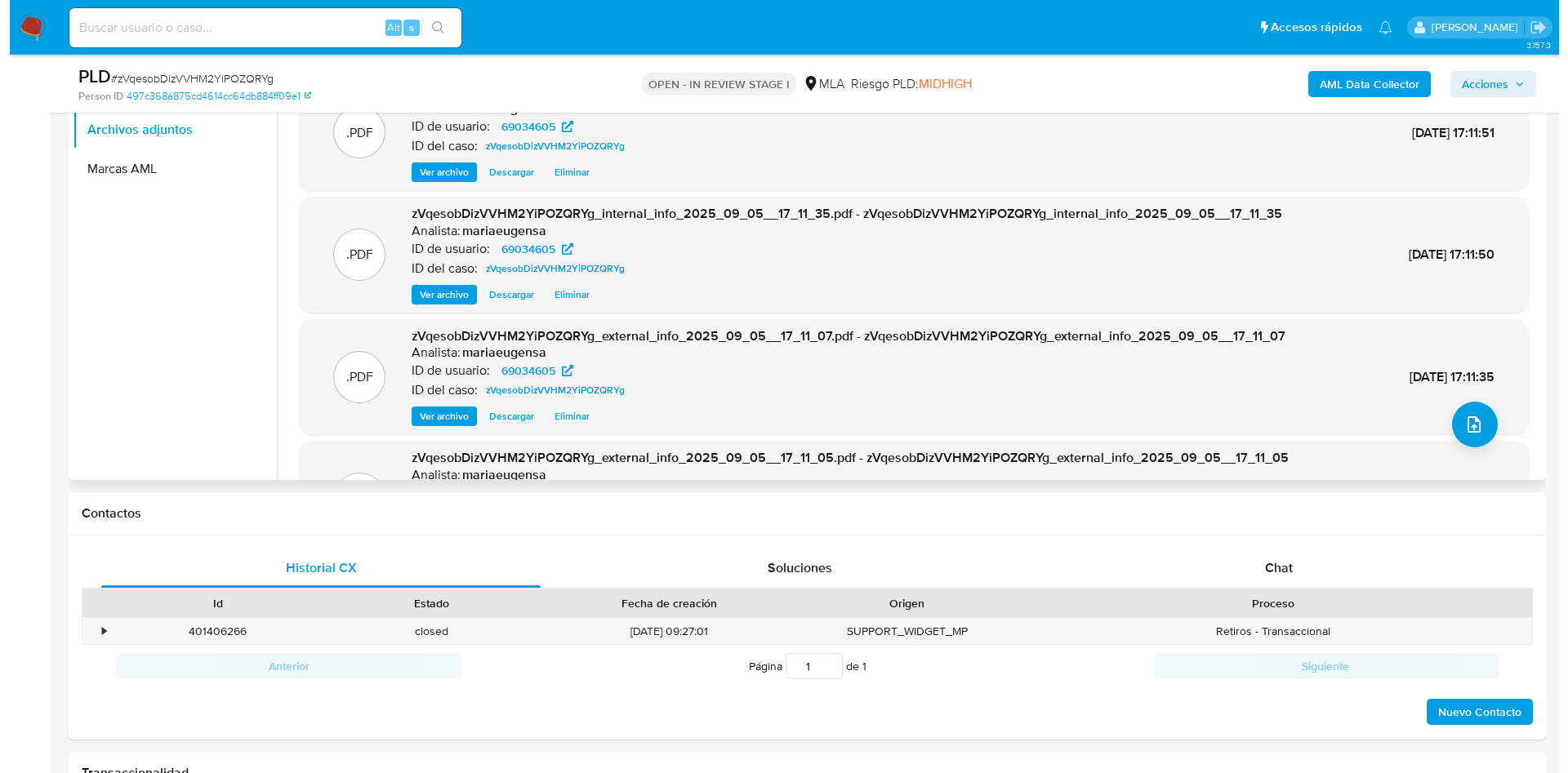
scroll to position [239, 0]
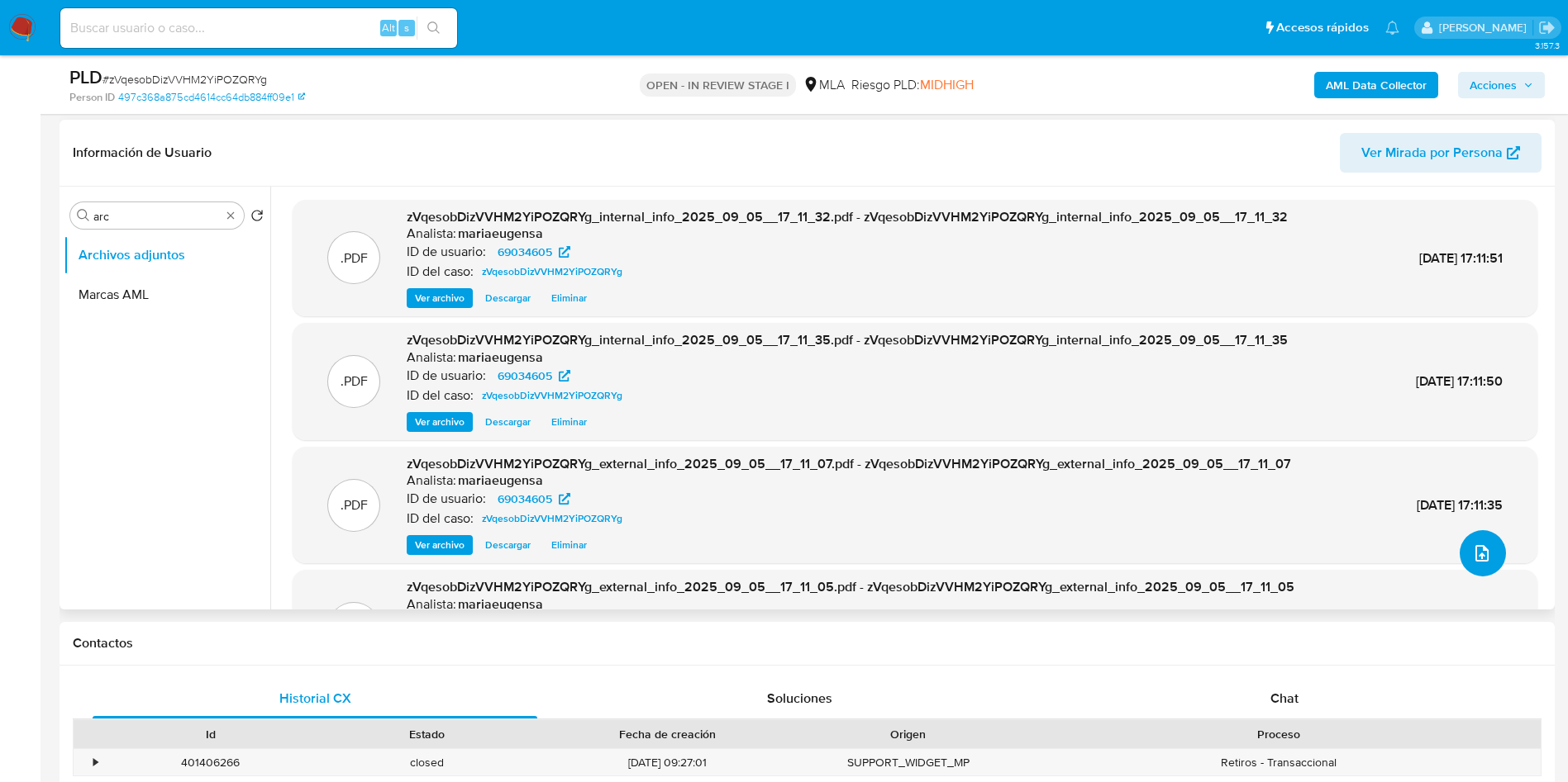
click at [1480, 555] on icon "upload-file" at bounding box center [1482, 554] width 20 height 20
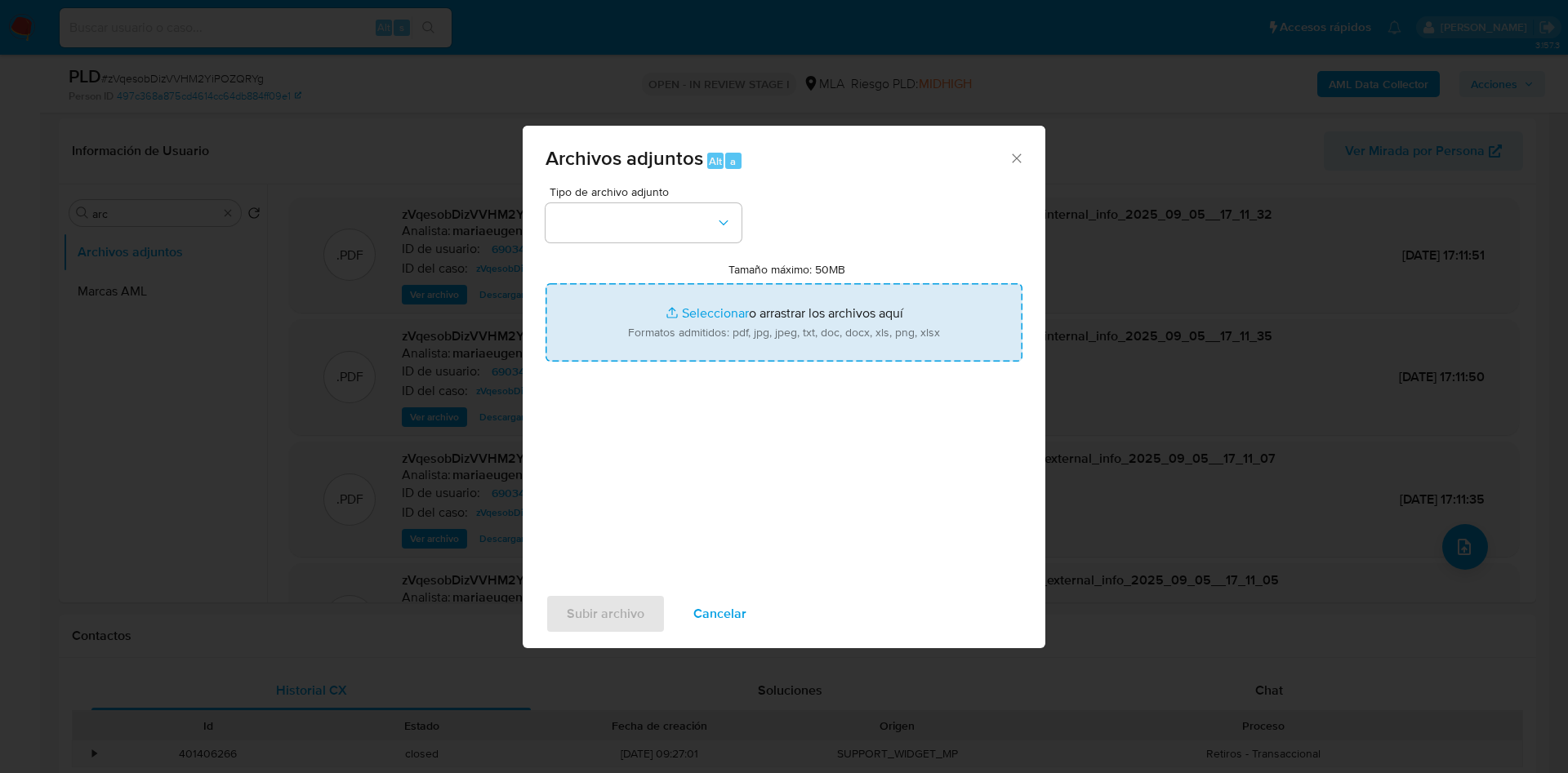
click at [736, 322] on input "Tamaño máximo: 50MB Seleccionar archivos" at bounding box center [784, 322] width 477 height 79
click at [720, 297] on input "Tamaño máximo: 50MB Seleccionar archivos" at bounding box center [784, 322] width 477 height 79
type input "C:\fakepath\Calculador documentación (1).xlsx"
click at [801, 318] on input "Tamaño máximo: 50MB Seleccionar archivos" at bounding box center [784, 322] width 477 height 79
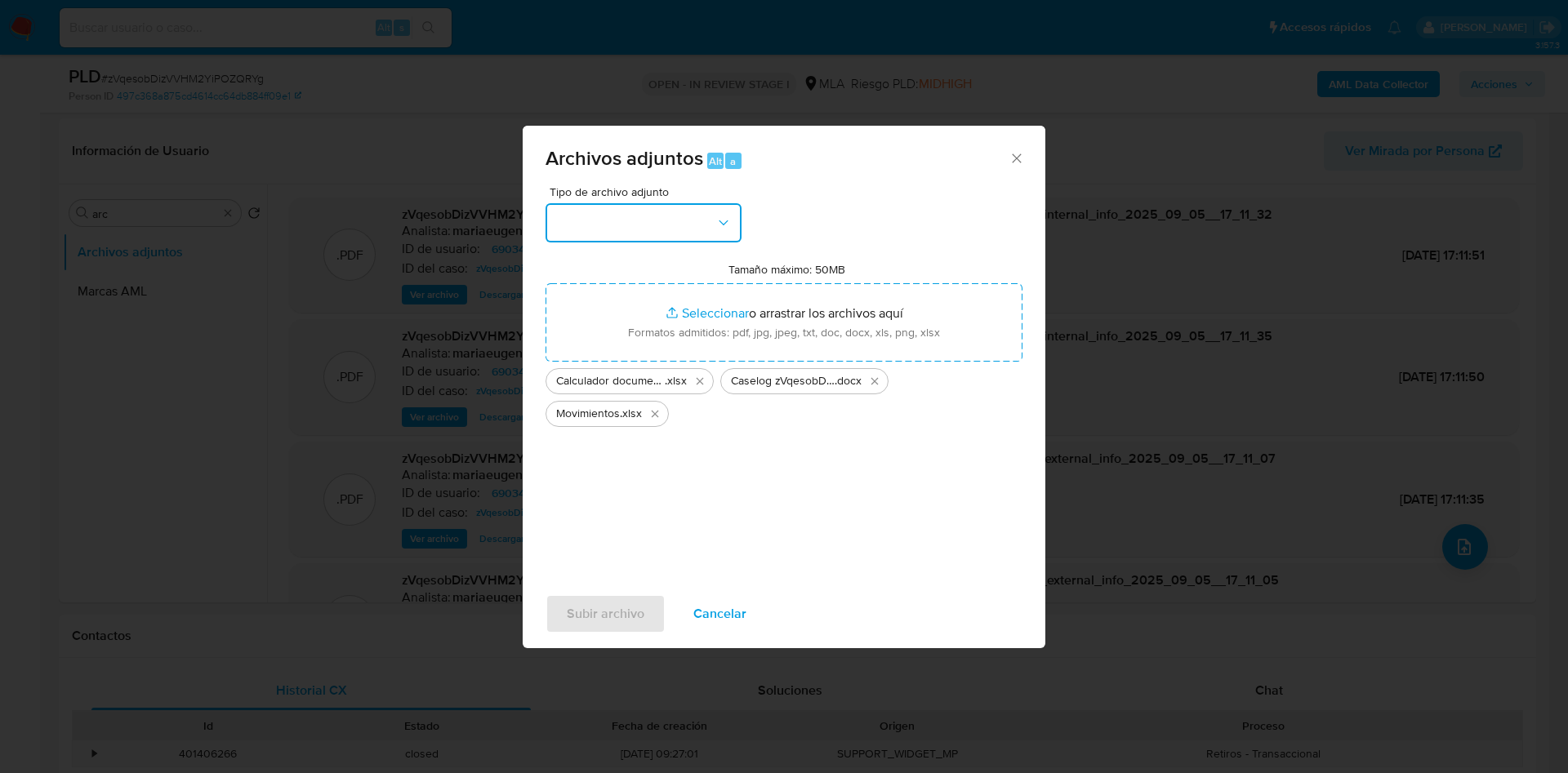
click at [630, 227] on button "button" at bounding box center [643, 222] width 196 height 39
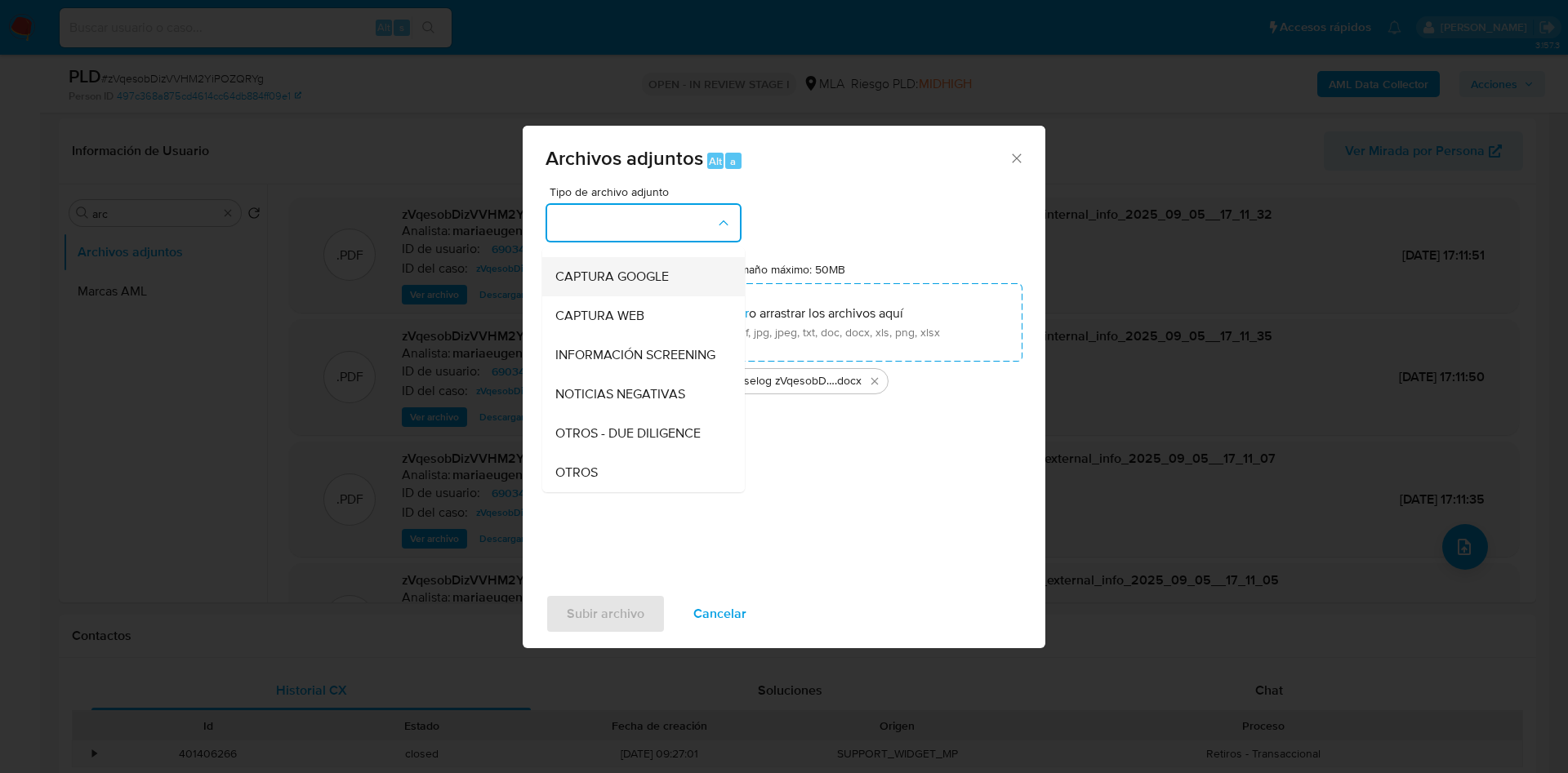
scroll to position [245, 0]
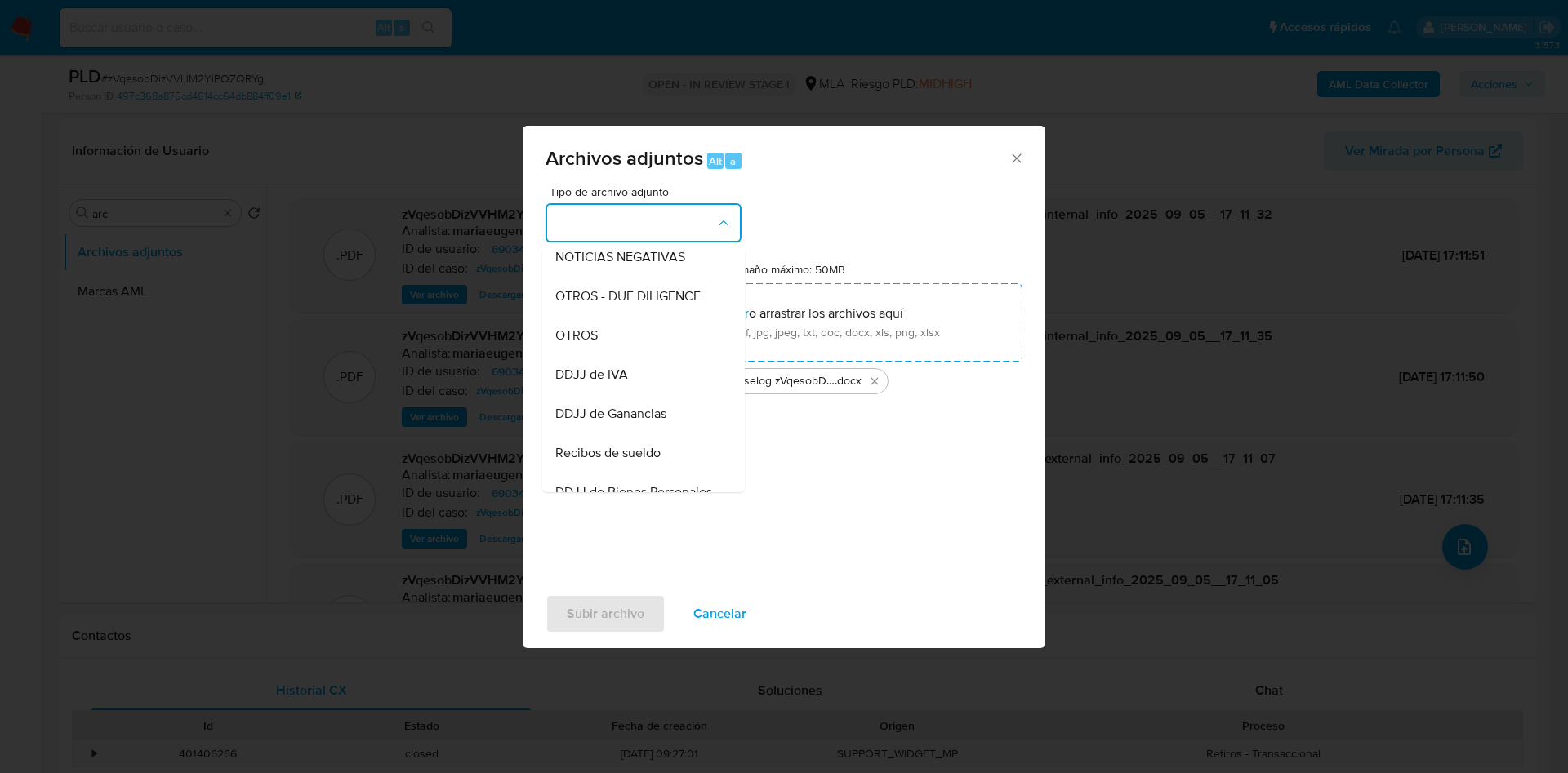
click at [613, 355] on div "OTROS" at bounding box center [638, 335] width 166 height 39
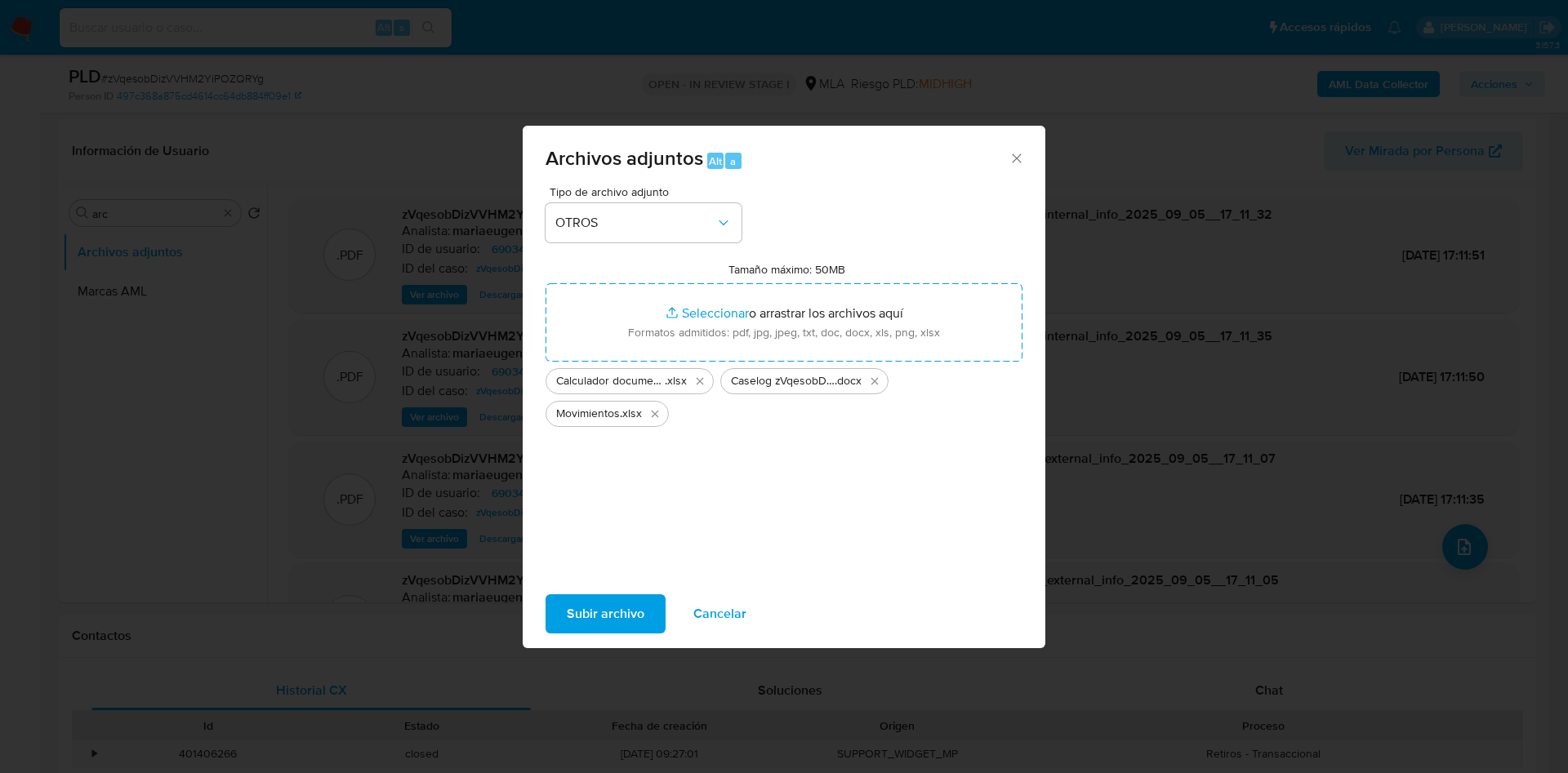
click at [593, 604] on span "Subir archivo" at bounding box center [605, 613] width 78 height 36
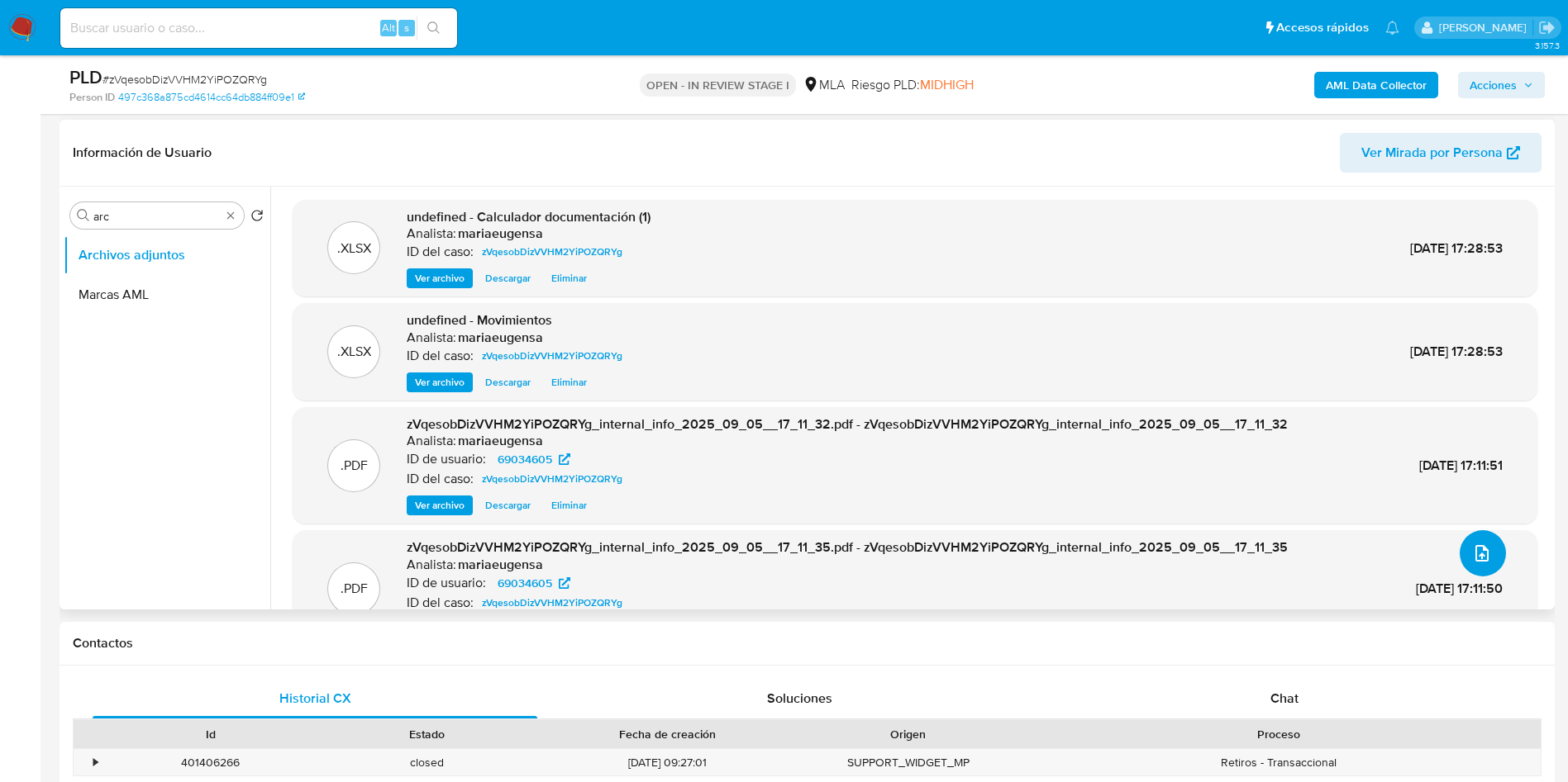
click at [1475, 555] on icon "upload-file" at bounding box center [1482, 554] width 13 height 17
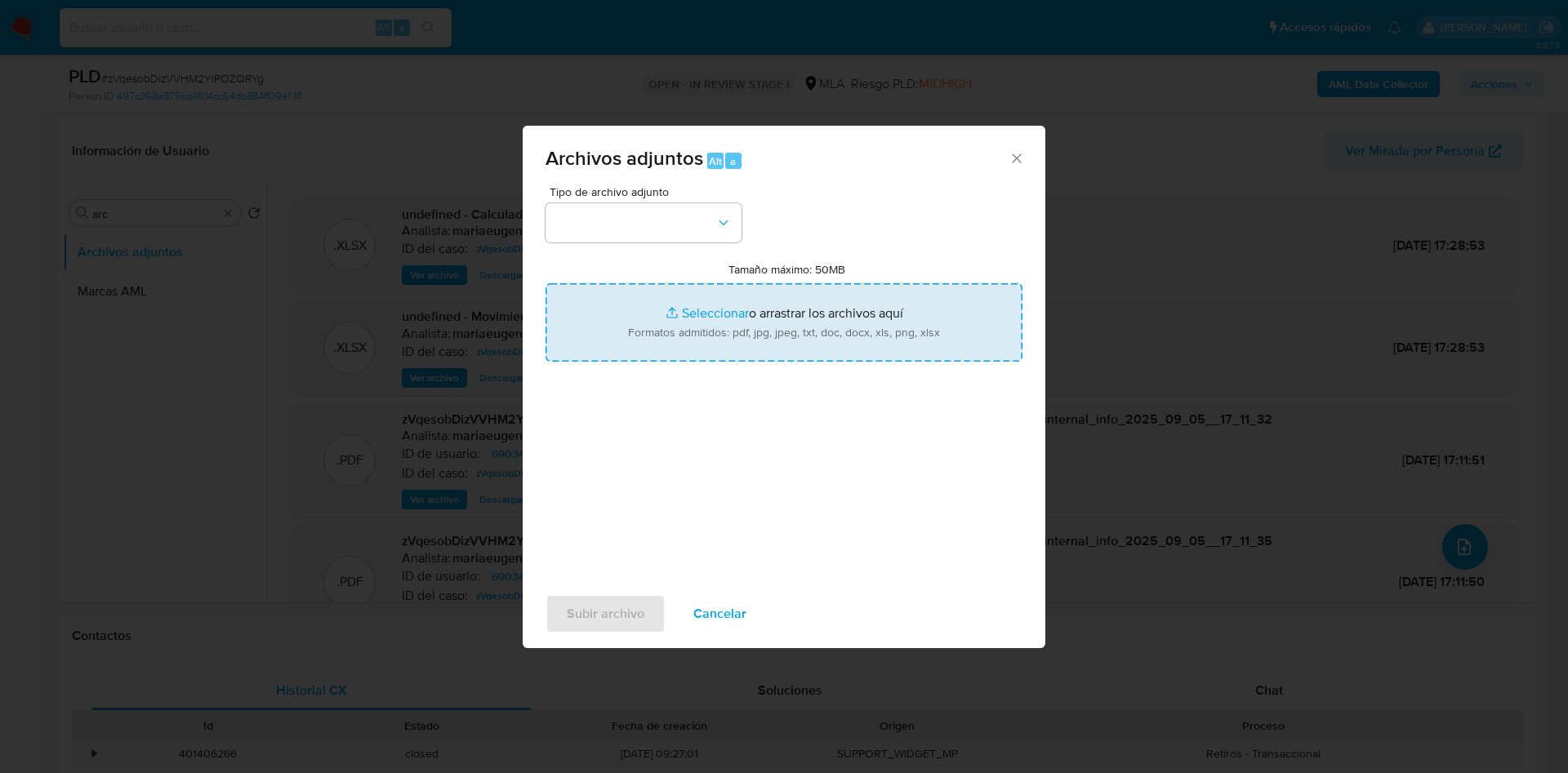
click at [810, 332] on input "Tamaño máximo: 50MB Seleccionar archivos" at bounding box center [784, 322] width 477 height 79
type input "C:\fakepath\Caselog zVqesobDizVVHM2YiPOZQRYg_2025_08_20_01_29_17.docx"
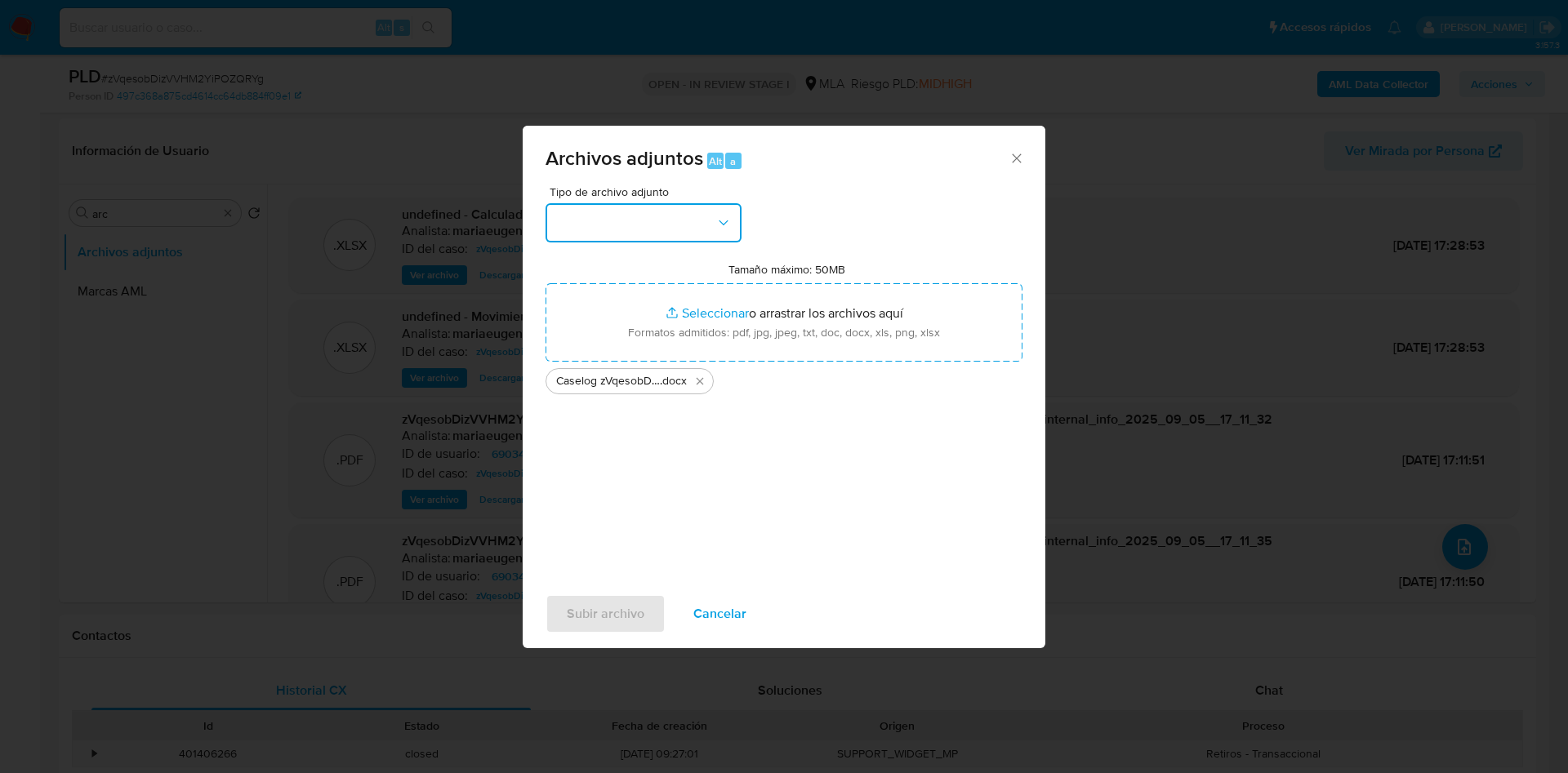
click at [689, 212] on button "button" at bounding box center [643, 222] width 196 height 39
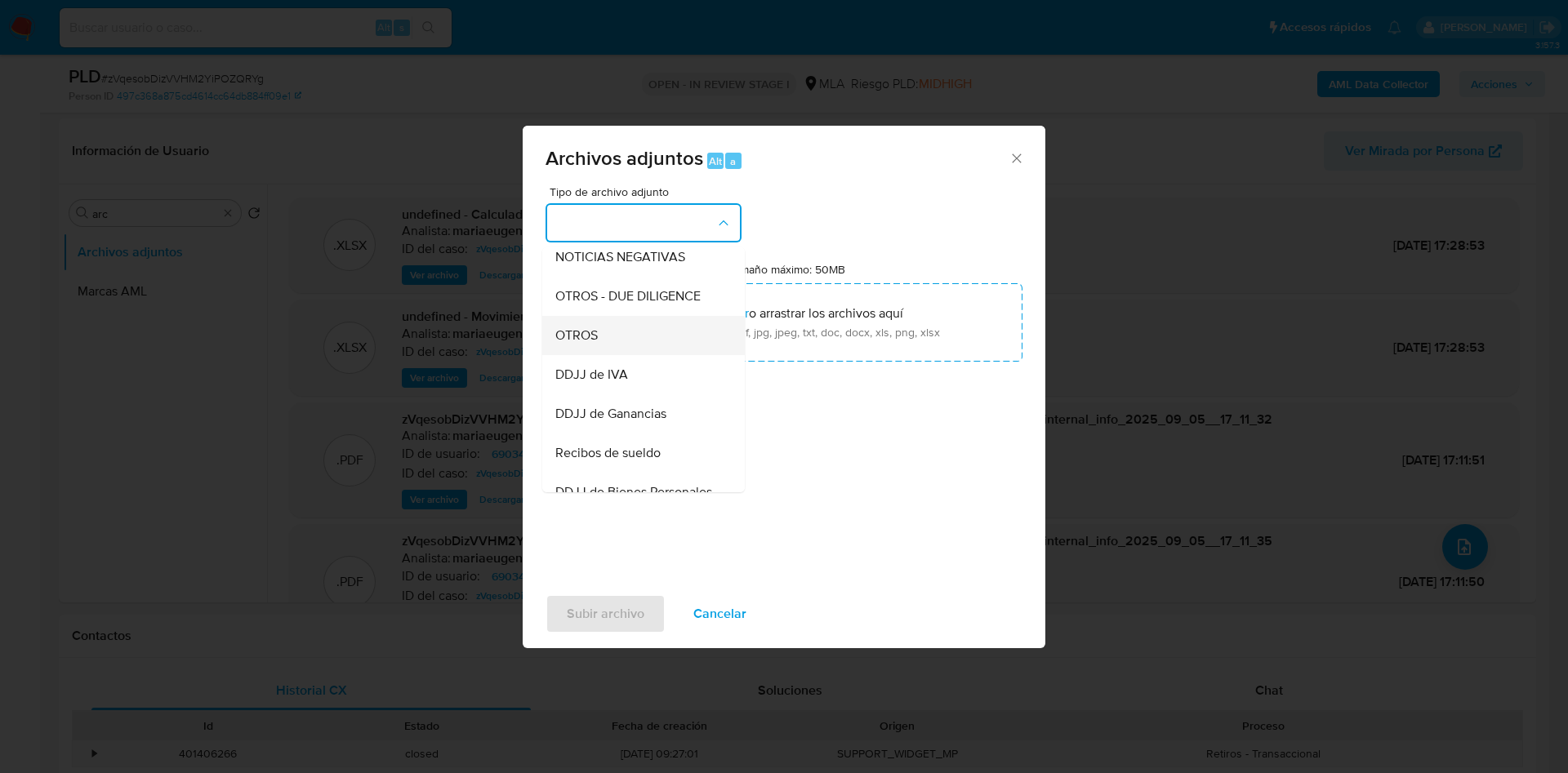
click at [606, 355] on div "OTROS" at bounding box center [638, 335] width 166 height 39
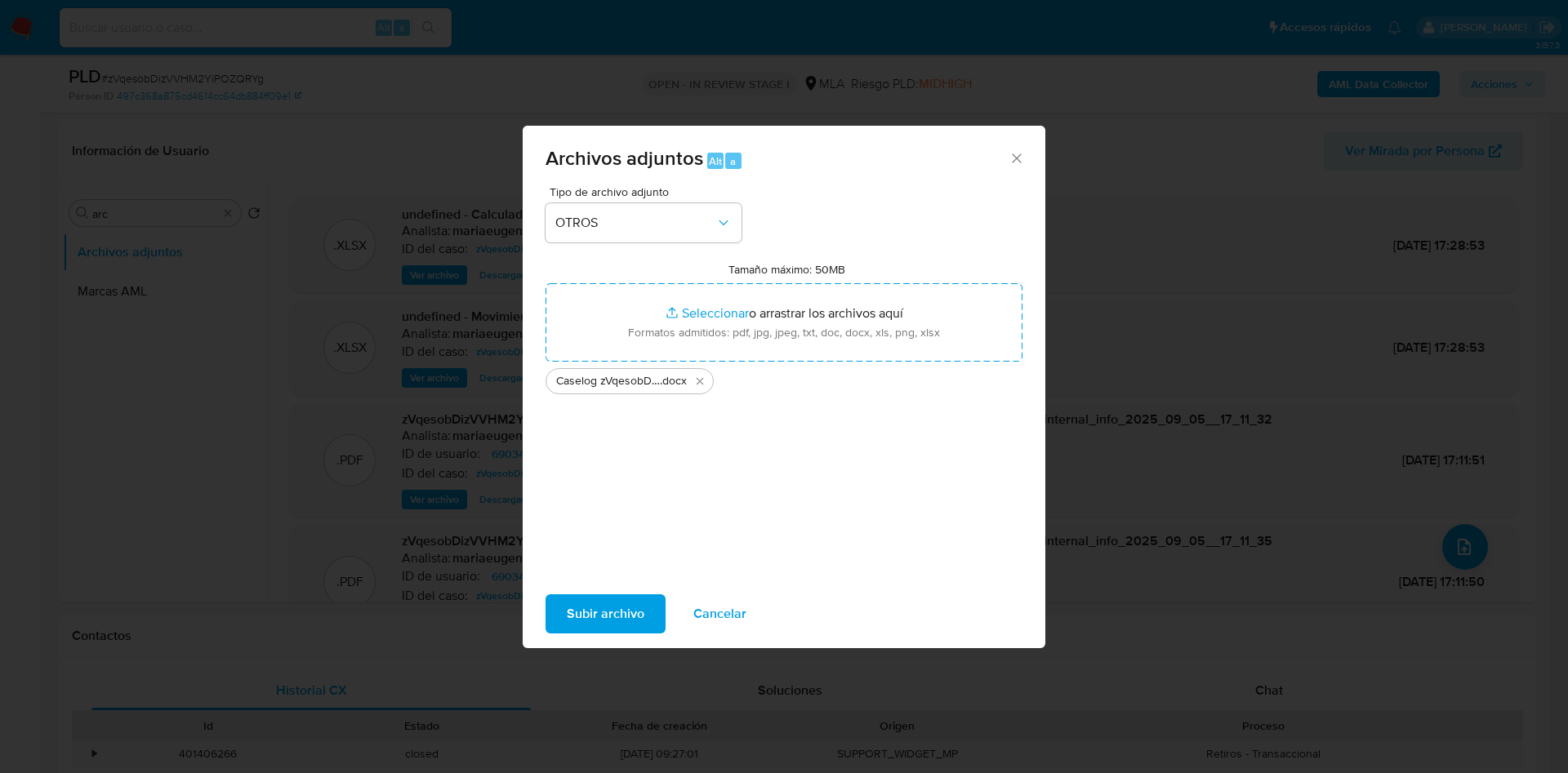
click at [587, 600] on span "Subir archivo" at bounding box center [605, 613] width 78 height 36
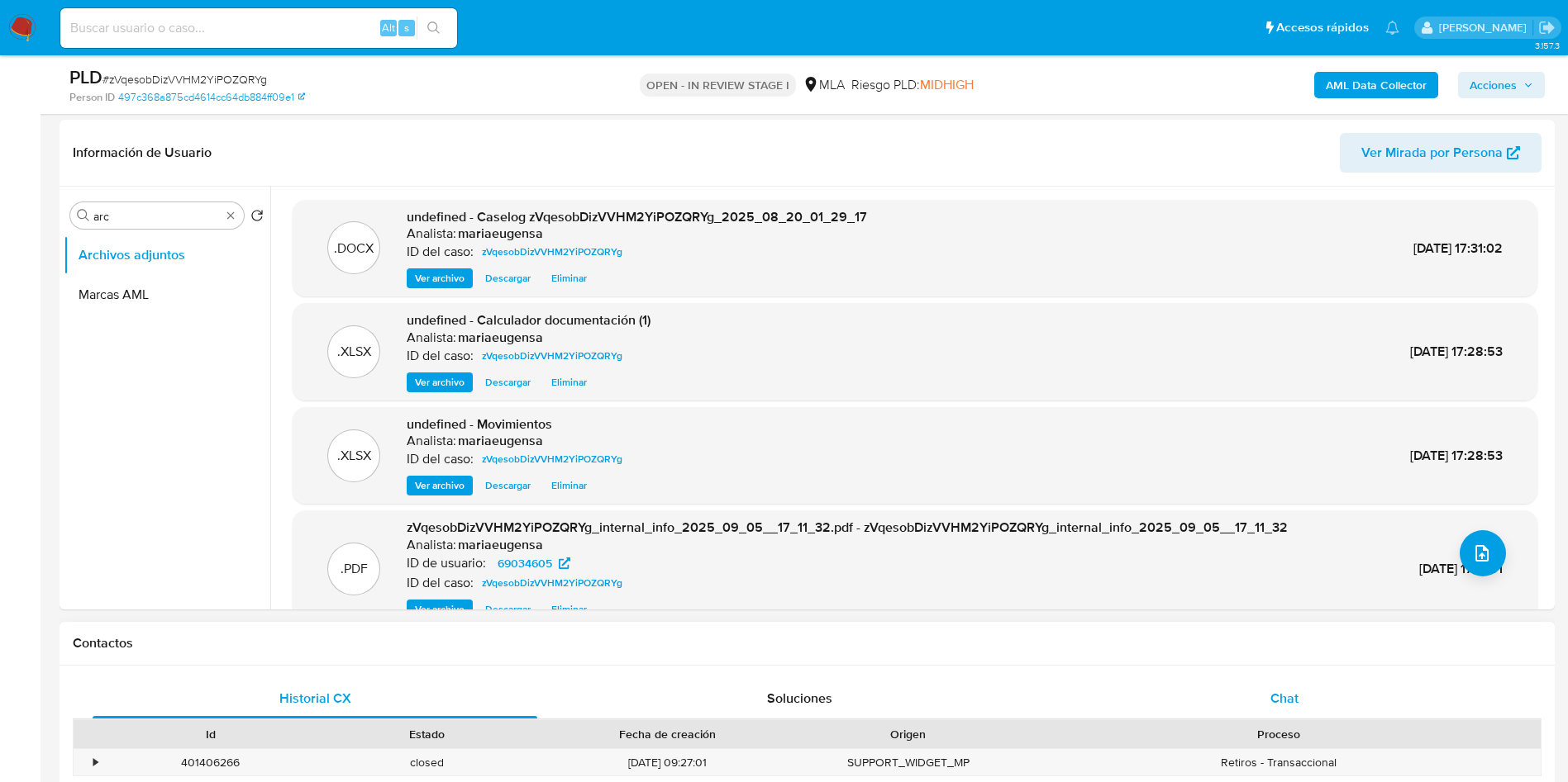
click at [1297, 694] on span "Chat" at bounding box center [1284, 698] width 28 height 19
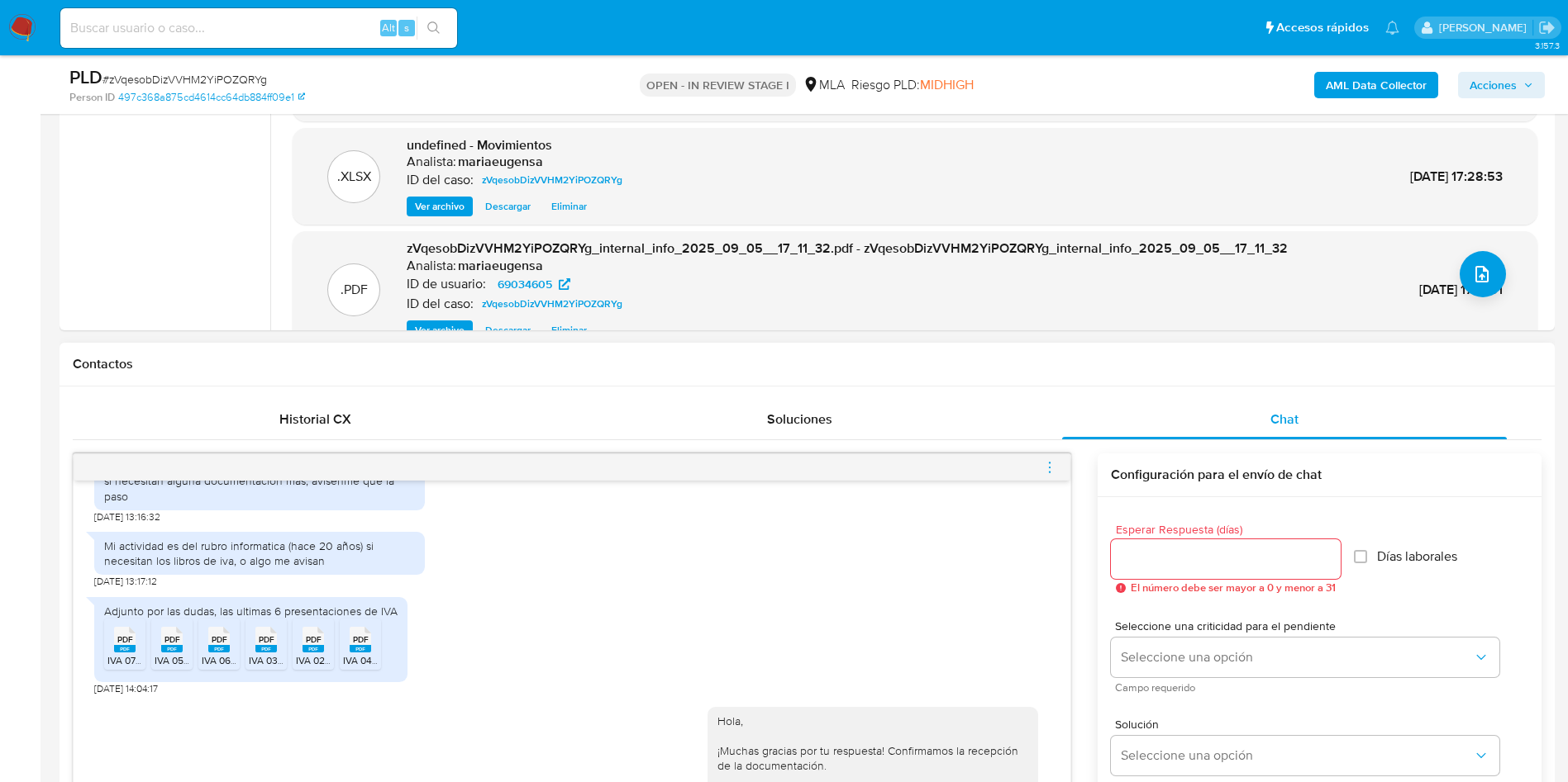
scroll to position [614, 0]
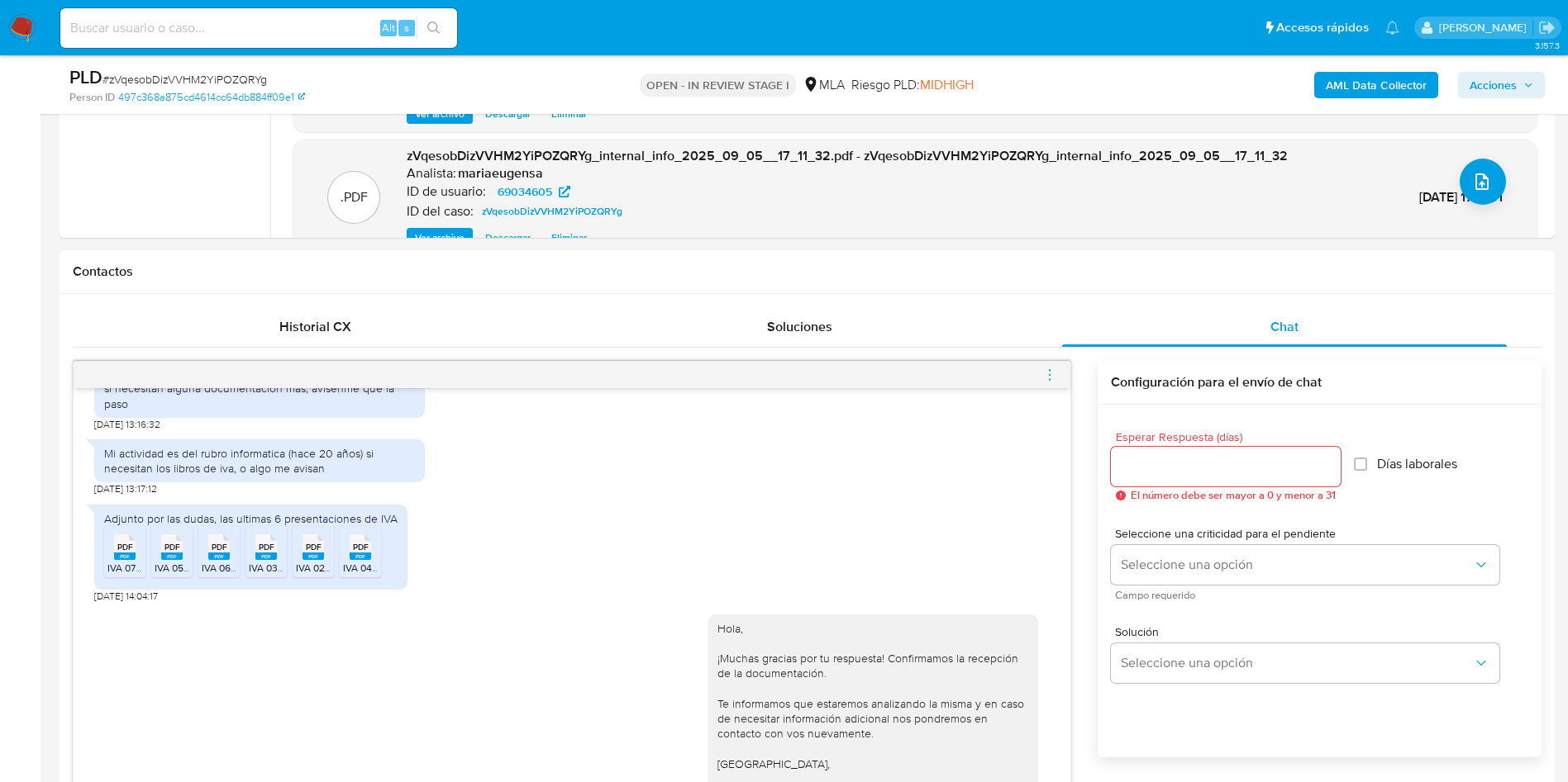
click at [1056, 365] on span "menu-action" at bounding box center [1049, 375] width 15 height 39
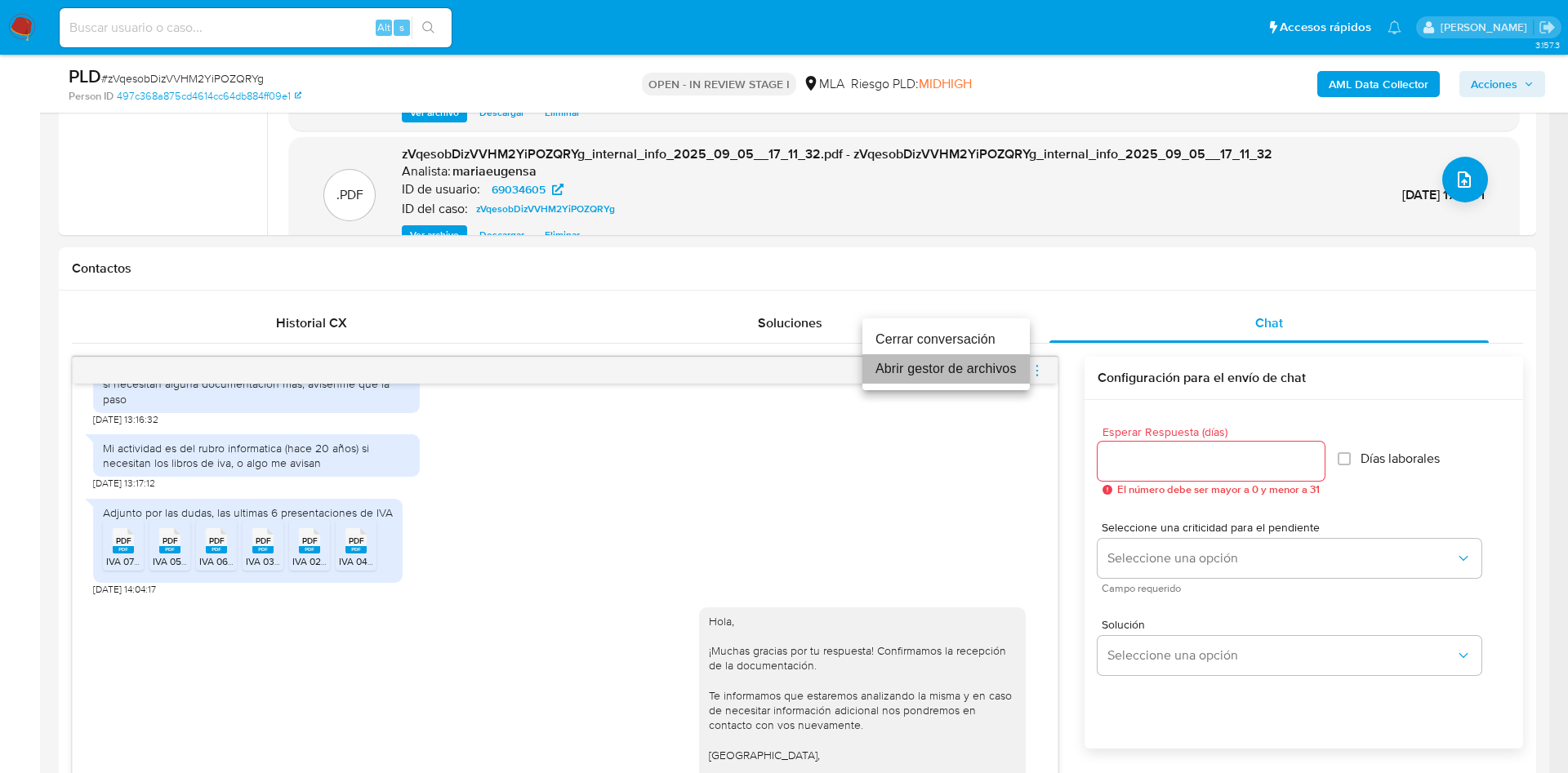
click at [982, 355] on li "Abrir gestor de archivos" at bounding box center [946, 370] width 167 height 30
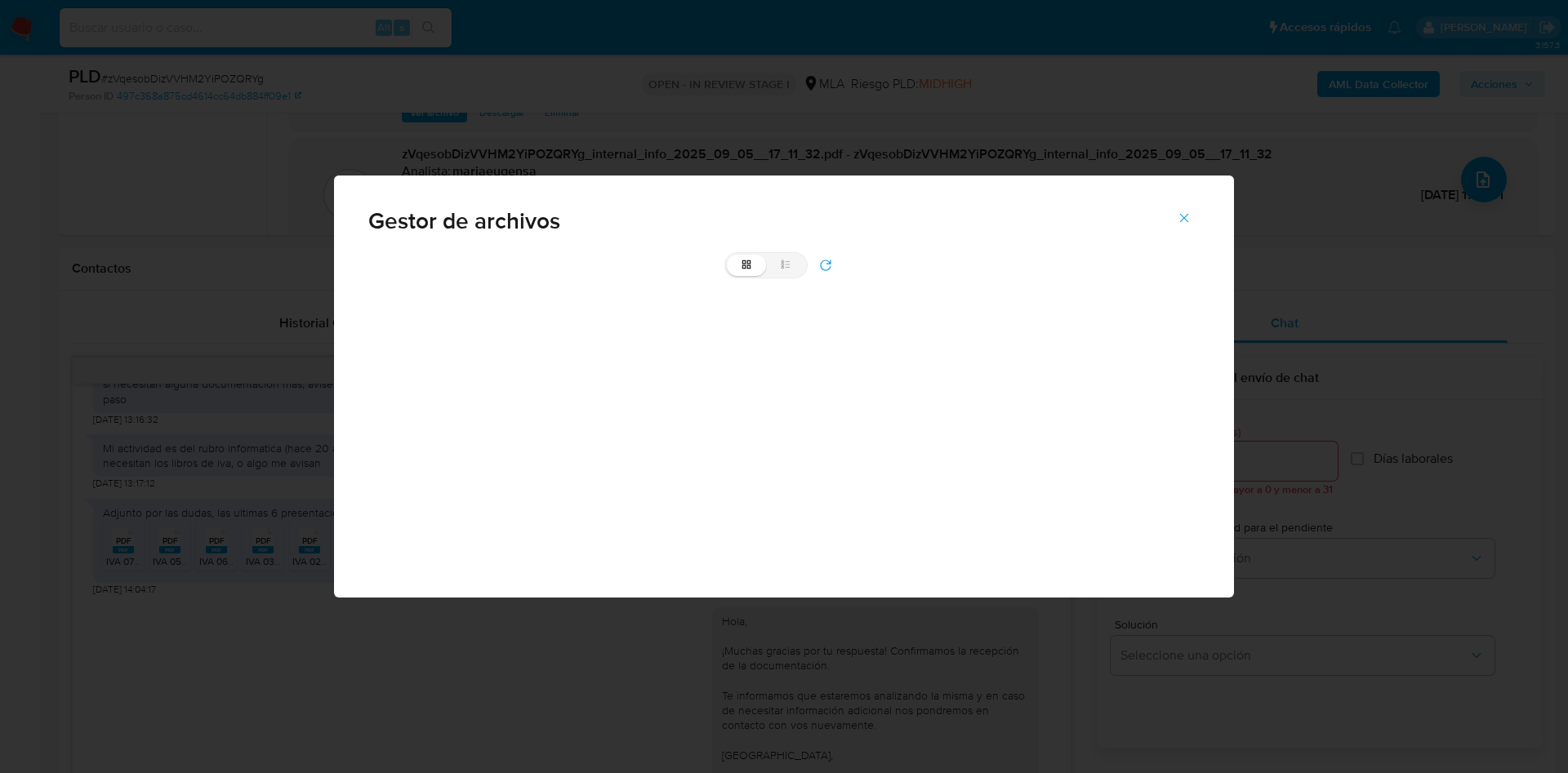
click at [982, 355] on div "Gestor de archivos grid list" at bounding box center [784, 387] width 900 height 423
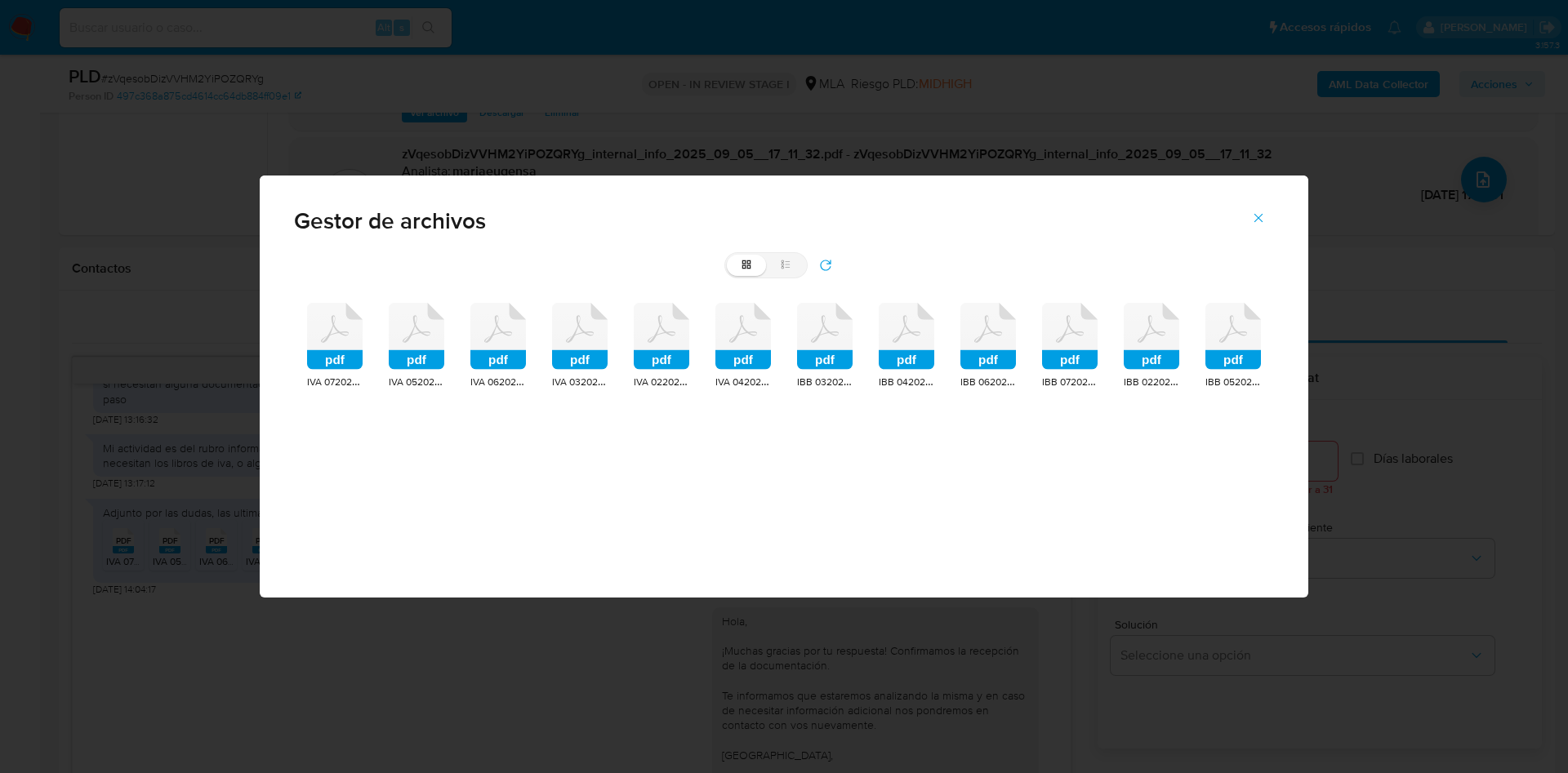
click at [1260, 216] on icon "Cerrar" at bounding box center [1259, 217] width 9 height 9
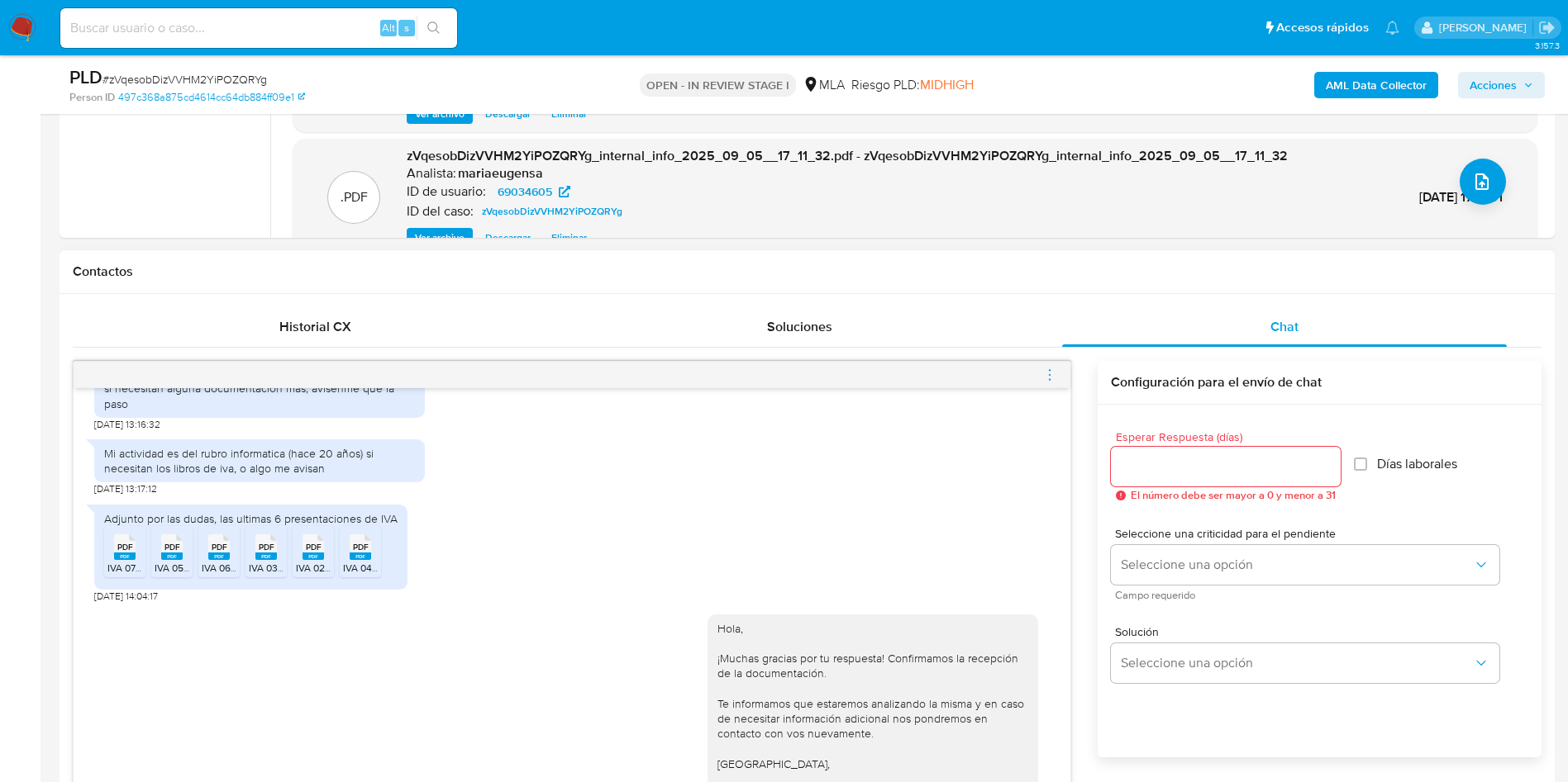
click at [1053, 369] on icon "menu-action" at bounding box center [1049, 376] width 15 height 15
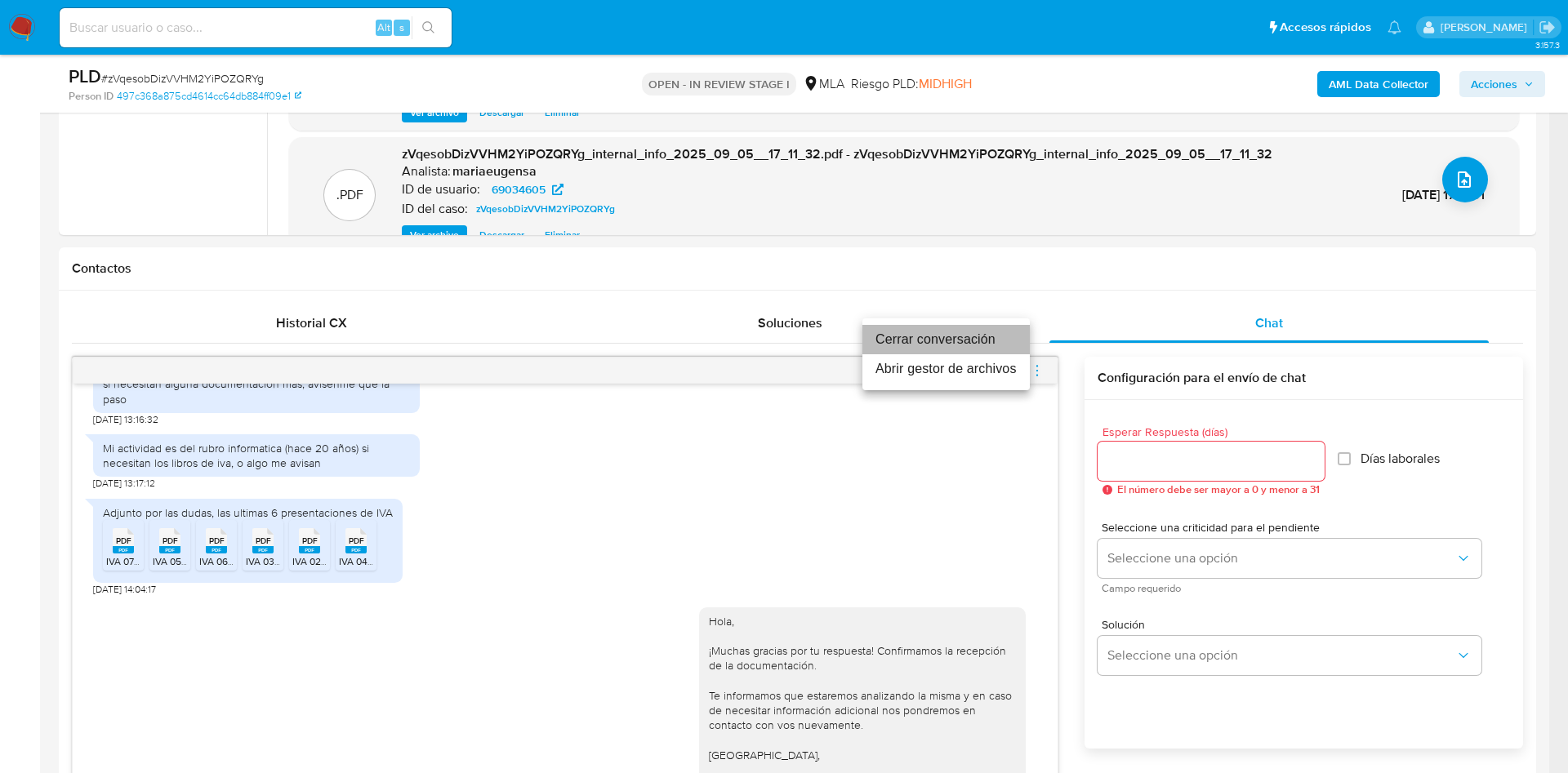
click at [969, 334] on li "Cerrar conversación" at bounding box center [946, 340] width 167 height 30
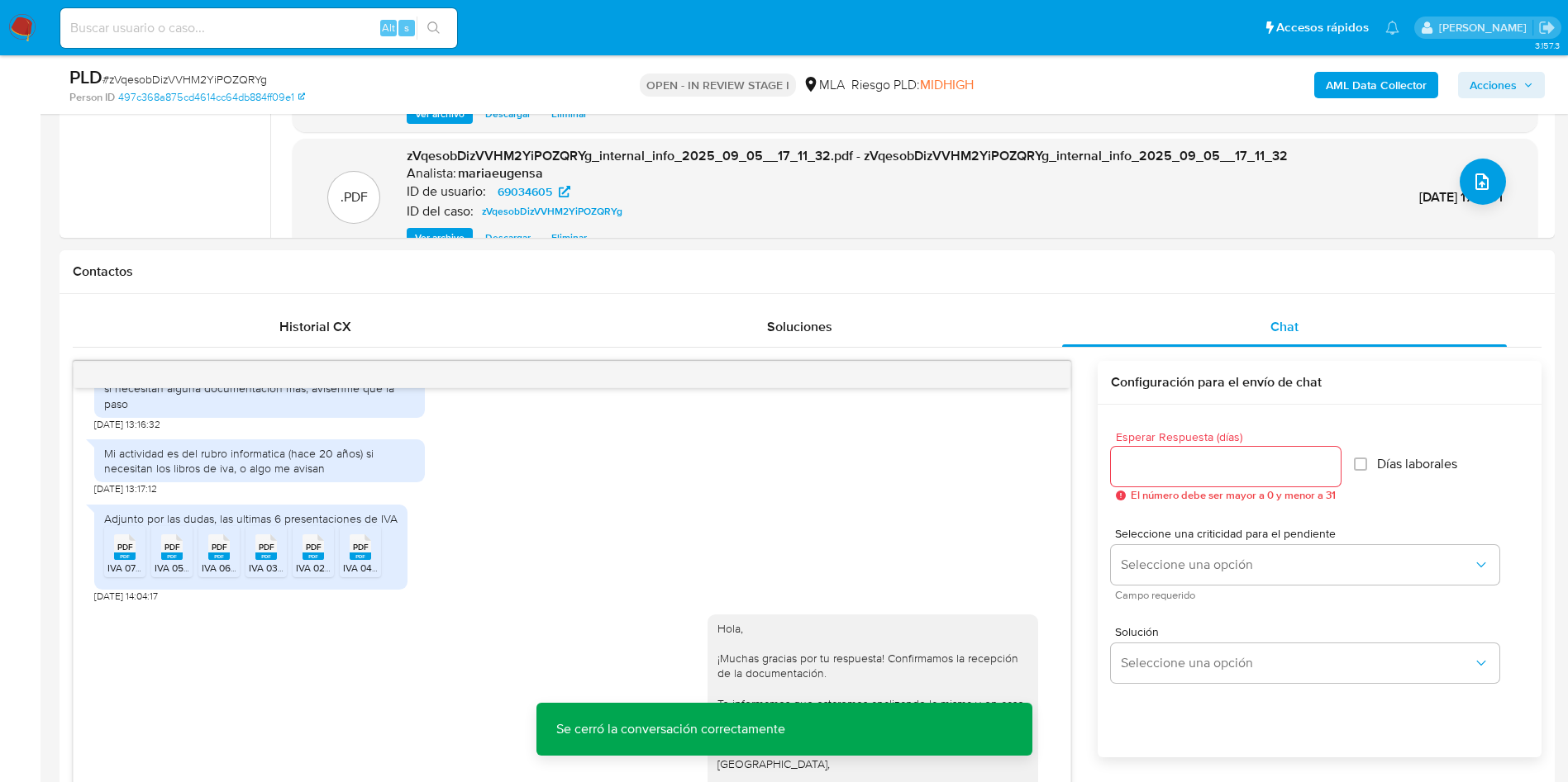
click at [1478, 89] on span "Acciones" at bounding box center [1493, 85] width 47 height 27
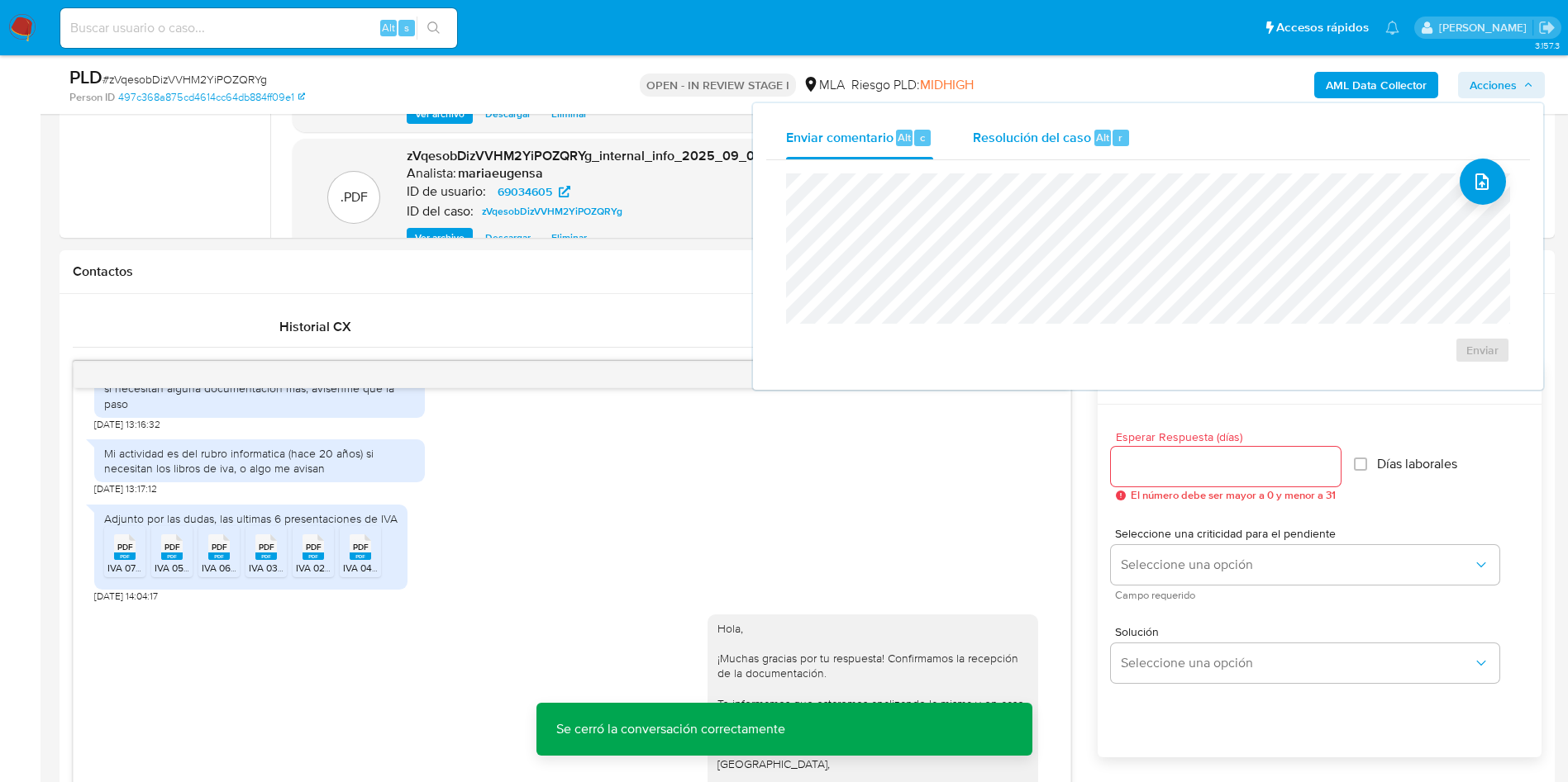
click at [1084, 129] on span "Resolución del caso" at bounding box center [1032, 136] width 118 height 19
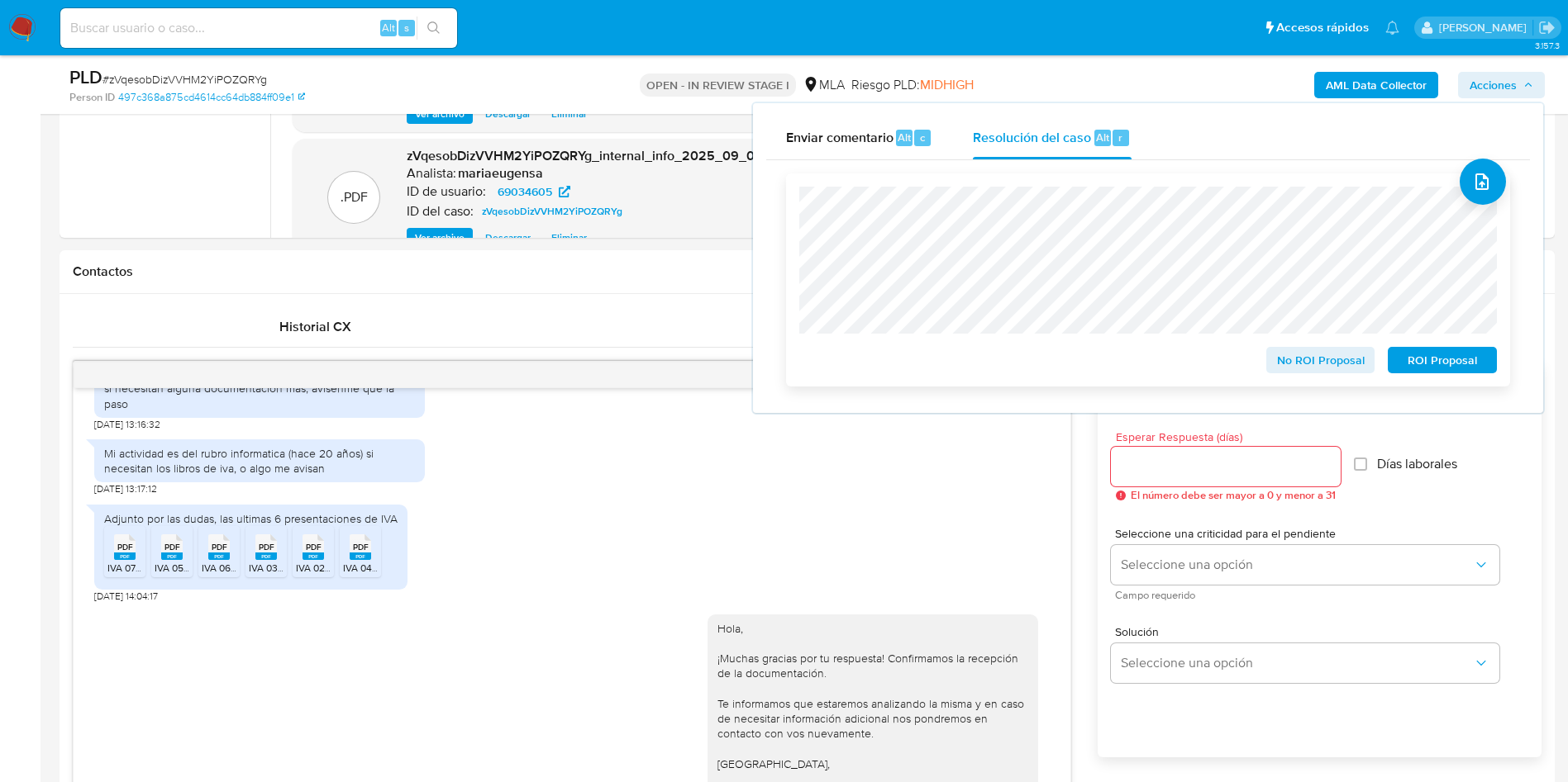
click at [1290, 371] on span "No ROI Proposal" at bounding box center [1320, 360] width 86 height 23
